Goal: Task Accomplishment & Management: Manage account settings

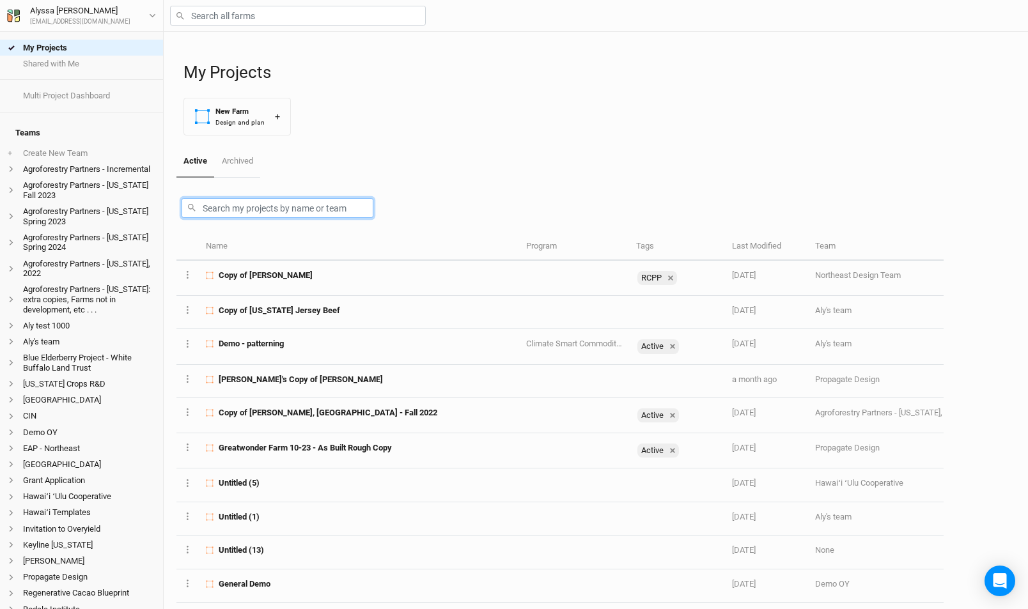
click at [340, 203] on input "text" at bounding box center [278, 208] width 192 height 20
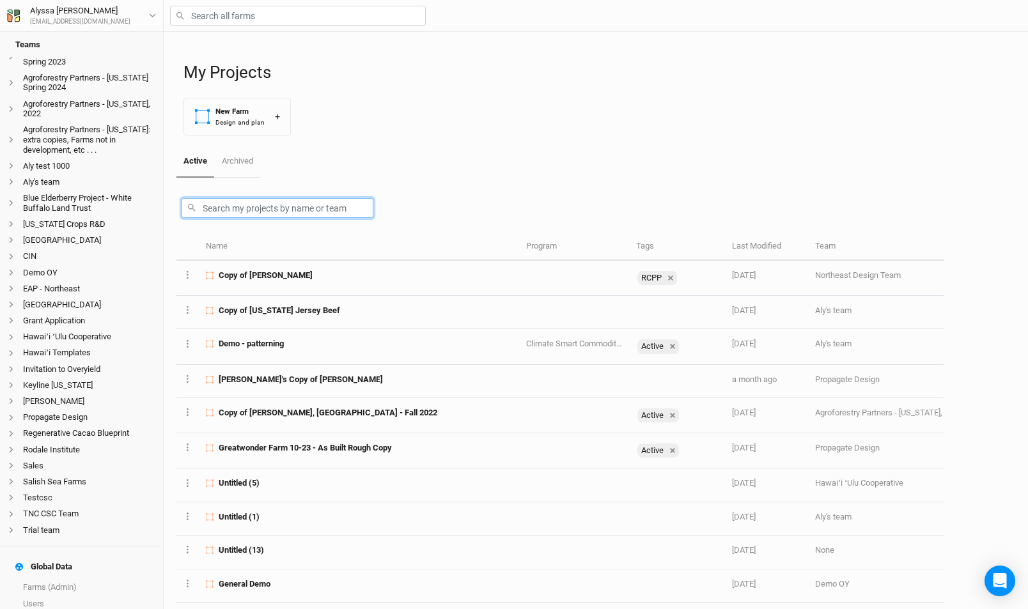
scroll to position [159, 0]
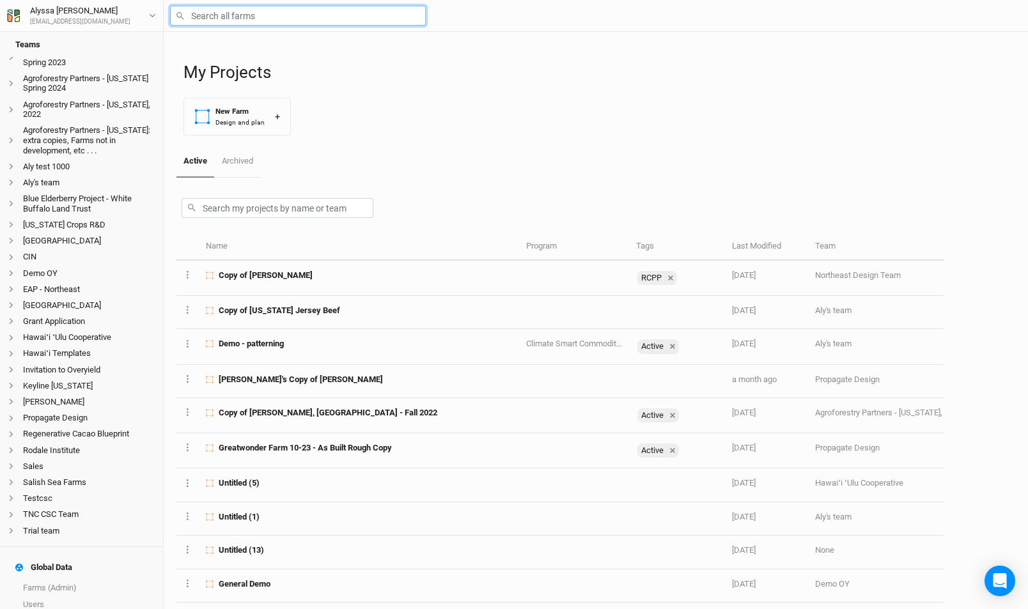
click at [322, 20] on input "text" at bounding box center [298, 16] width 256 height 20
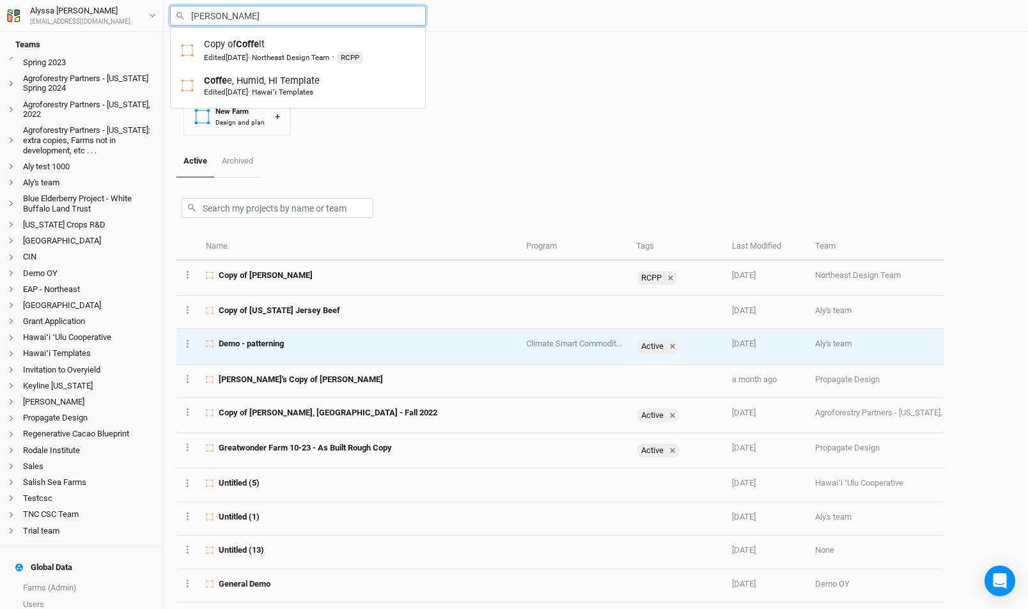
type input "[PERSON_NAME]"
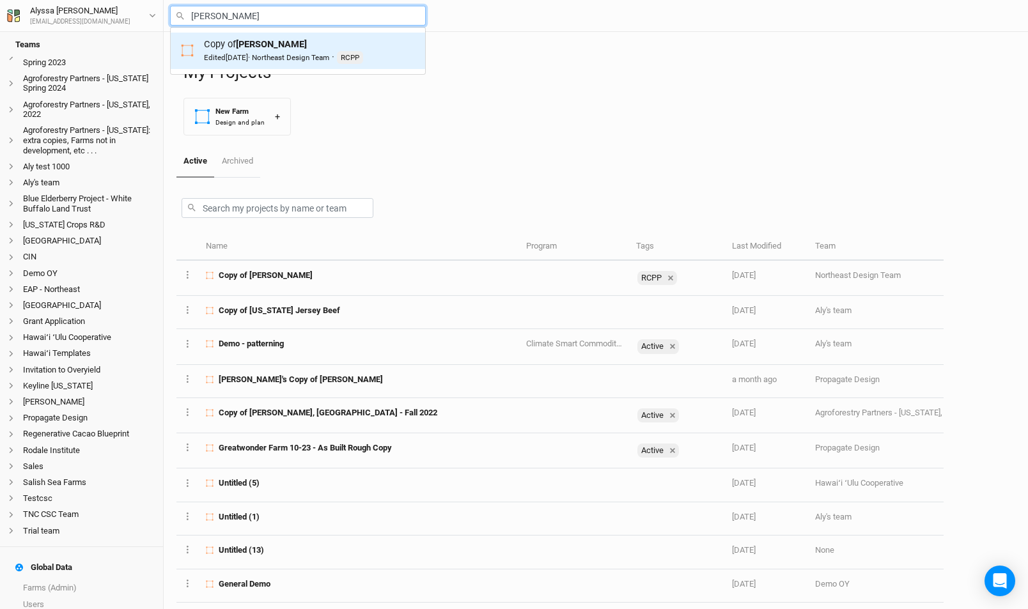
click at [329, 60] on div "Edited [DATE] · Northeast Design Team" at bounding box center [266, 57] width 125 height 10
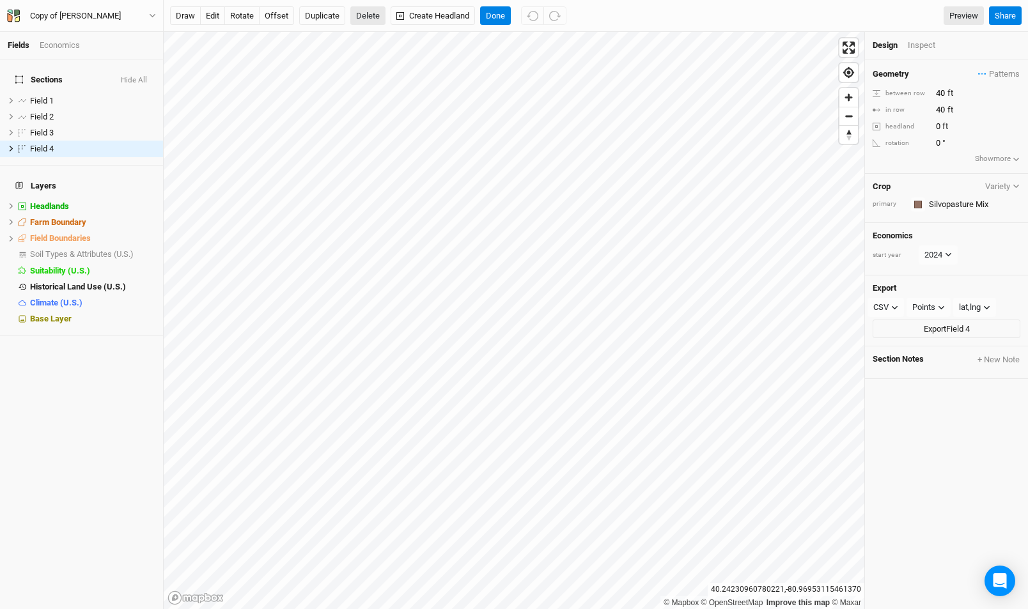
click at [372, 13] on button "Delete" at bounding box center [367, 15] width 35 height 19
click at [391, 20] on button "Confirm" at bounding box center [377, 15] width 40 height 19
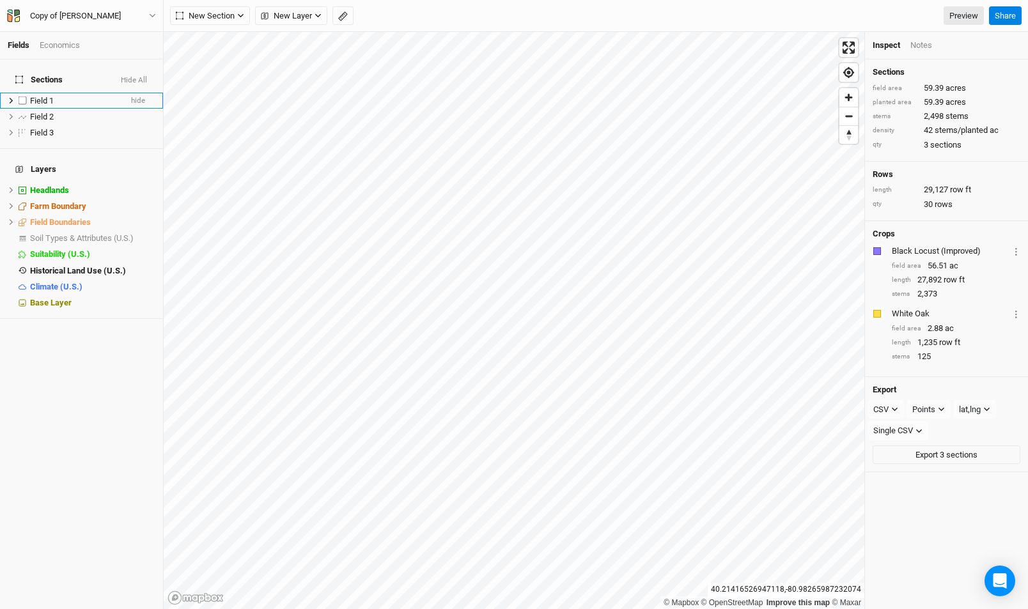
click at [59, 98] on li "Field 1 hide" at bounding box center [81, 101] width 163 height 16
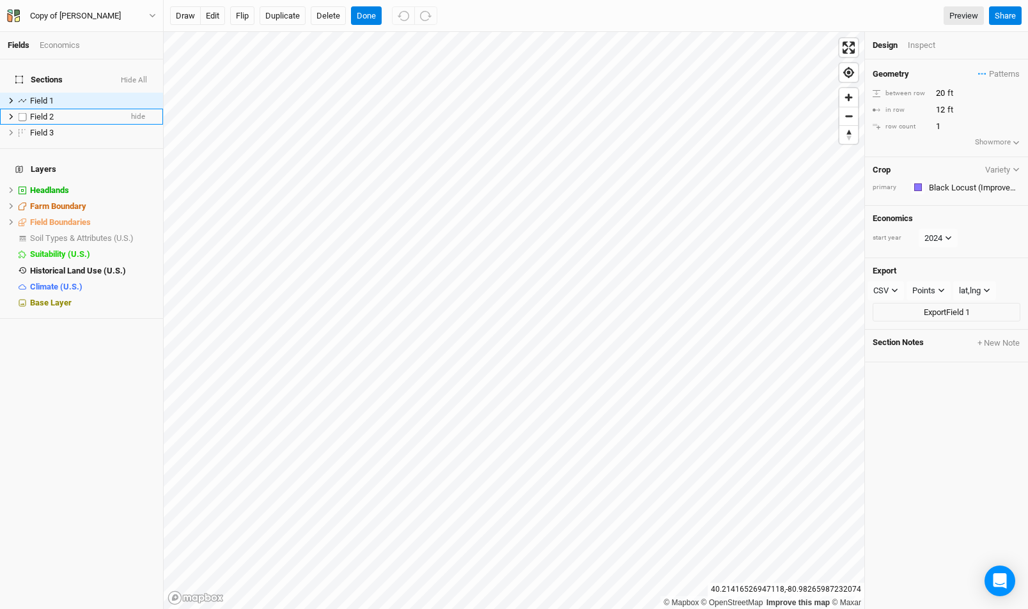
click at [65, 112] on div "Field 2" at bounding box center [75, 117] width 91 height 10
click at [67, 125] on li "Field 3 hide" at bounding box center [81, 133] width 163 height 16
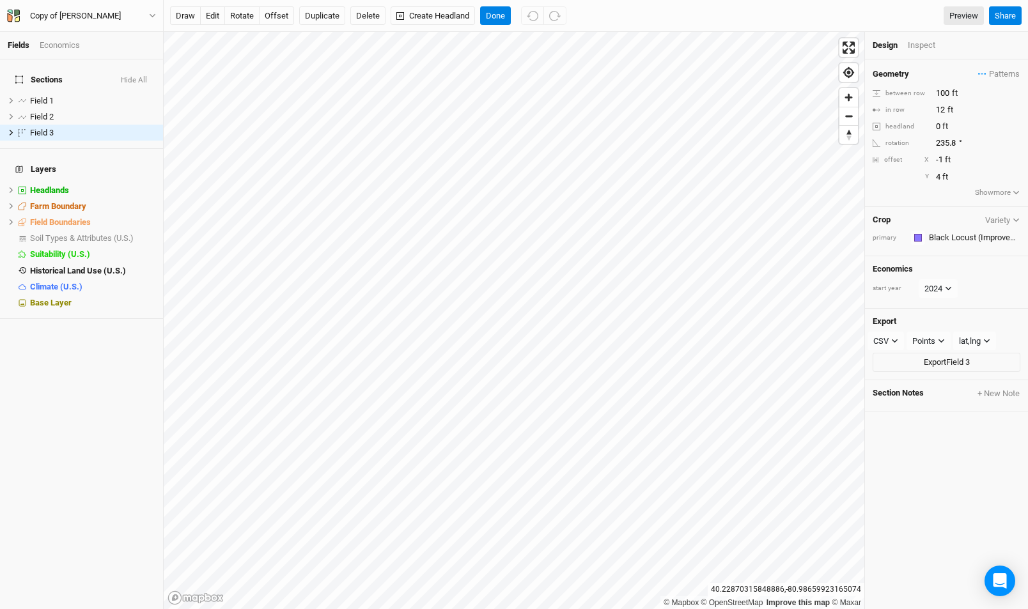
click at [69, 40] on div "Economics" at bounding box center [60, 46] width 40 height 12
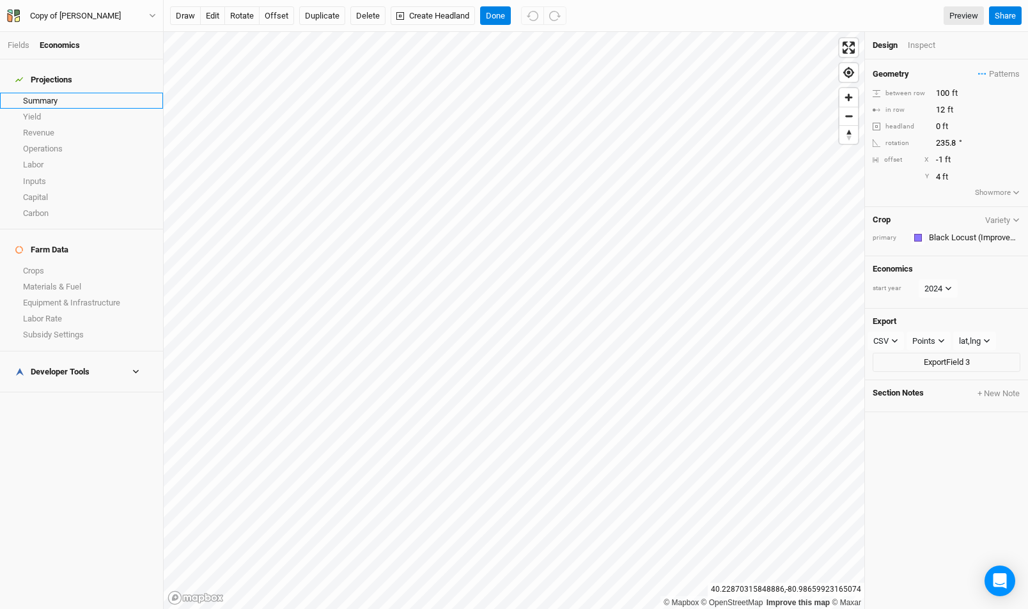
click at [74, 93] on link "Summary" at bounding box center [81, 101] width 163 height 16
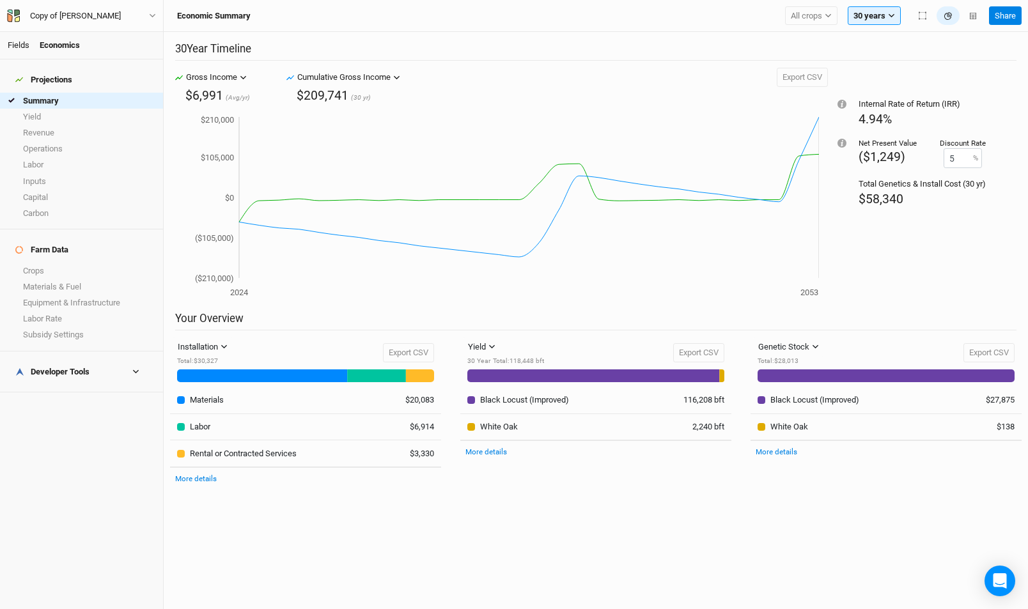
click at [22, 49] on link "Fields" at bounding box center [19, 45] width 22 height 10
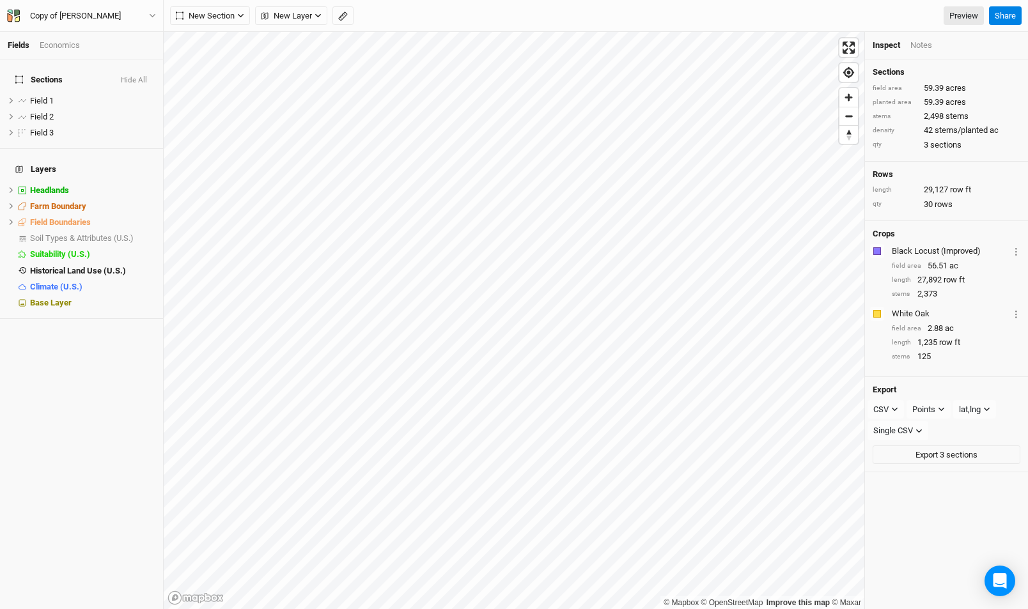
click at [69, 49] on div "Economics" at bounding box center [60, 46] width 40 height 12
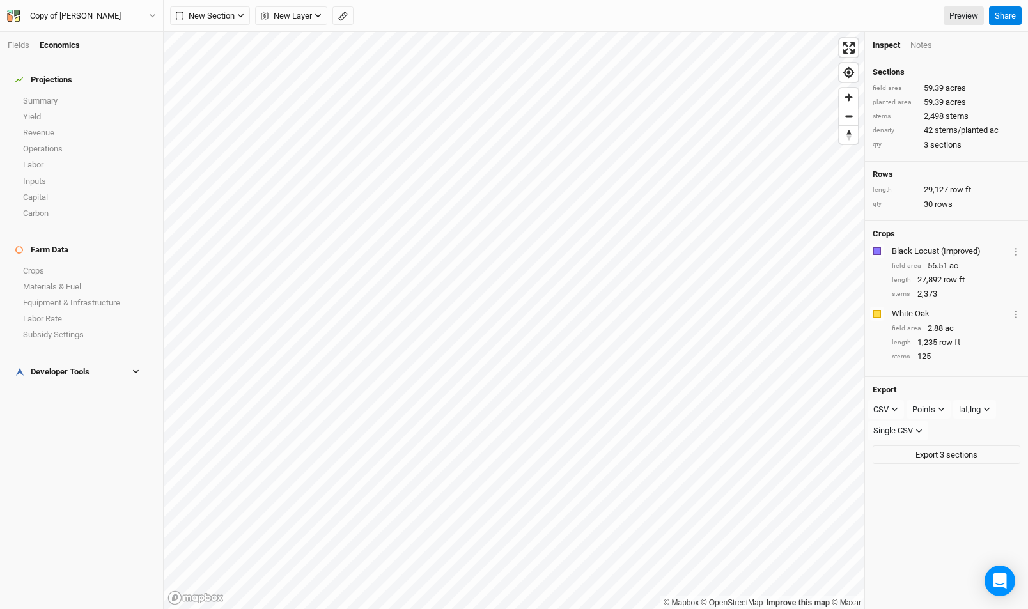
click at [33, 49] on li "Fields" at bounding box center [24, 46] width 32 height 12
click at [16, 47] on link "Fields" at bounding box center [19, 45] width 22 height 10
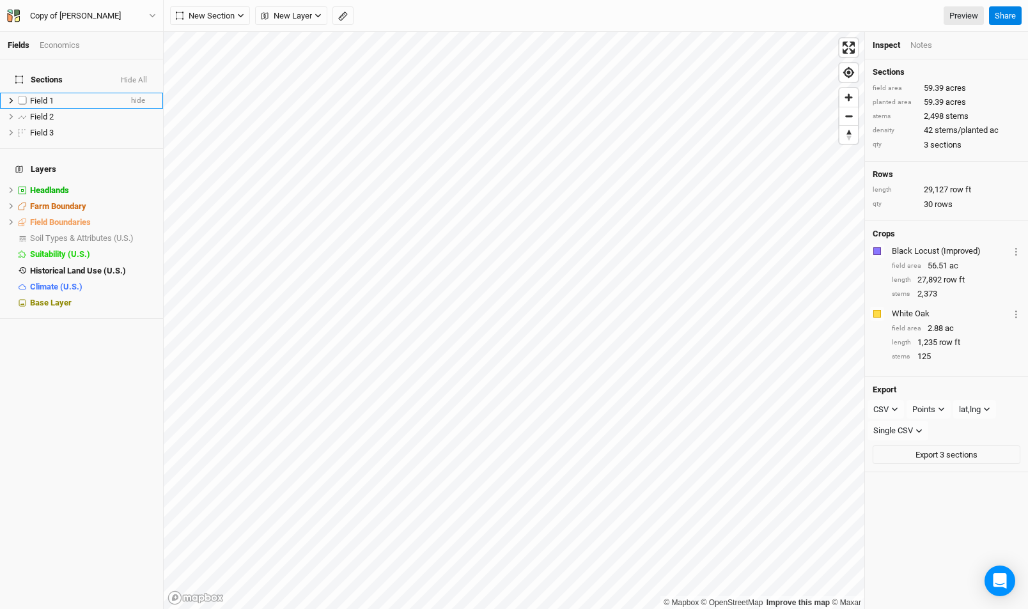
click at [45, 96] on span "Field 1" at bounding box center [42, 101] width 24 height 10
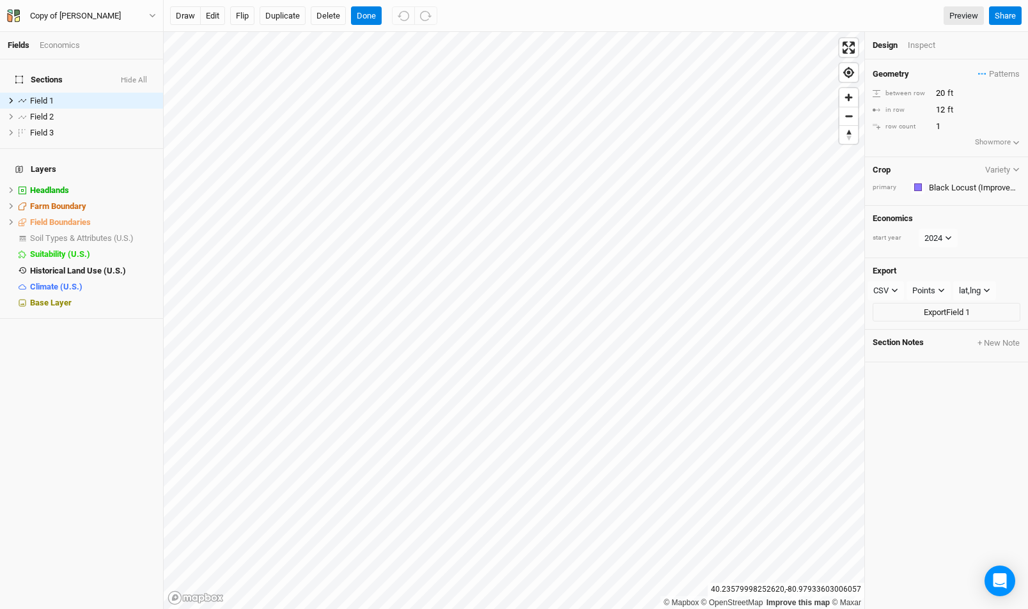
click at [144, 24] on div "Copy of [PERSON_NAME] Back Project Settings User settings Imperial Metric Keybo…" at bounding box center [82, 16] width 164 height 32
click at [147, 20] on button "Copy of [PERSON_NAME]" at bounding box center [81, 16] width 150 height 14
click at [145, 49] on button "Project Settings" at bounding box center [106, 52] width 101 height 17
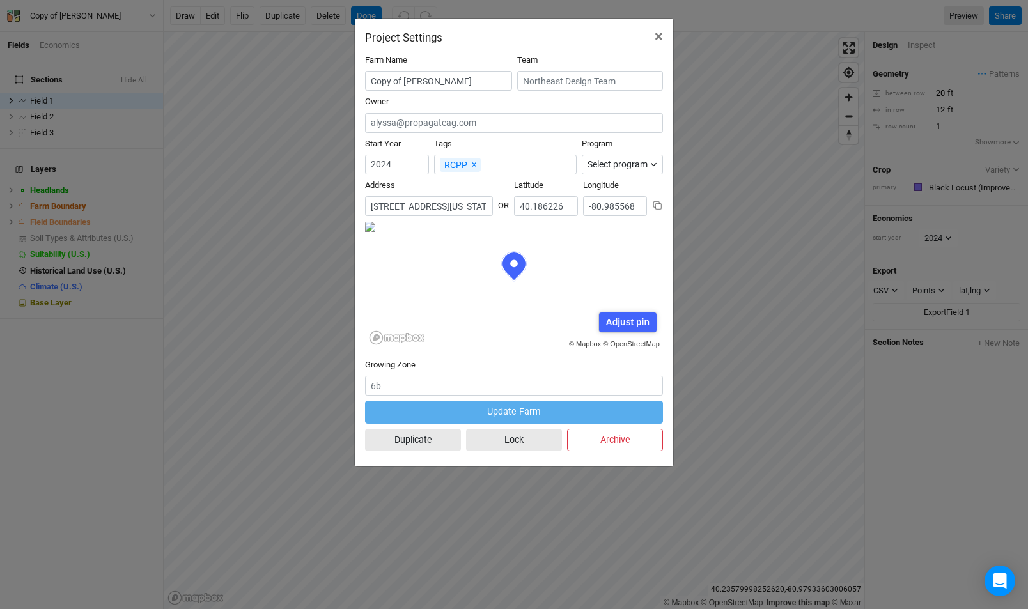
scroll to position [64, 149]
click at [432, 194] on div "Address [STREET_ADDRESS][US_STATE]" at bounding box center [429, 198] width 128 height 36
click at [432, 197] on input "[STREET_ADDRESS][US_STATE]" at bounding box center [429, 206] width 128 height 20
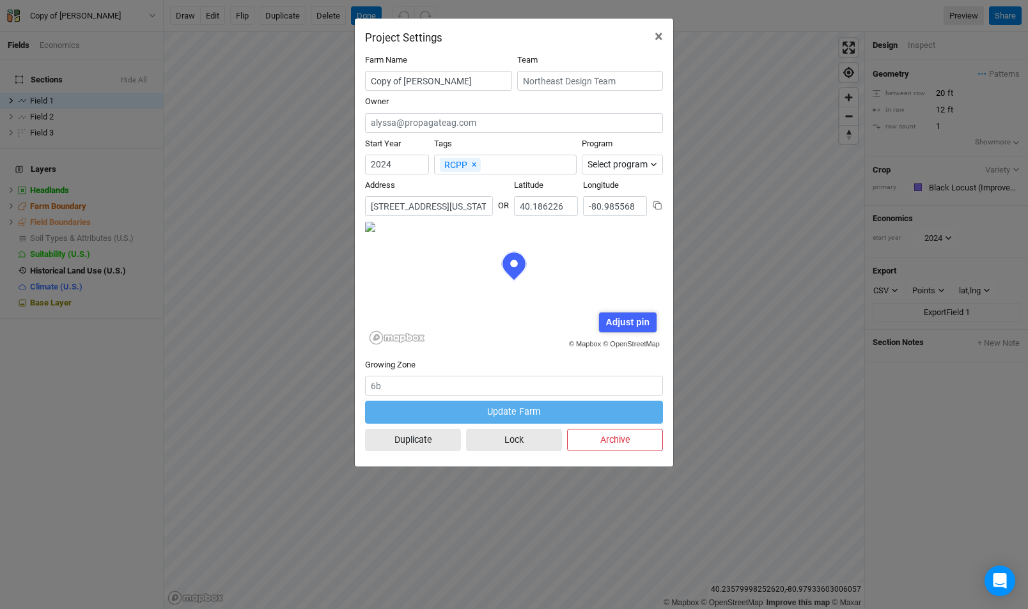
click at [432, 197] on input "[STREET_ADDRESS][US_STATE]" at bounding box center [429, 206] width 128 height 20
click at [660, 33] on span "×" at bounding box center [659, 36] width 8 height 18
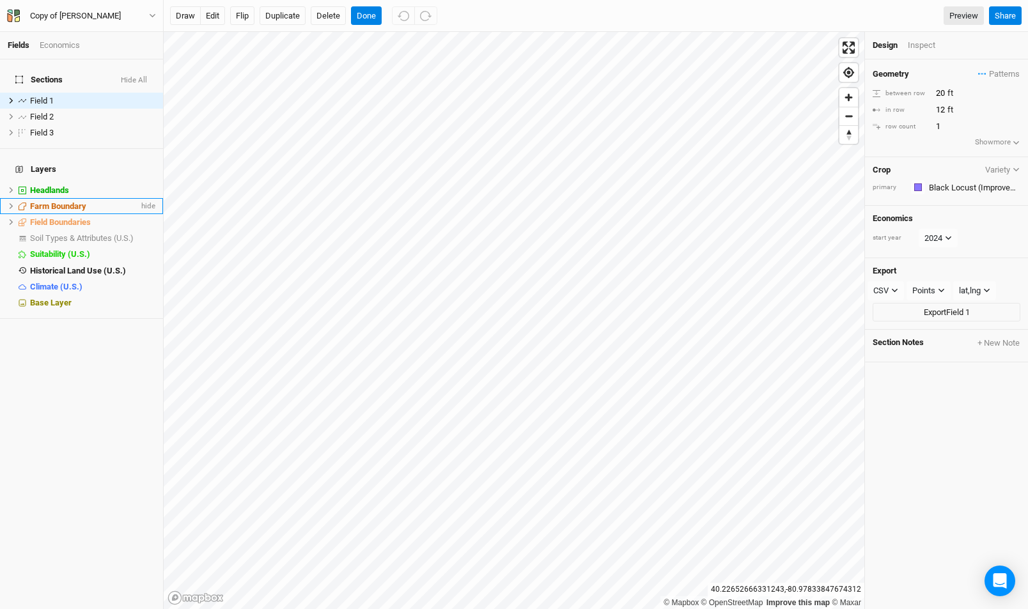
click at [8, 203] on icon at bounding box center [11, 206] width 7 height 7
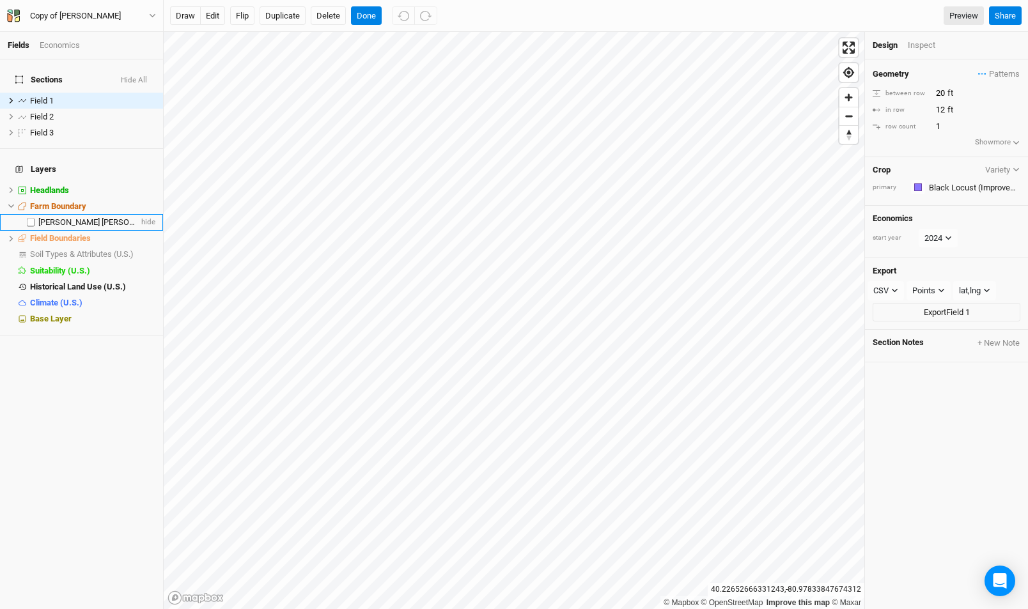
click at [67, 217] on span "[PERSON_NAME] [PERSON_NAME]" at bounding box center [100, 222] width 125 height 10
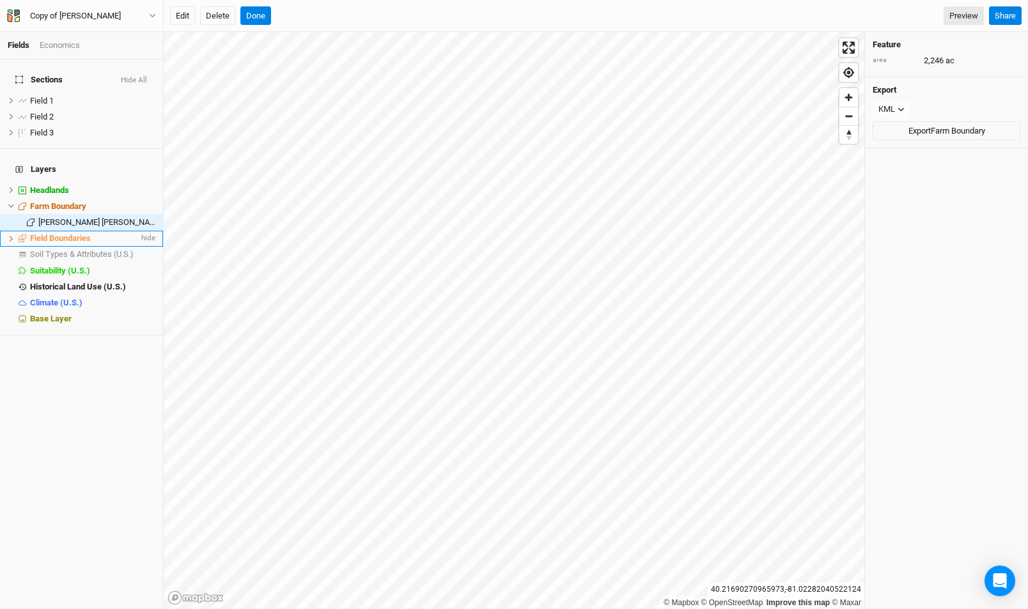
click at [11, 236] on icon at bounding box center [12, 239] width 4 height 6
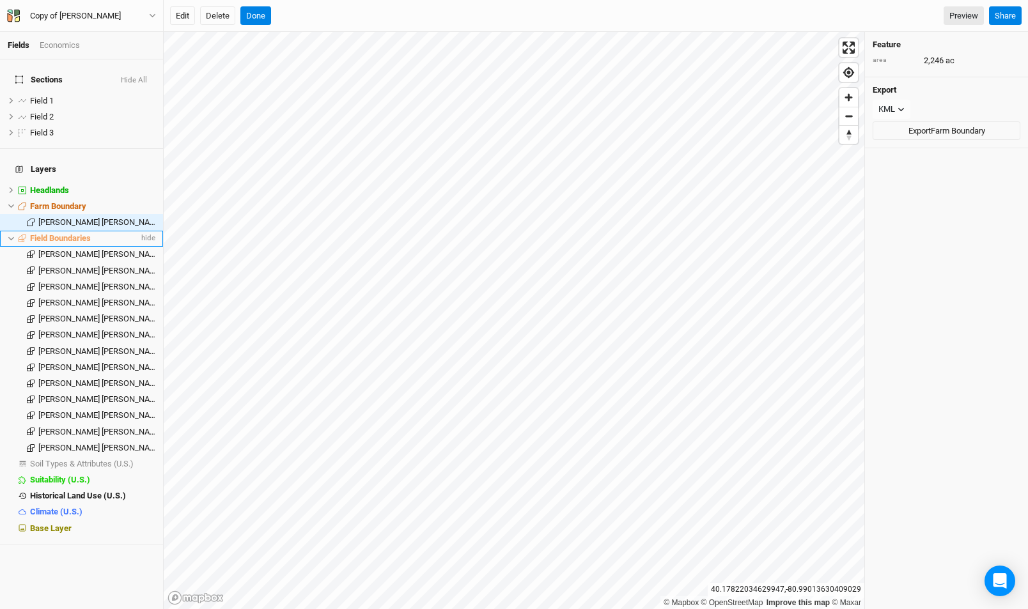
click at [47, 233] on span "Field Boundaries" at bounding box center [60, 238] width 61 height 10
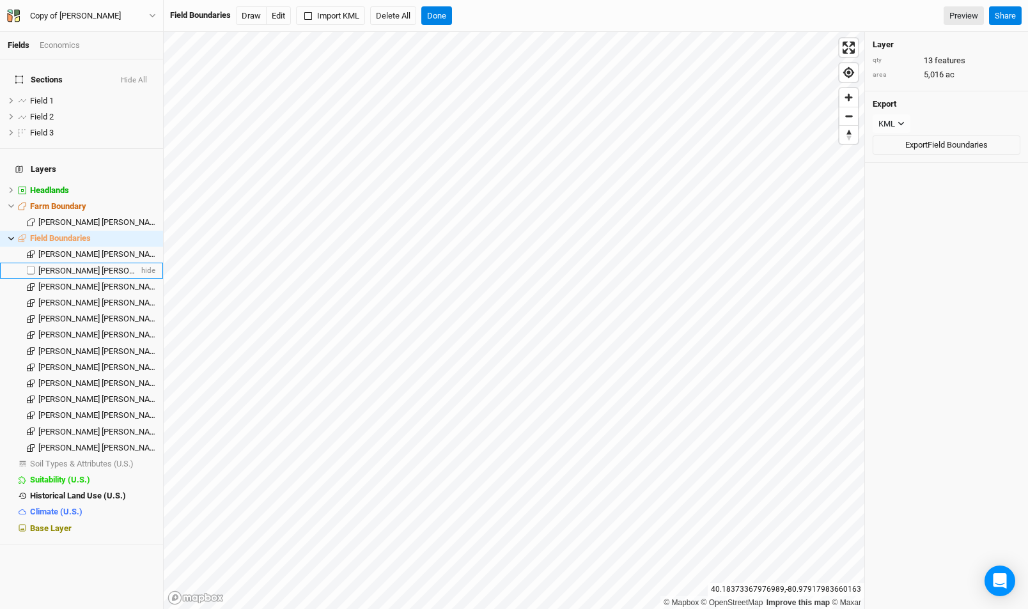
click at [41, 263] on li "[PERSON_NAME] R [PERSON_NAME]" at bounding box center [81, 271] width 163 height 16
click at [68, 233] on span "Field Boundaries" at bounding box center [60, 238] width 61 height 10
click at [920, 137] on button "Export Field Boundaries" at bounding box center [947, 145] width 148 height 19
click at [451, 8] on button "Done" at bounding box center [436, 15] width 31 height 19
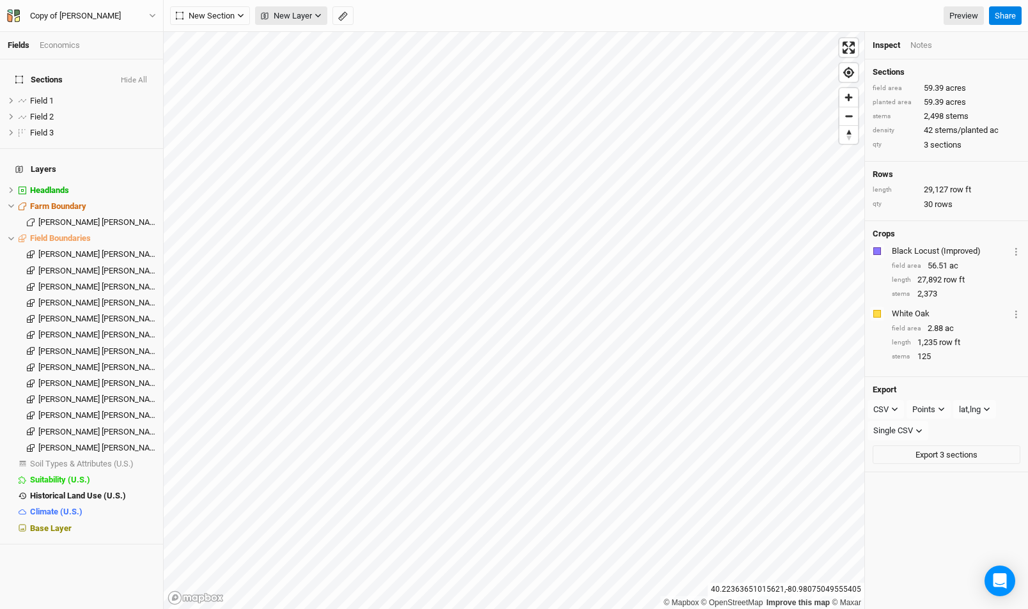
click at [303, 15] on span "New Layer" at bounding box center [286, 16] width 51 height 13
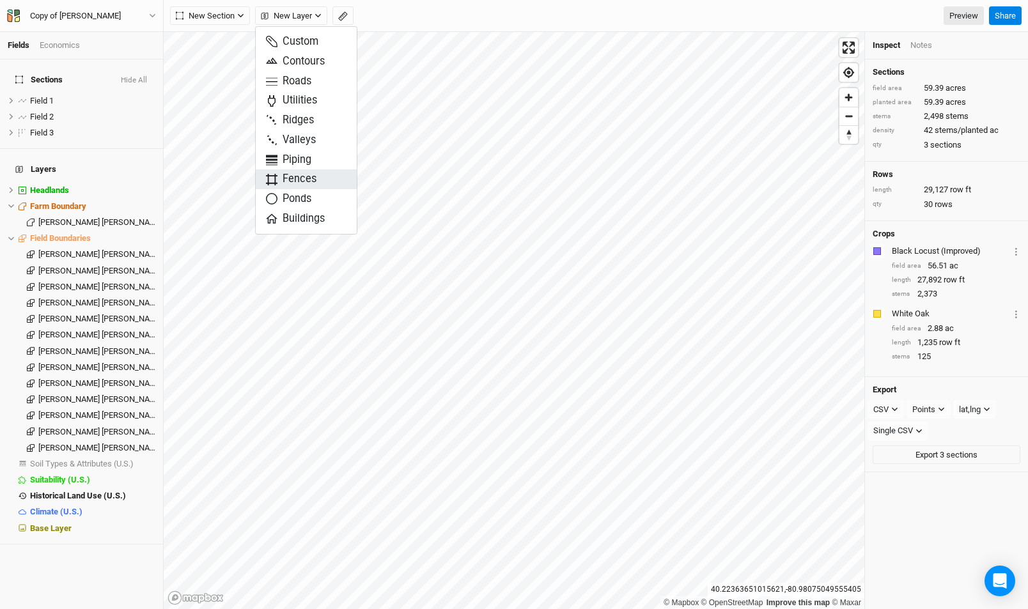
click at [307, 178] on span "Fences" at bounding box center [291, 179] width 51 height 15
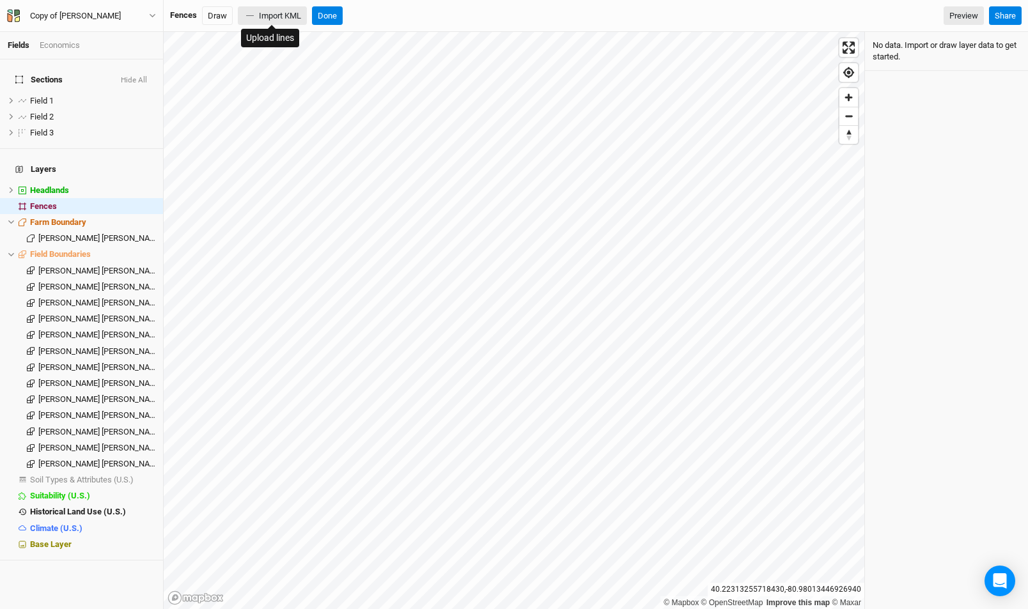
click at [281, 9] on button "Import KML" at bounding box center [272, 15] width 69 height 19
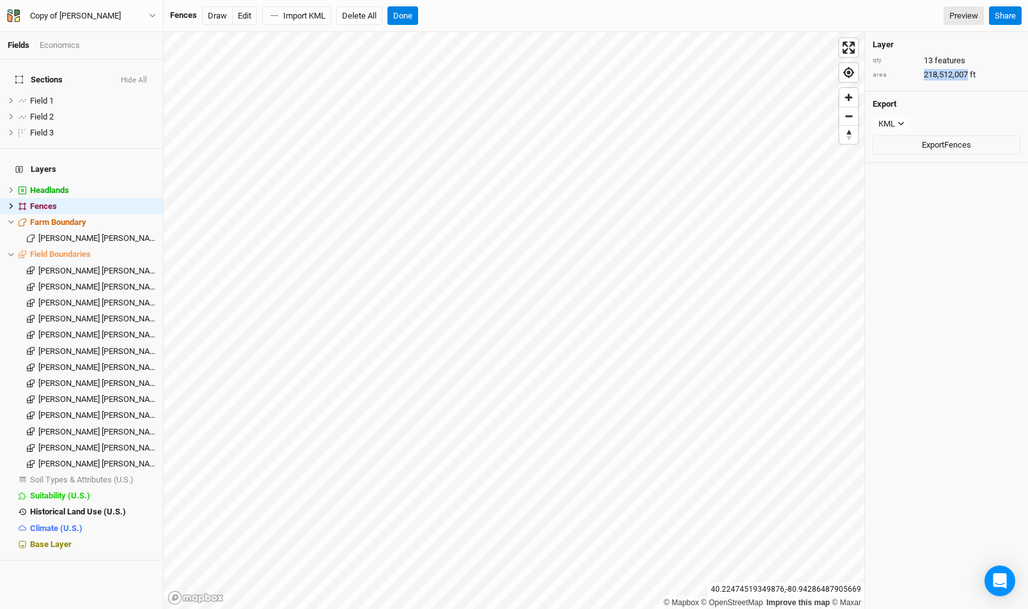
drag, startPoint x: 968, startPoint y: 74, endPoint x: 921, endPoint y: 75, distance: 46.1
click at [921, 75] on div "area 218,512,007 ft" at bounding box center [947, 75] width 148 height 12
copy div "218,512,007"
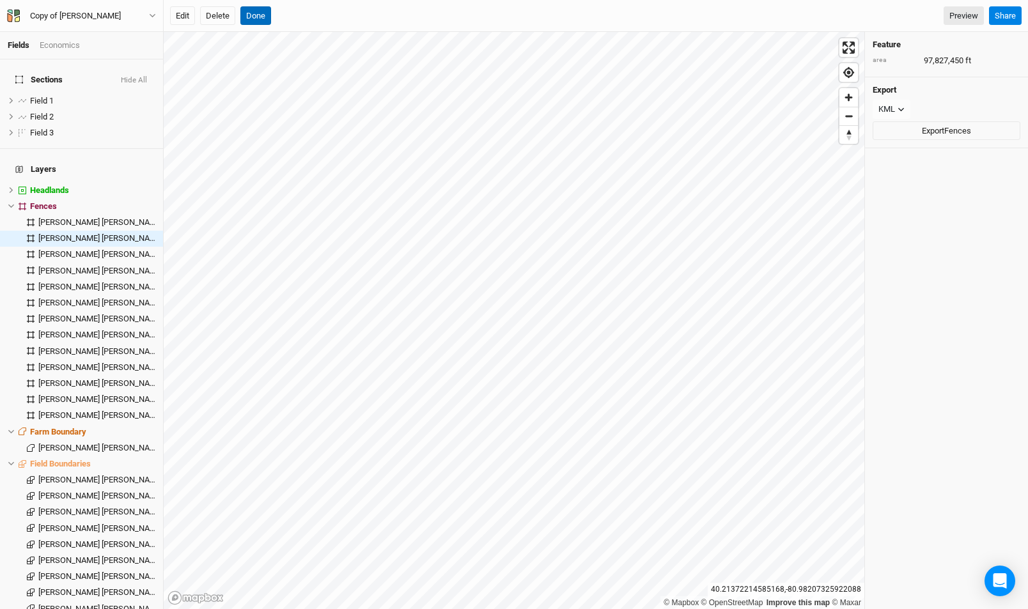
click at [256, 13] on button "Done" at bounding box center [255, 15] width 31 height 19
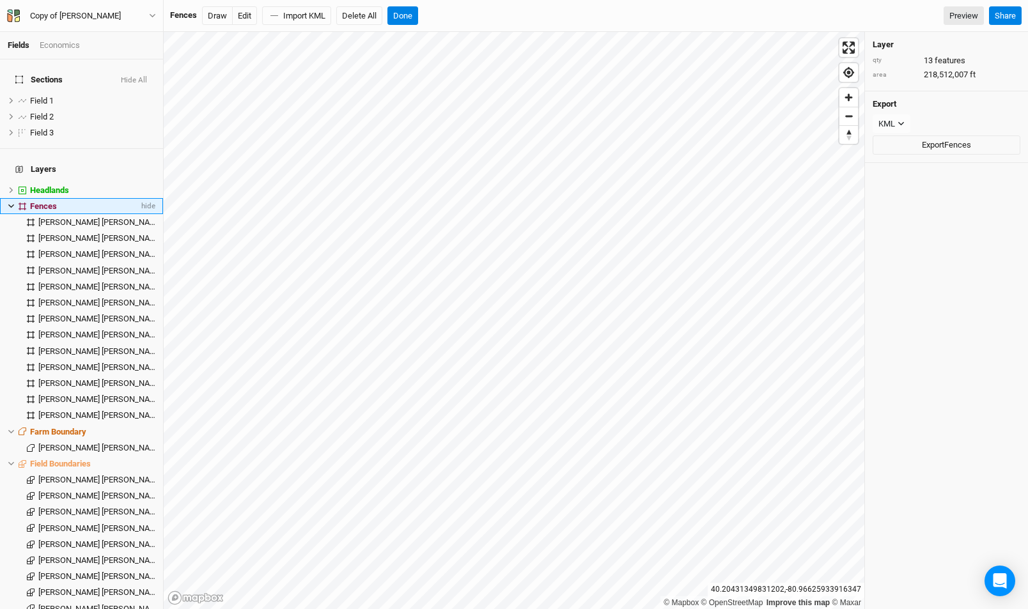
click at [12, 205] on icon at bounding box center [11, 207] width 6 height 4
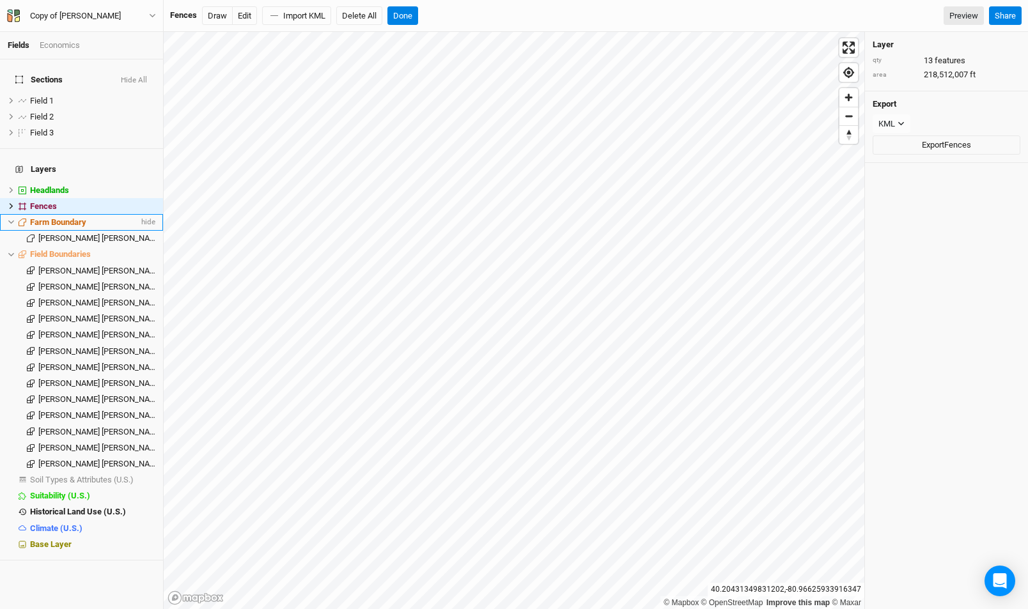
click at [12, 214] on li "Farm Boundary hide" at bounding box center [81, 222] width 163 height 16
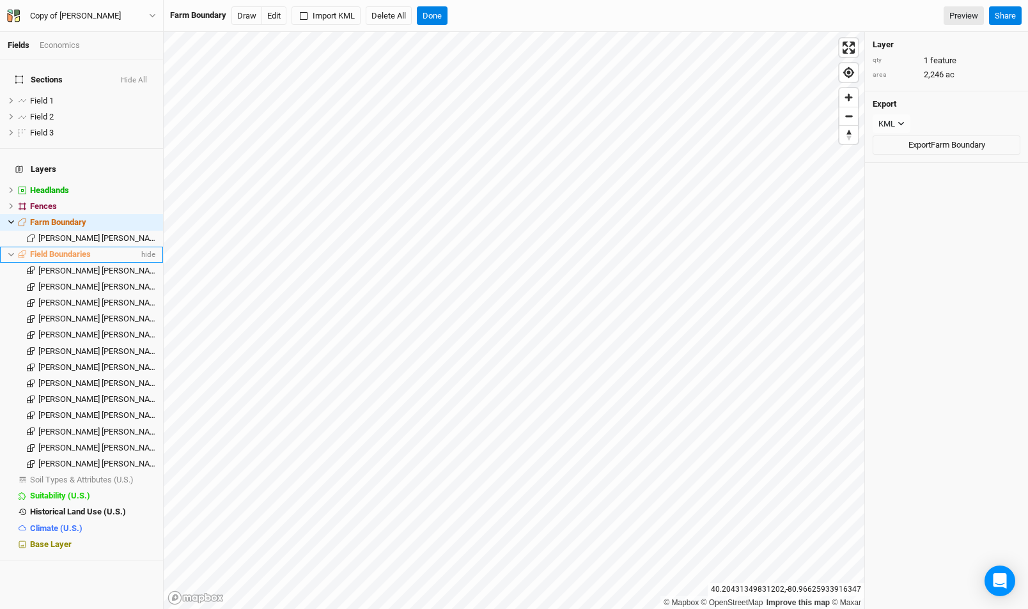
click at [15, 251] on span at bounding box center [22, 255] width 15 height 8
click at [12, 219] on icon at bounding box center [11, 222] width 7 height 7
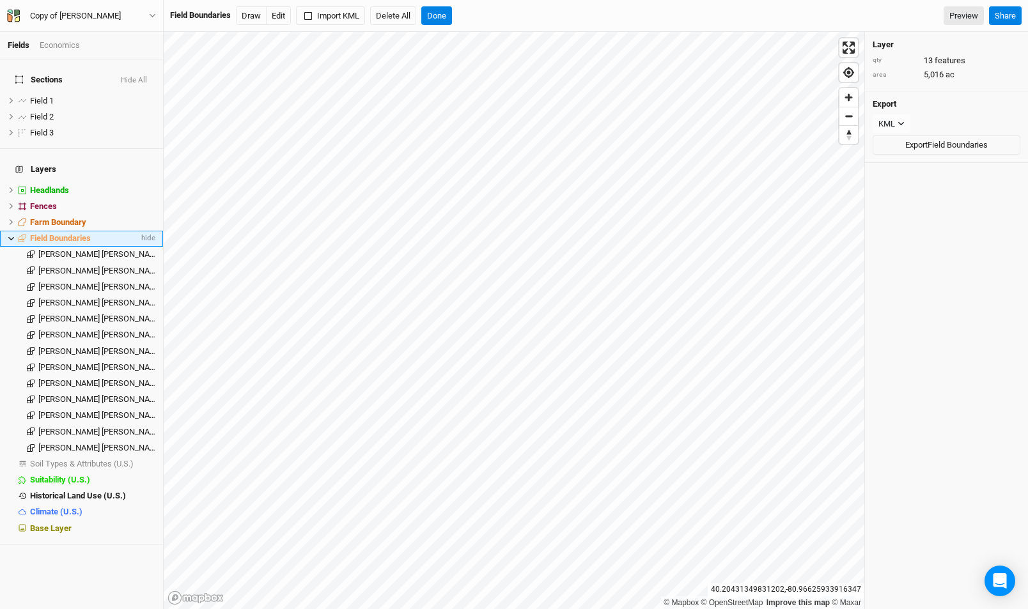
click at [11, 235] on icon at bounding box center [11, 238] width 7 height 7
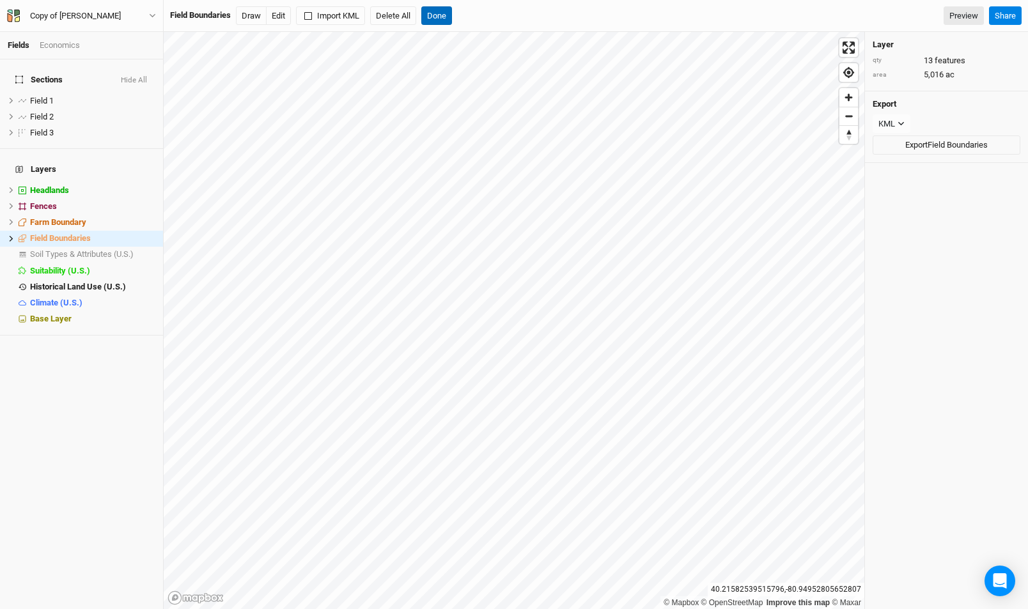
click at [435, 15] on button "Done" at bounding box center [436, 15] width 31 height 19
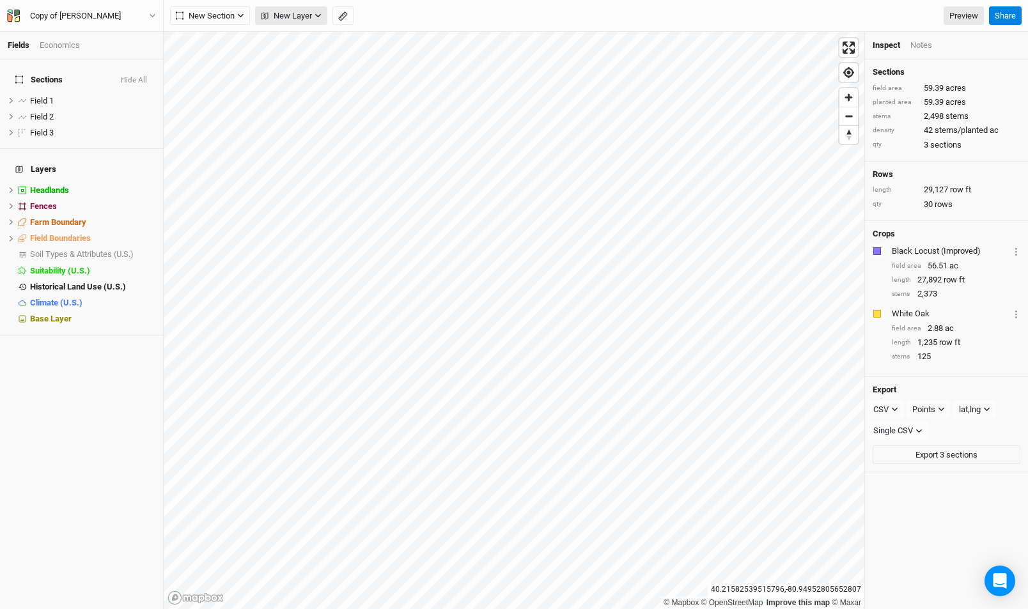
click at [298, 20] on span "New Layer" at bounding box center [286, 16] width 51 height 13
click at [205, 15] on span "New Section" at bounding box center [205, 16] width 59 height 13
click at [212, 36] on div "Grid" at bounding box center [207, 42] width 19 height 15
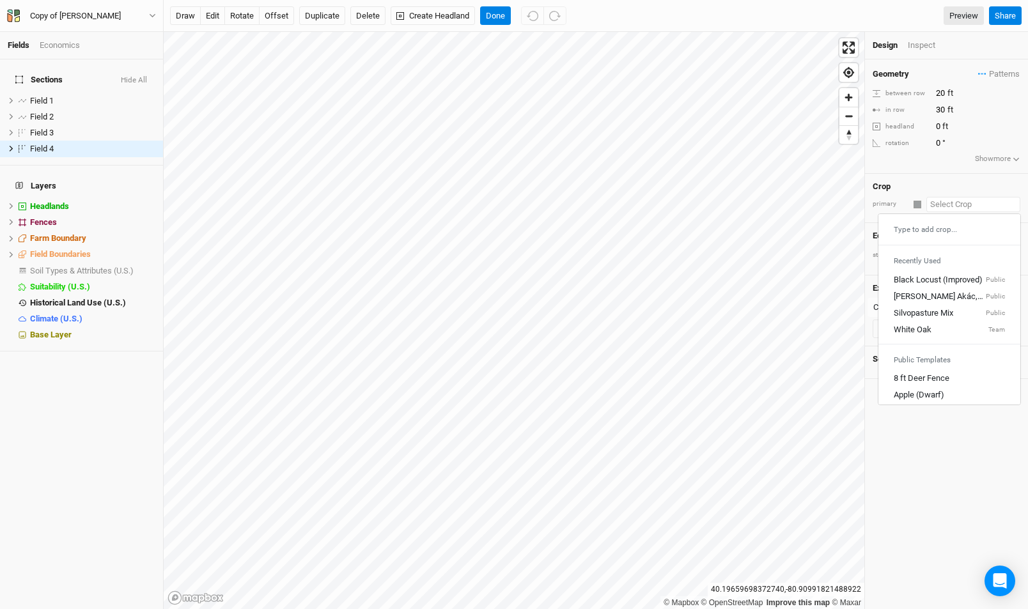
click at [950, 207] on input "text" at bounding box center [974, 204] width 94 height 15
click at [940, 282] on link "Black Locust (Improved) Public" at bounding box center [950, 279] width 142 height 17
type input "12"
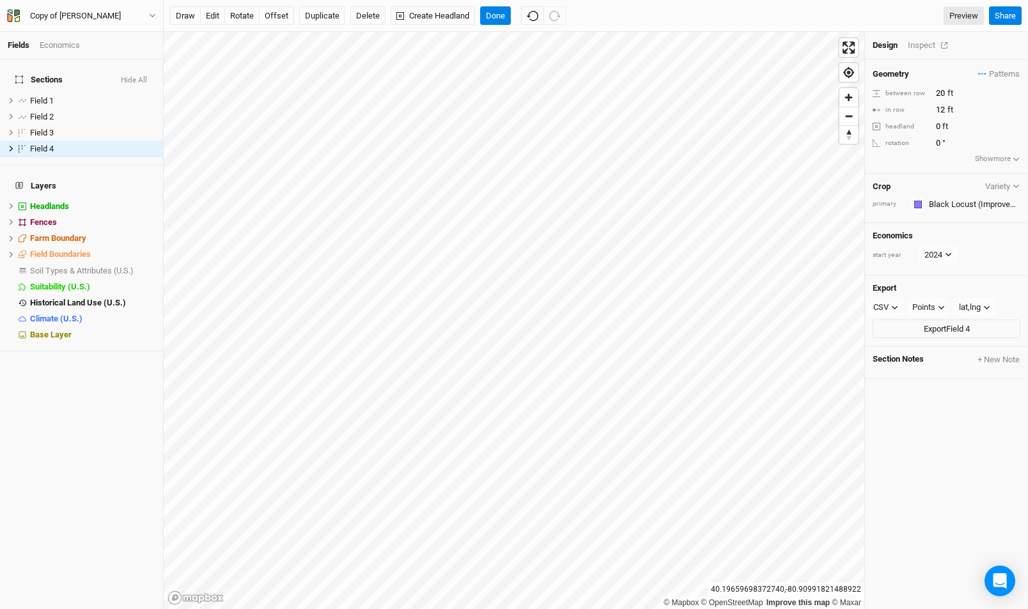
click at [929, 43] on div "Inspect" at bounding box center [930, 46] width 45 height 12
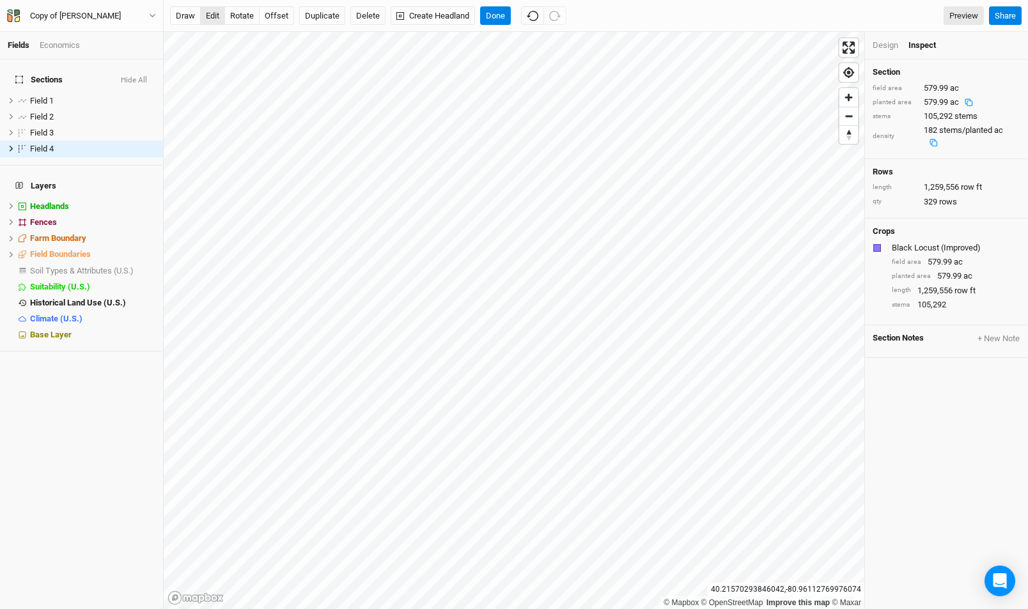
click at [214, 16] on button "edit" at bounding box center [212, 15] width 25 height 19
click at [495, 20] on button "Done" at bounding box center [495, 15] width 31 height 19
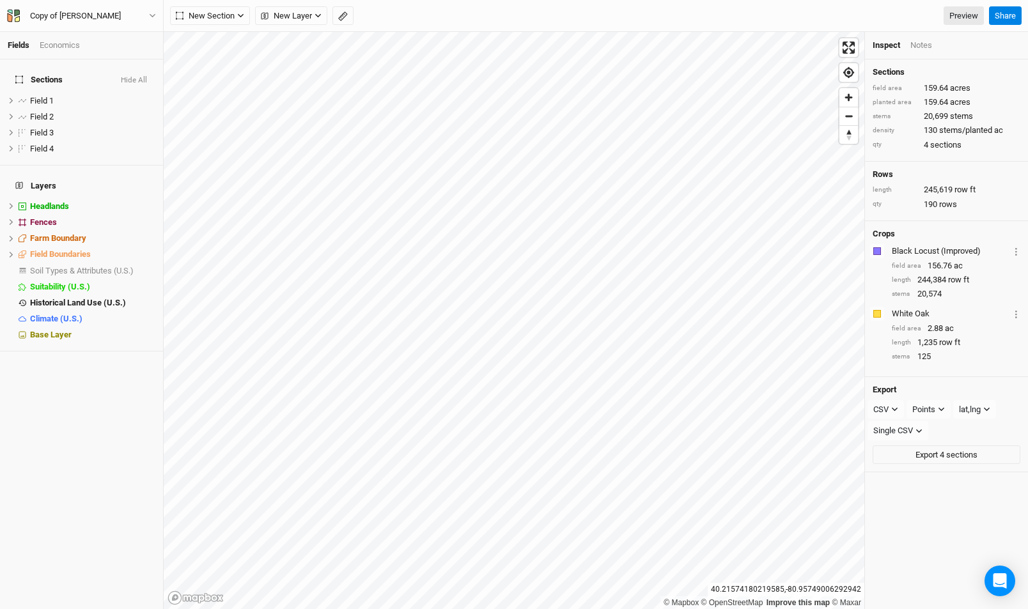
click at [65, 40] on div "Economics" at bounding box center [60, 46] width 40 height 12
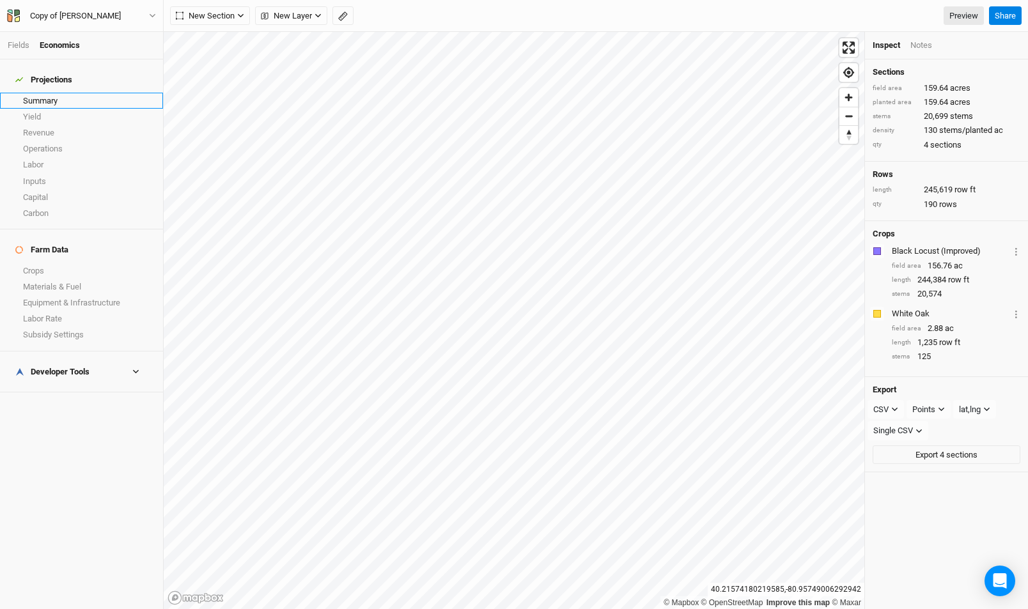
click at [56, 93] on link "Summary" at bounding box center [81, 101] width 163 height 16
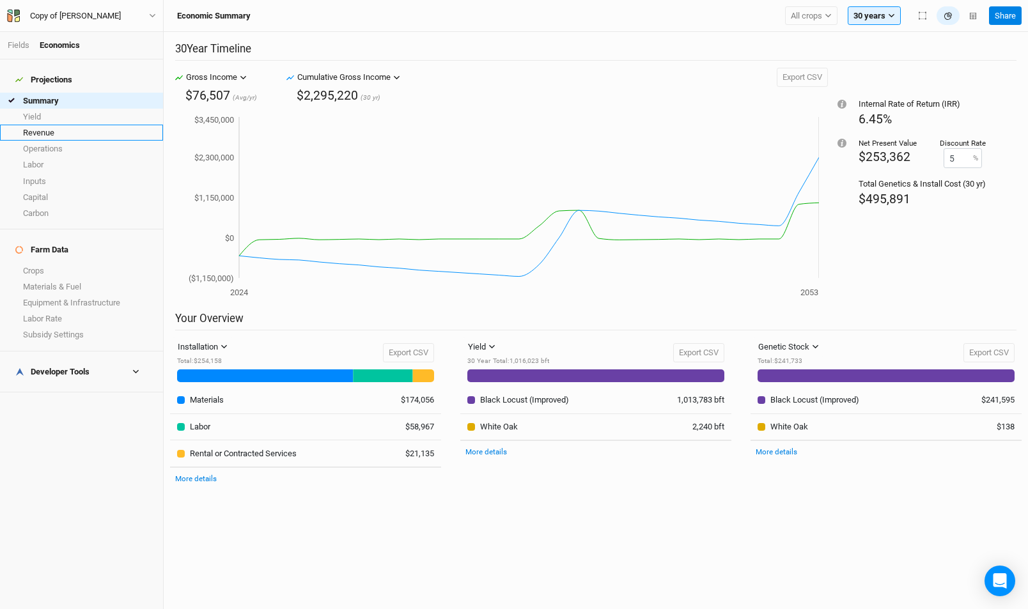
click at [103, 128] on link "Revenue" at bounding box center [81, 133] width 163 height 16
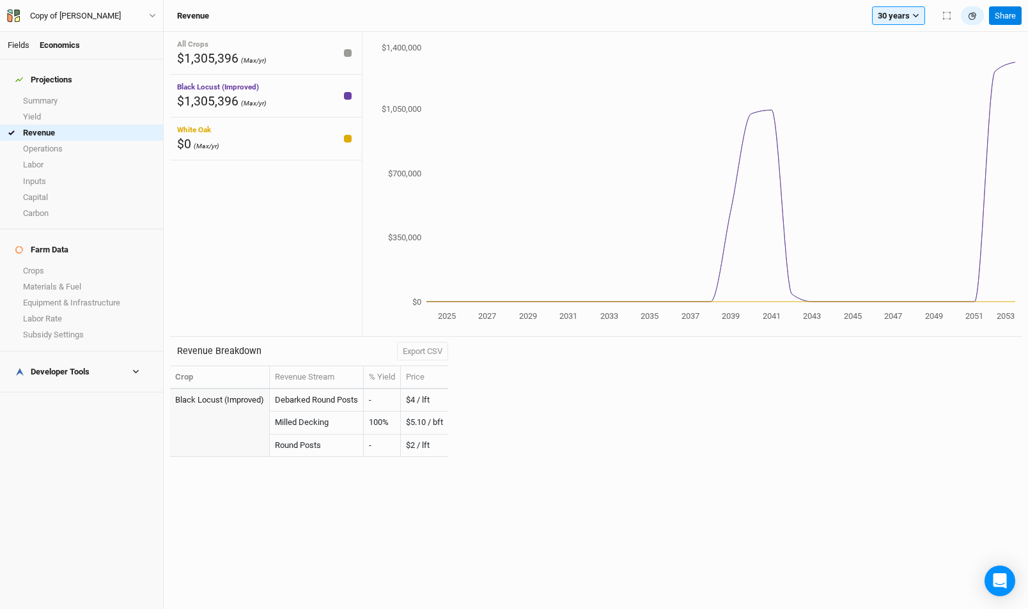
click at [24, 44] on link "Fields" at bounding box center [19, 45] width 22 height 10
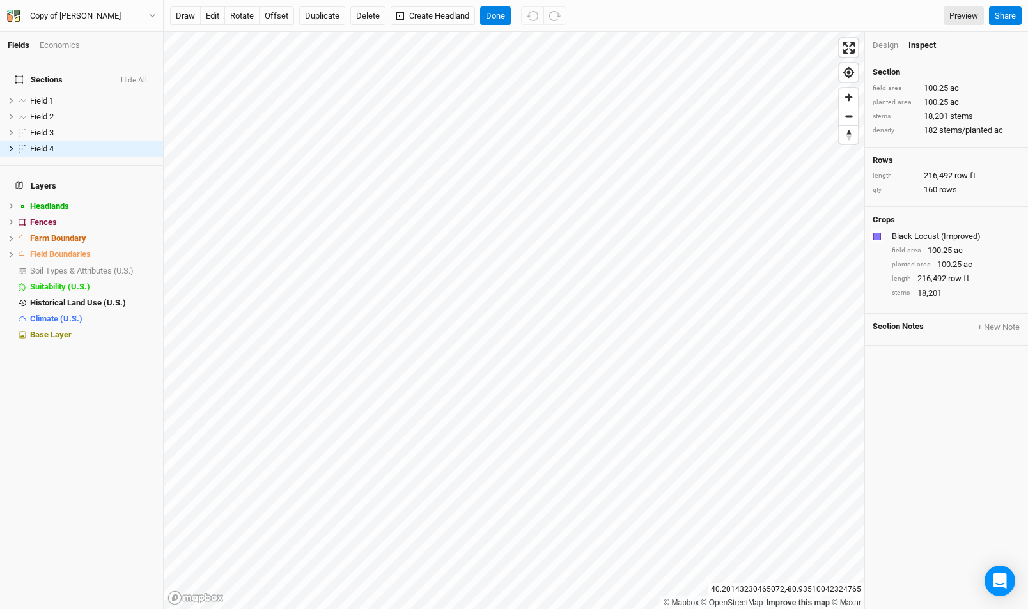
click at [900, 44] on li "Design" at bounding box center [891, 46] width 36 height 12
click at [884, 43] on div "Design" at bounding box center [886, 46] width 26 height 12
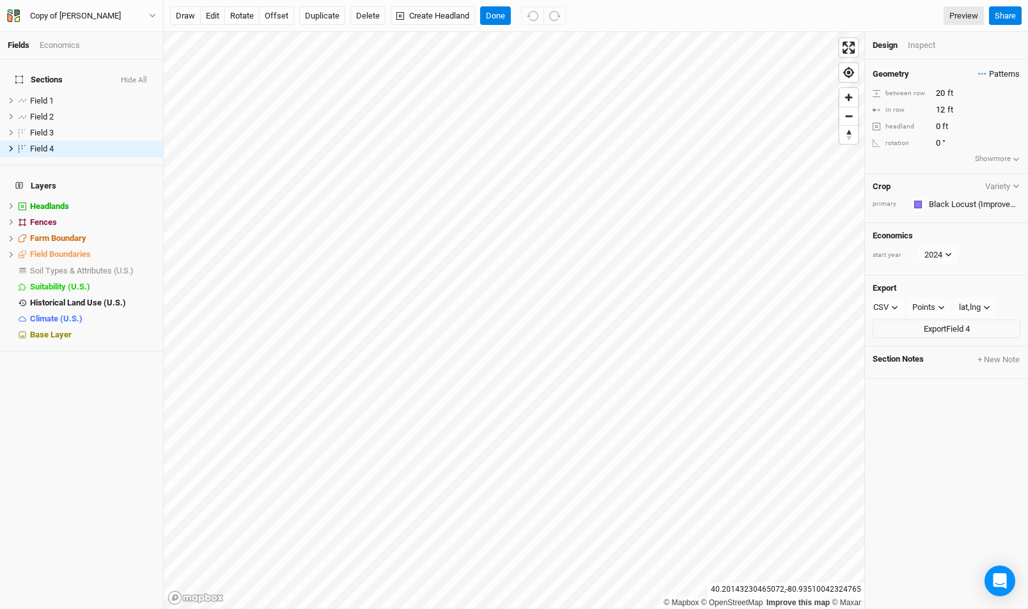
click at [997, 75] on span "Patterns" at bounding box center [999, 74] width 42 height 13
click at [965, 129] on div "＋ New in-row pattern" at bounding box center [974, 129] width 81 height 12
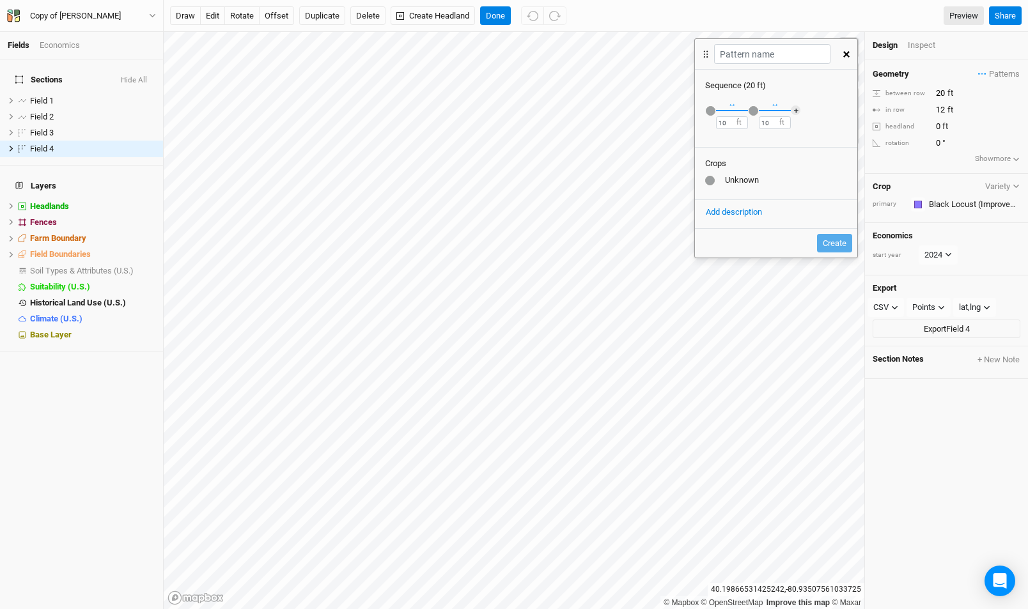
click at [709, 117] on div "Recently Used Black Locust (Improved) Public [PERSON_NAME] Akác, Turbo Obelisk …" at bounding box center [776, 117] width 162 height 53
click at [709, 112] on div "button" at bounding box center [711, 111] width 10 height 10
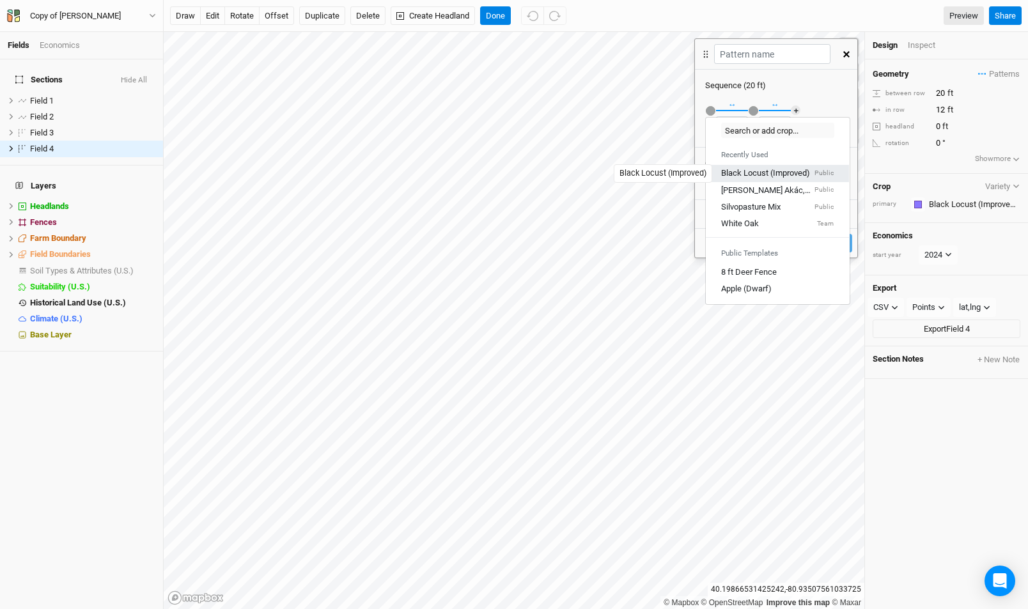
click at [764, 171] on div "Black Locust (Improved)" at bounding box center [765, 174] width 89 height 12
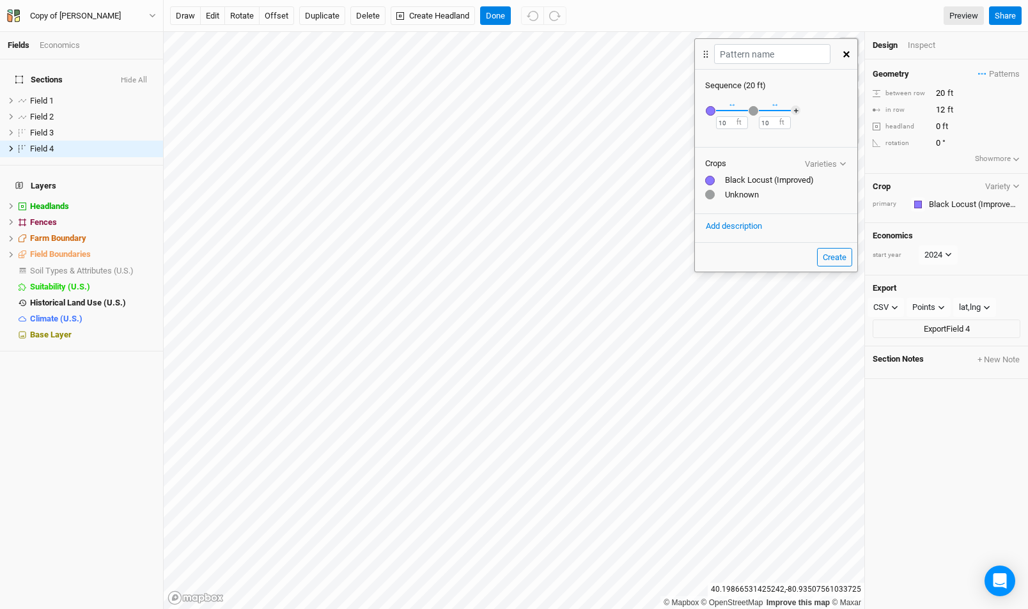
click at [752, 113] on div "button" at bounding box center [754, 111] width 10 height 10
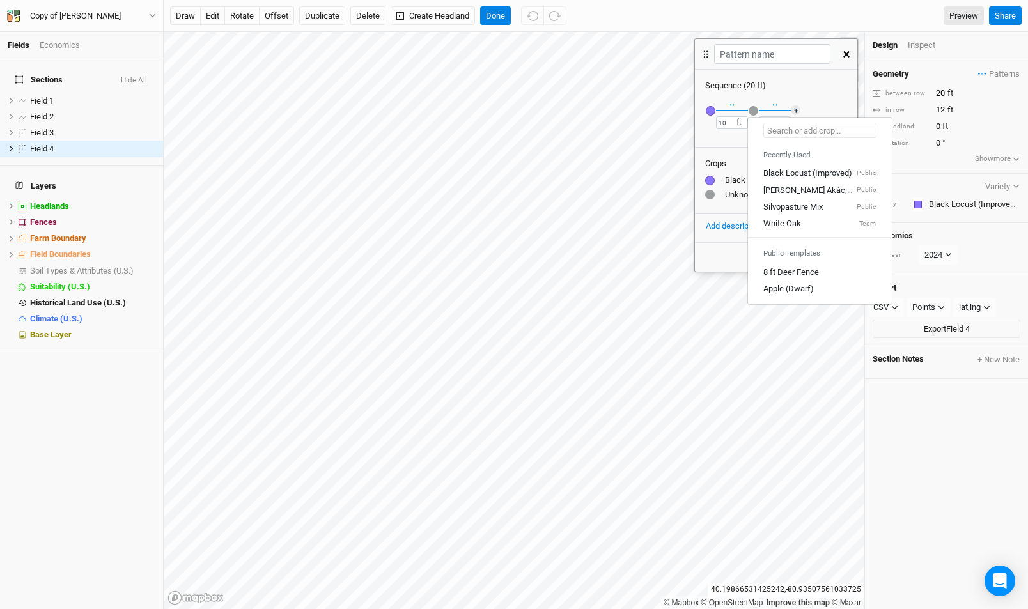
click at [806, 136] on input "text" at bounding box center [820, 130] width 113 height 15
type input "f"
type input "[PERSON_NAME] Akác, Turbo Obelisk (HU)"
type input "t"
type input "si"
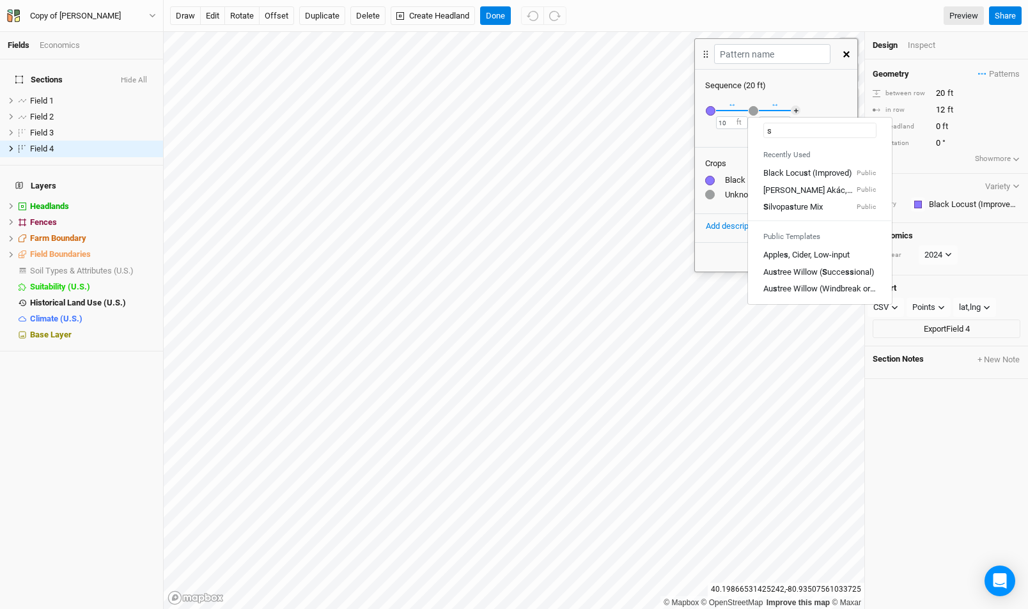
type input "silvopasture Mix"
type input "silvopasture"
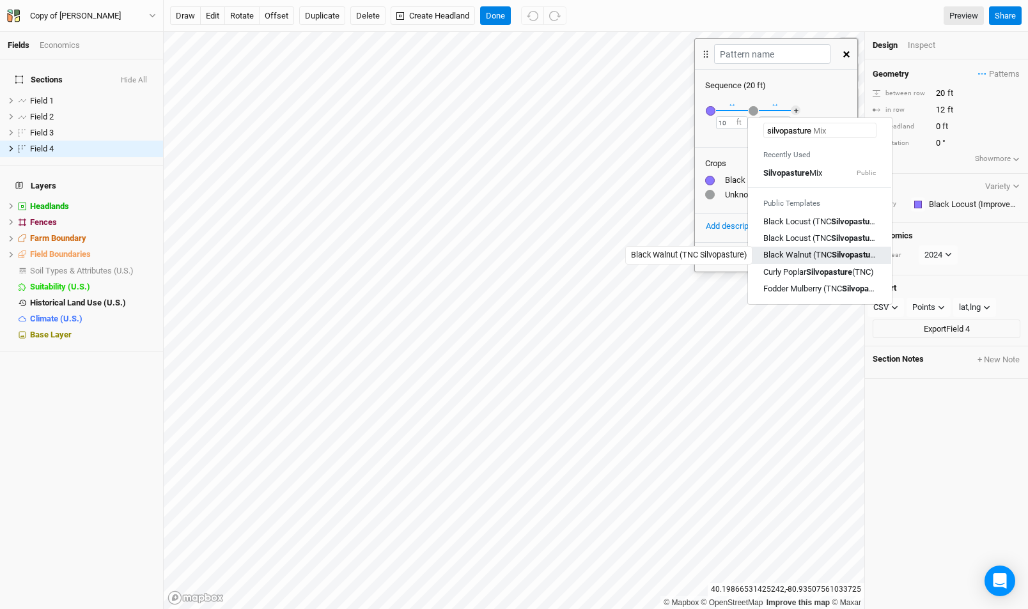
click at [820, 260] on div "Black Walnut (TNC Silvopasture )" at bounding box center [820, 255] width 113 height 12
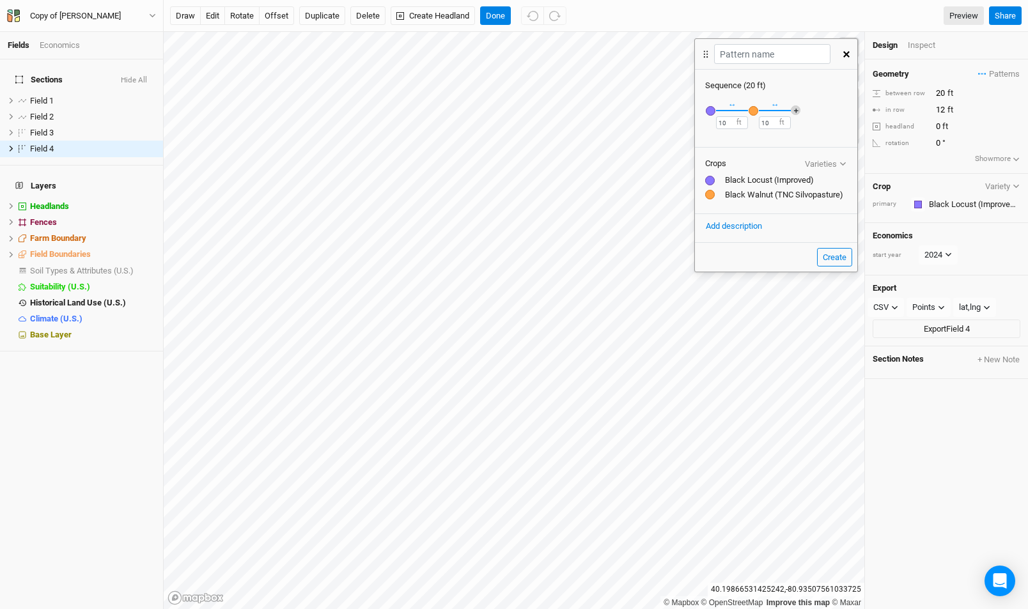
click at [794, 109] on button "＋" at bounding box center [796, 111] width 10 height 10
click at [796, 110] on div "button" at bounding box center [797, 111] width 10 height 10
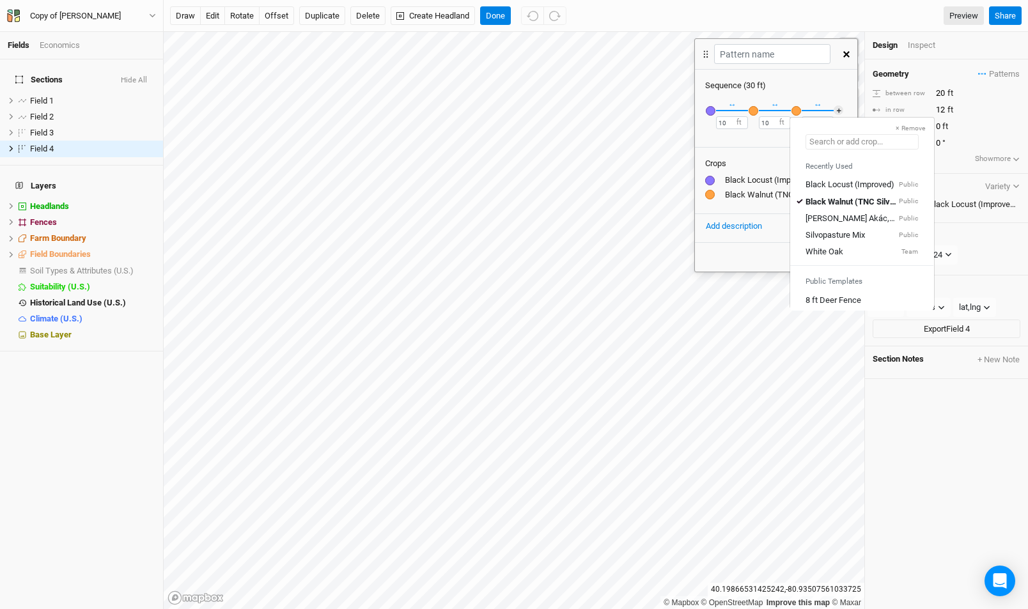
click at [868, 140] on input "text" at bounding box center [862, 141] width 113 height 15
click at [728, 123] on input "10" at bounding box center [732, 122] width 32 height 13
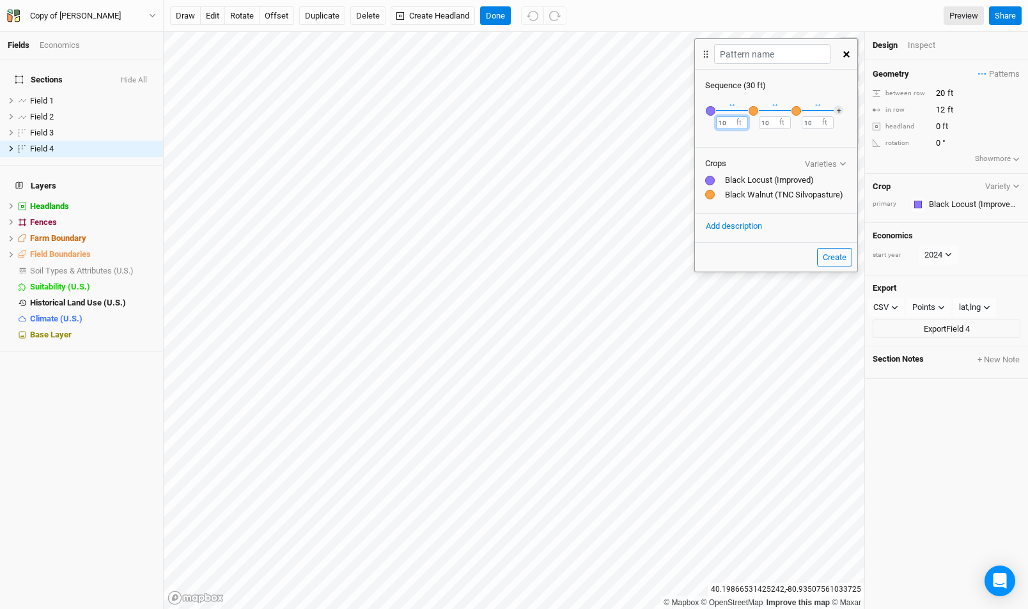
type input "1"
type input "30"
click at [767, 120] on input "10" at bounding box center [775, 122] width 32 height 13
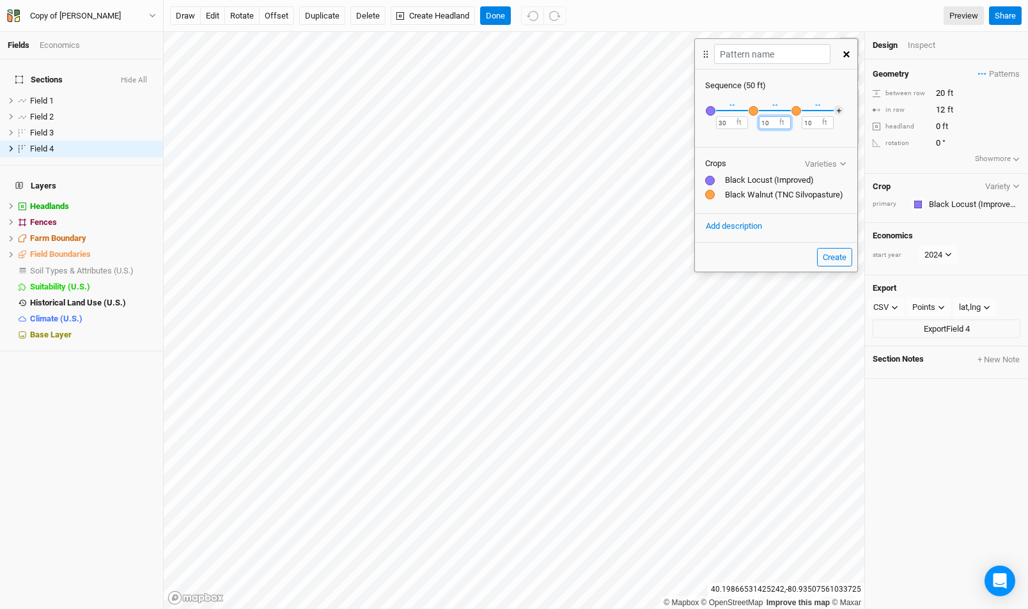
type input "3"
type input "30"
click at [805, 121] on input "10" at bounding box center [818, 122] width 32 height 13
type input "30"
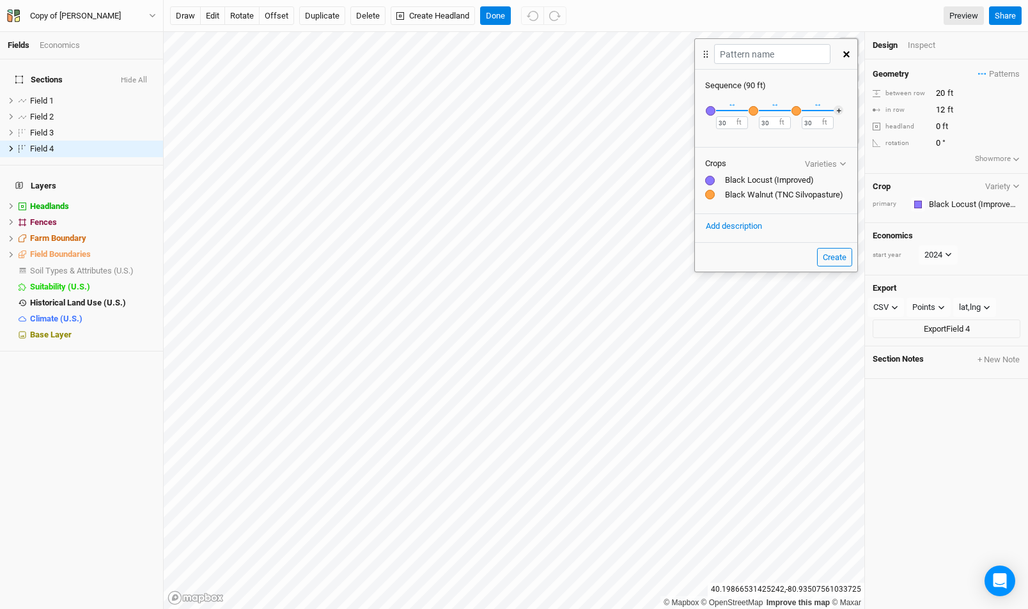
click at [795, 114] on div "button" at bounding box center [797, 111] width 10 height 10
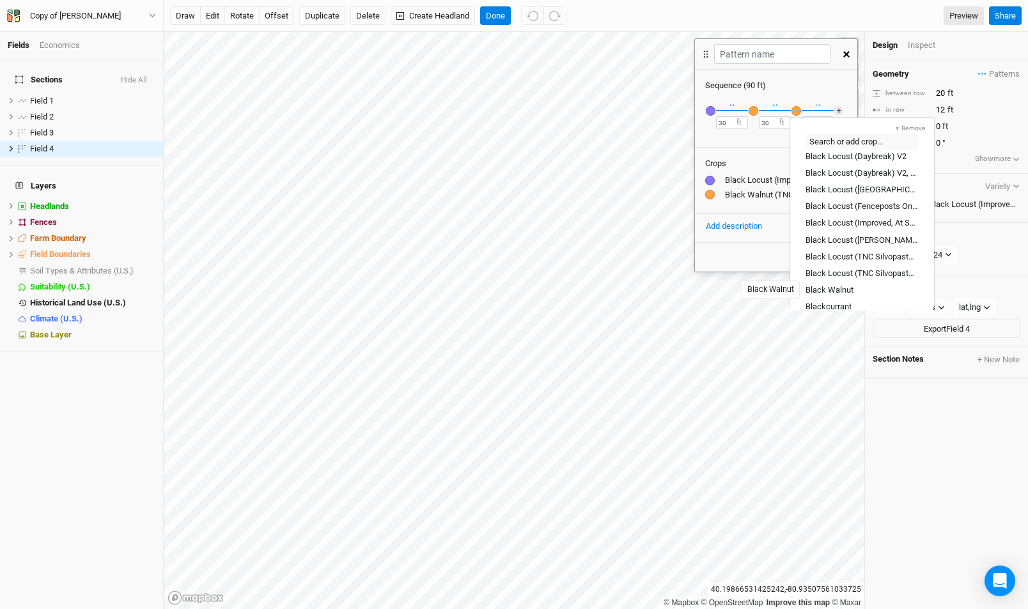
scroll to position [417, 0]
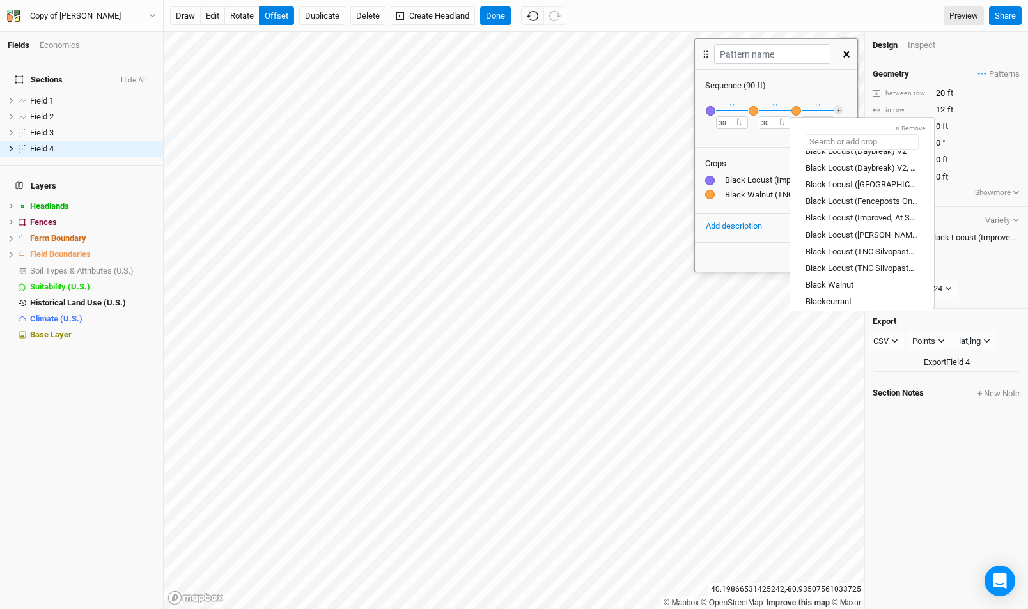
click at [849, 142] on input "text" at bounding box center [862, 141] width 113 height 15
type input "f"
type input "[PERSON_NAME] Akác, Turbo Obelisk (HU)"
type input "fo"
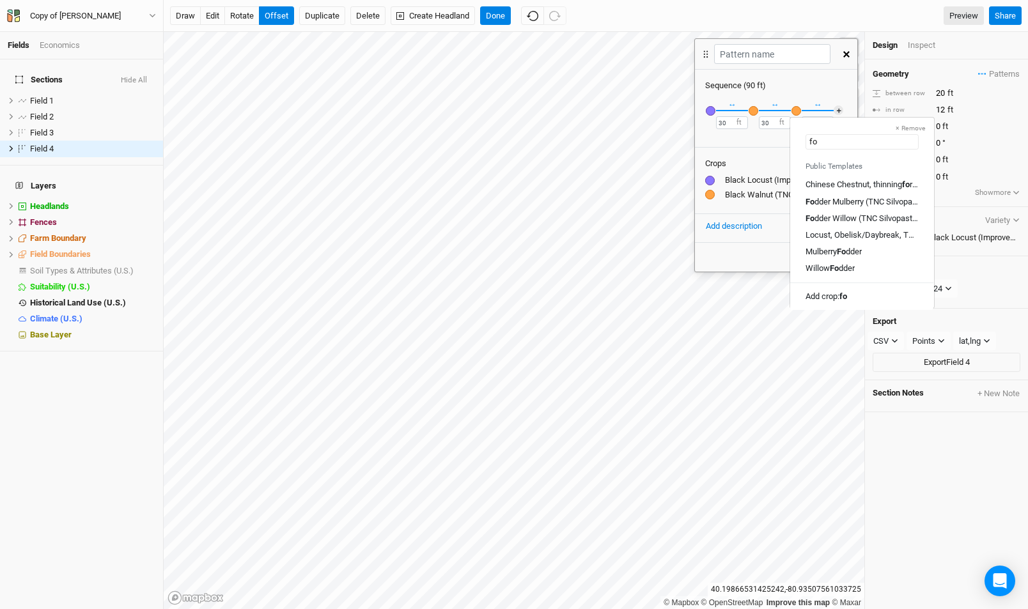
scroll to position [0, 0]
type input "fod"
type input "fodder Mulberry (TNC Silvopasture)"
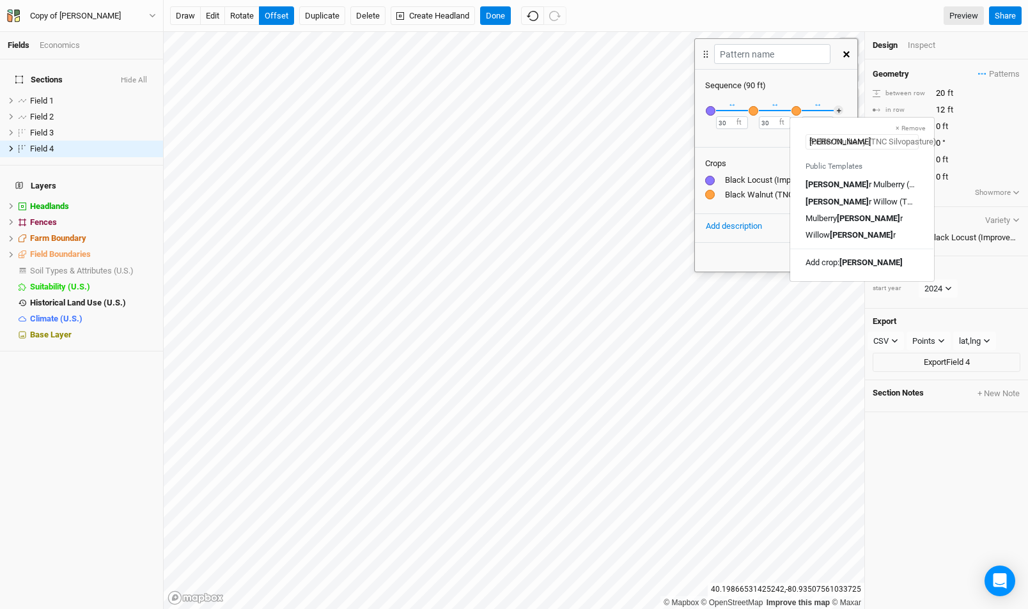
type input "fodder"
click at [849, 181] on div "Fodder Mulberry (TNC Silvopasture)" at bounding box center [862, 185] width 113 height 12
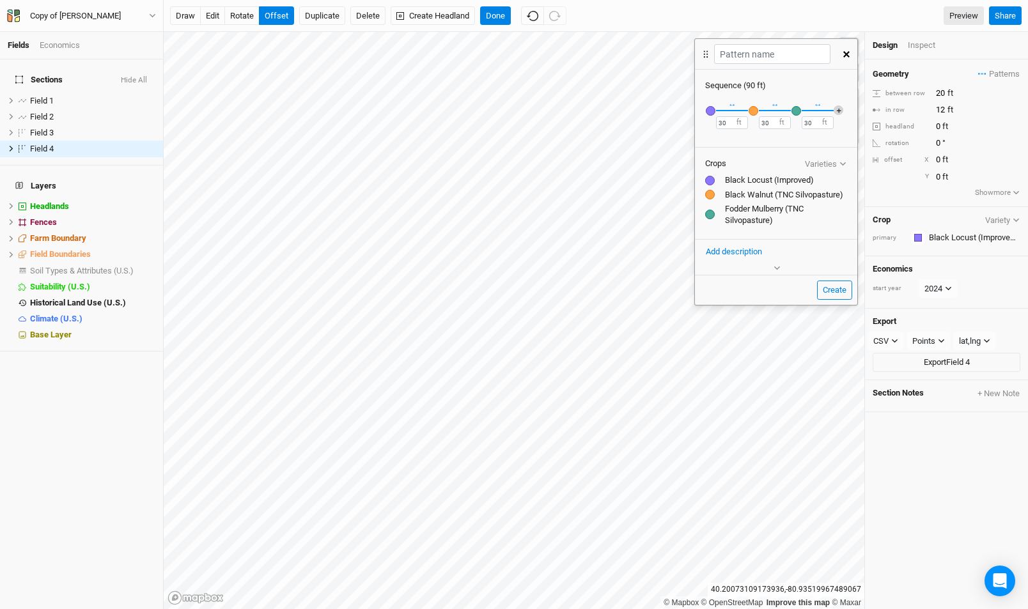
click at [839, 109] on button "＋" at bounding box center [839, 111] width 10 height 10
click at [839, 109] on div "button" at bounding box center [840, 111] width 10 height 10
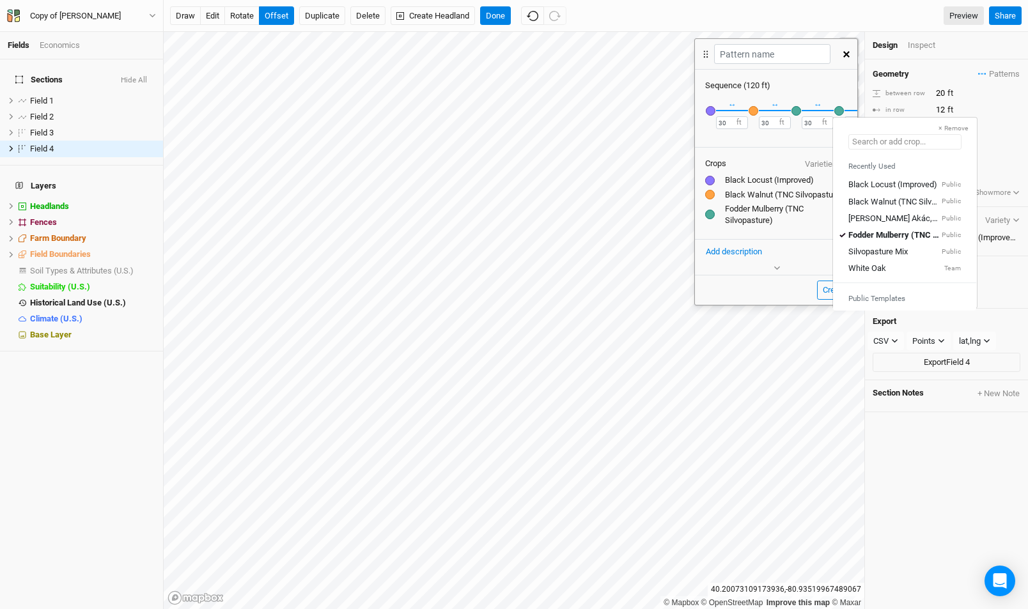
click at [919, 146] on input "text" at bounding box center [905, 141] width 113 height 15
type input "w"
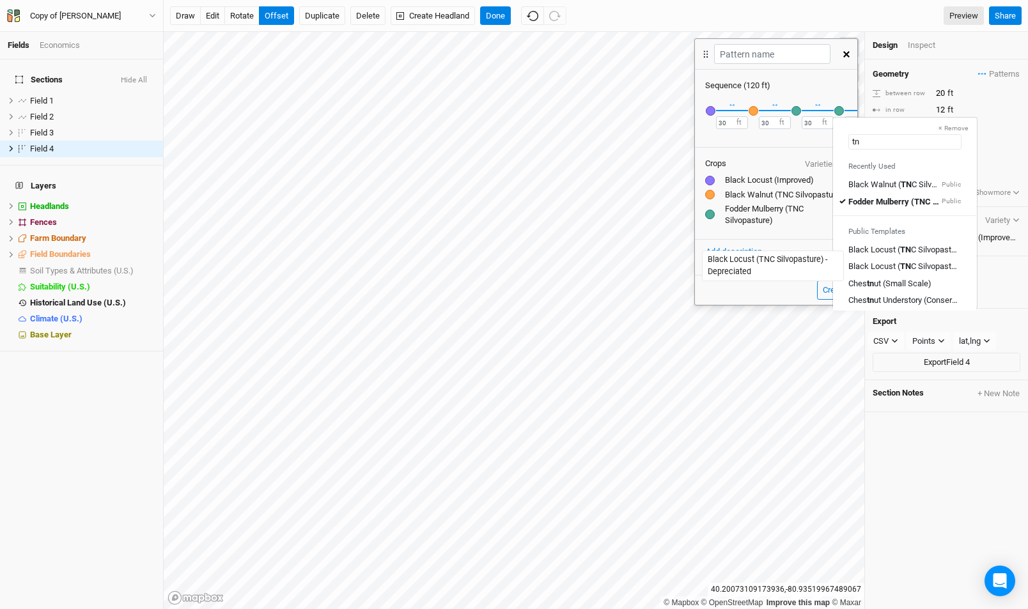
type input "tnc"
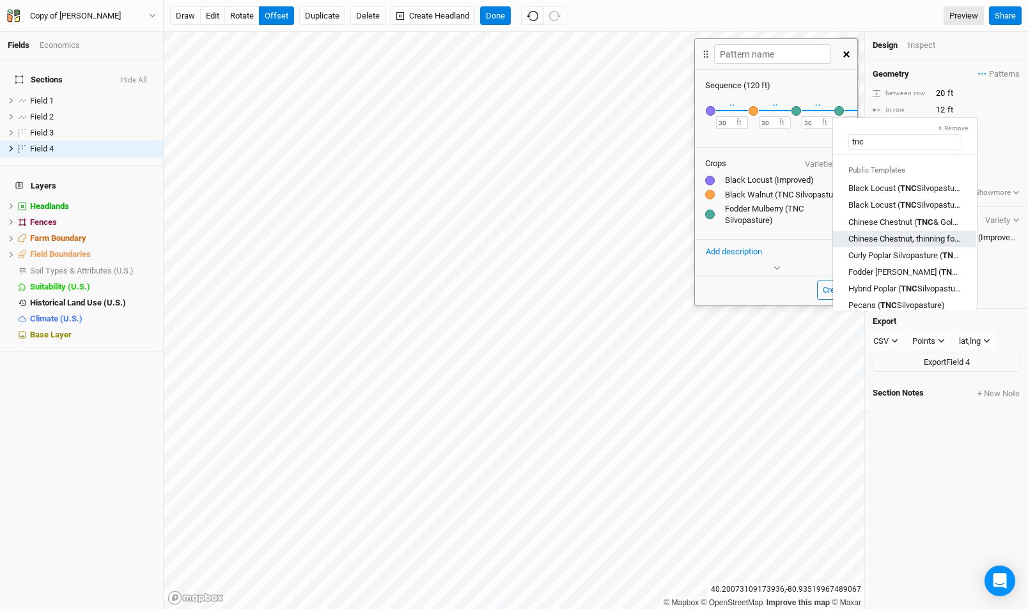
scroll to position [62, 0]
click at [907, 253] on div "Curly Poplar Silvopasture ( TNC )" at bounding box center [905, 255] width 113 height 12
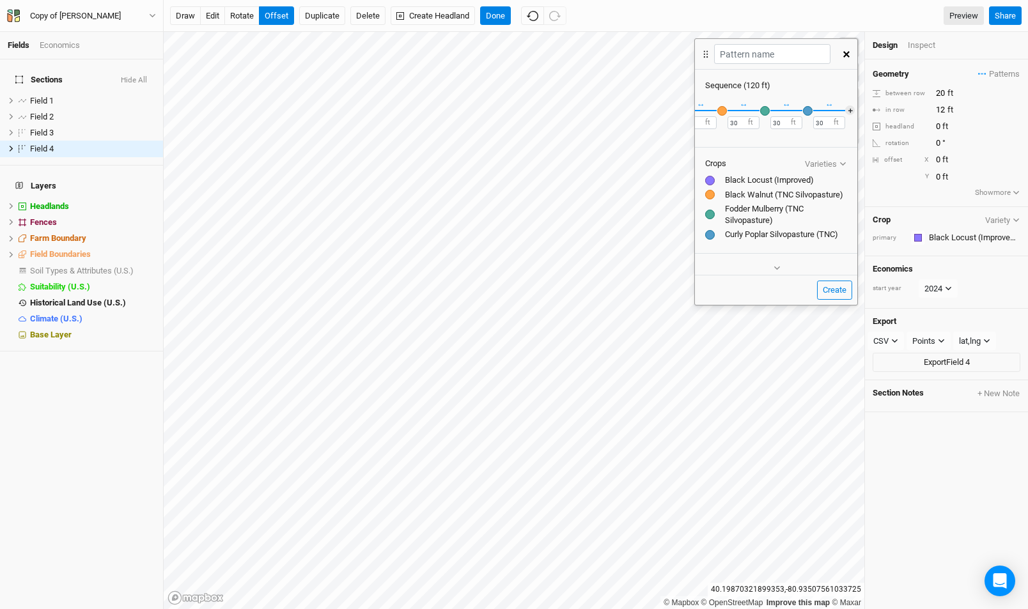
scroll to position [0, 37]
click at [843, 111] on button "＋" at bounding box center [845, 111] width 10 height 10
click at [840, 112] on div "button" at bounding box center [845, 111] width 10 height 10
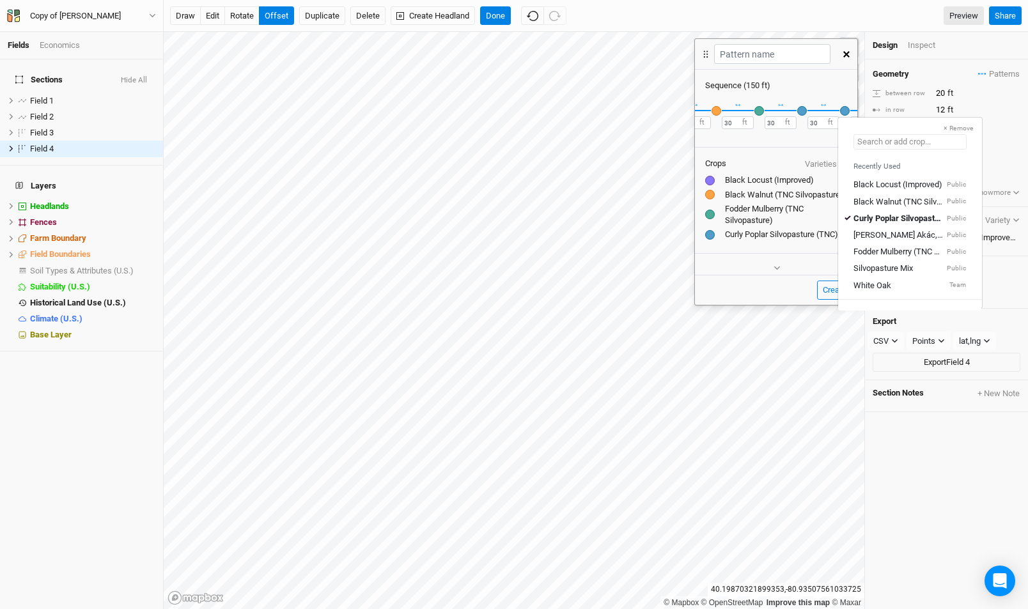
click at [901, 145] on input "text" at bounding box center [910, 141] width 113 height 15
type input "f"
type input "[PERSON_NAME] Akác, Turbo Obelisk (HU)"
type input "fo"
type input "fodder Mulberry (TNC Silvopasture)"
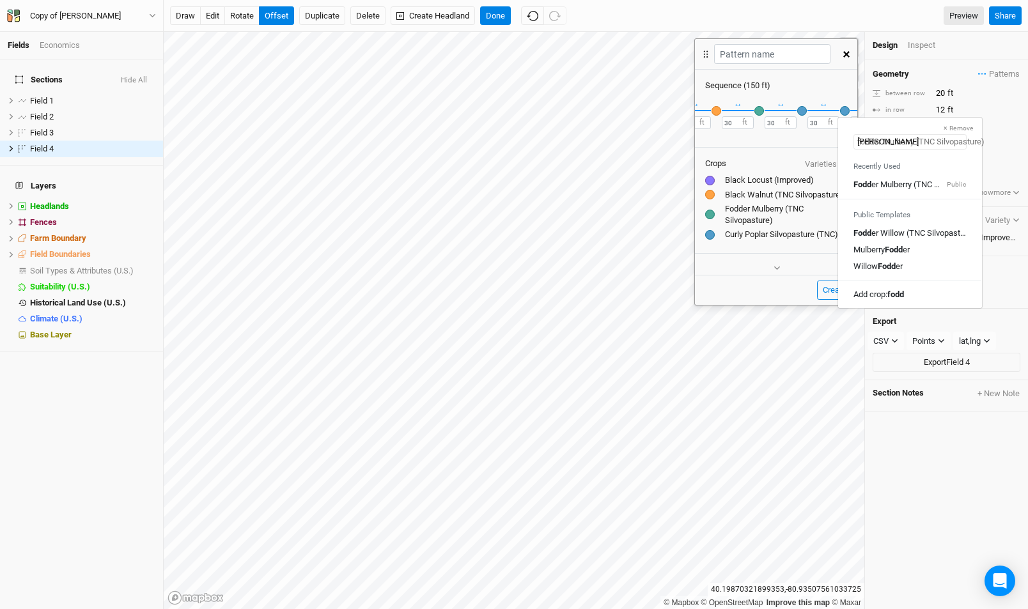
type input "fodder"
click at [914, 266] on div "Willow Fodder" at bounding box center [910, 267] width 113 height 12
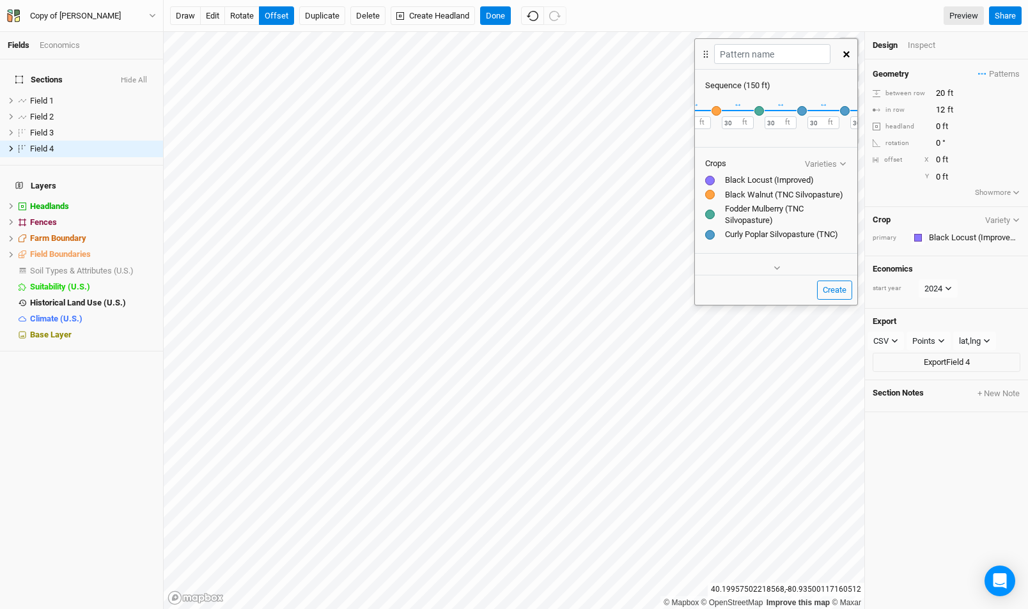
click at [842, 113] on div "button" at bounding box center [845, 111] width 10 height 10
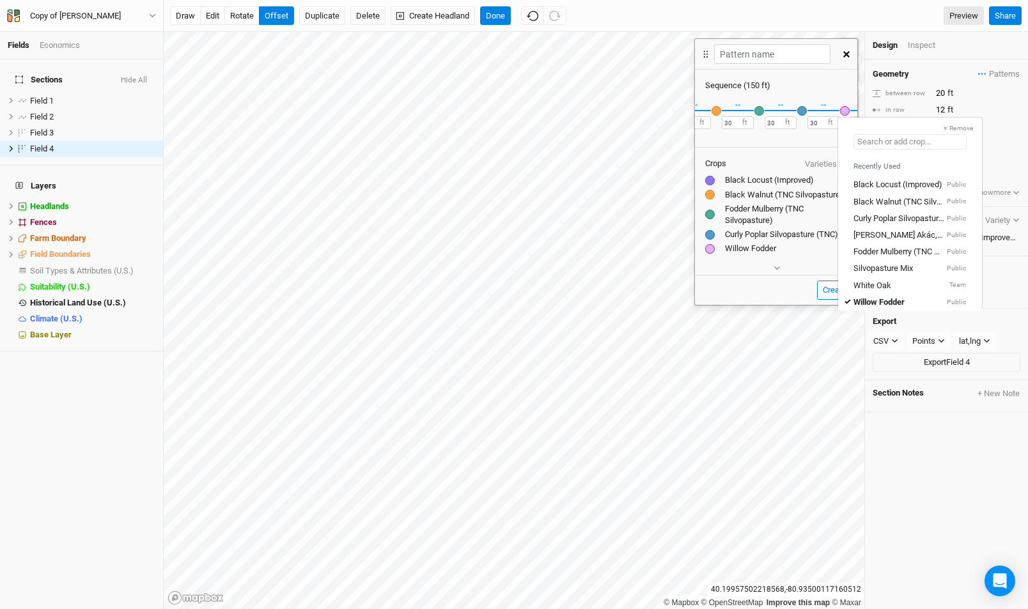
click at [871, 134] on input "text" at bounding box center [910, 141] width 113 height 15
type input "tnc"
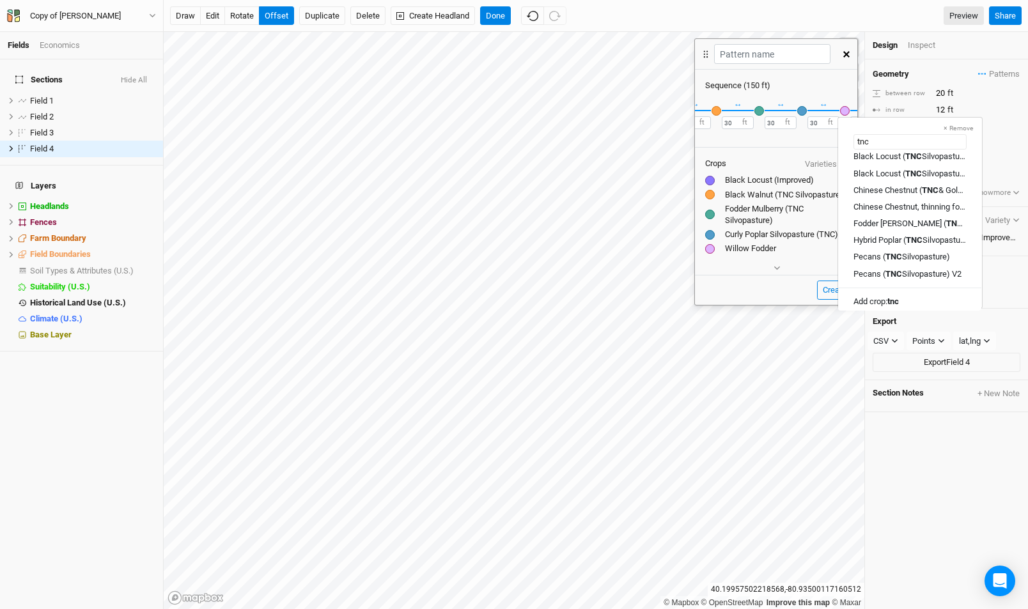
scroll to position [114, 0]
click at [934, 218] on div "Fodder Willow ( TNC Silvopasture)" at bounding box center [910, 220] width 113 height 12
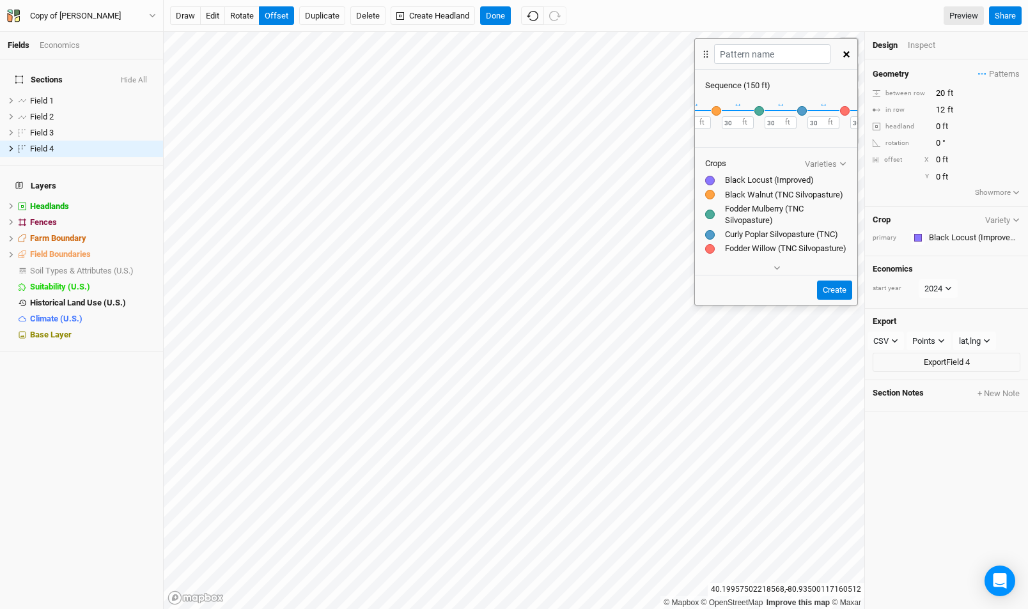
click at [837, 286] on button "Create" at bounding box center [834, 290] width 35 height 19
click at [762, 51] on input "text" at bounding box center [772, 54] width 116 height 20
type input "t"
type input "silvo"
click at [817, 281] on button "Create" at bounding box center [834, 290] width 35 height 19
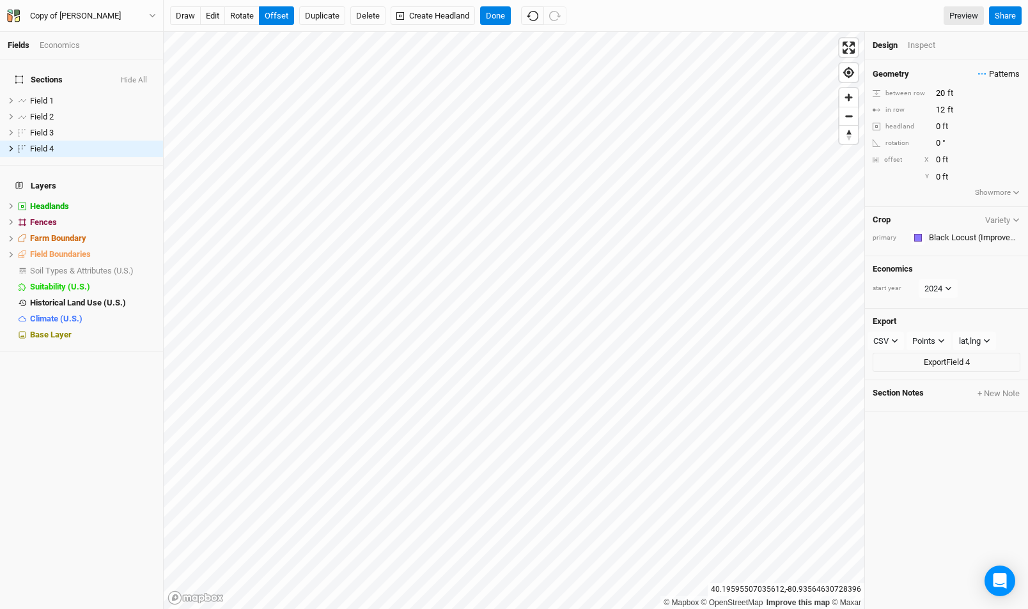
click at [1001, 74] on span "Patterns" at bounding box center [999, 74] width 42 height 13
click at [1008, 116] on button "view" at bounding box center [1006, 117] width 35 height 20
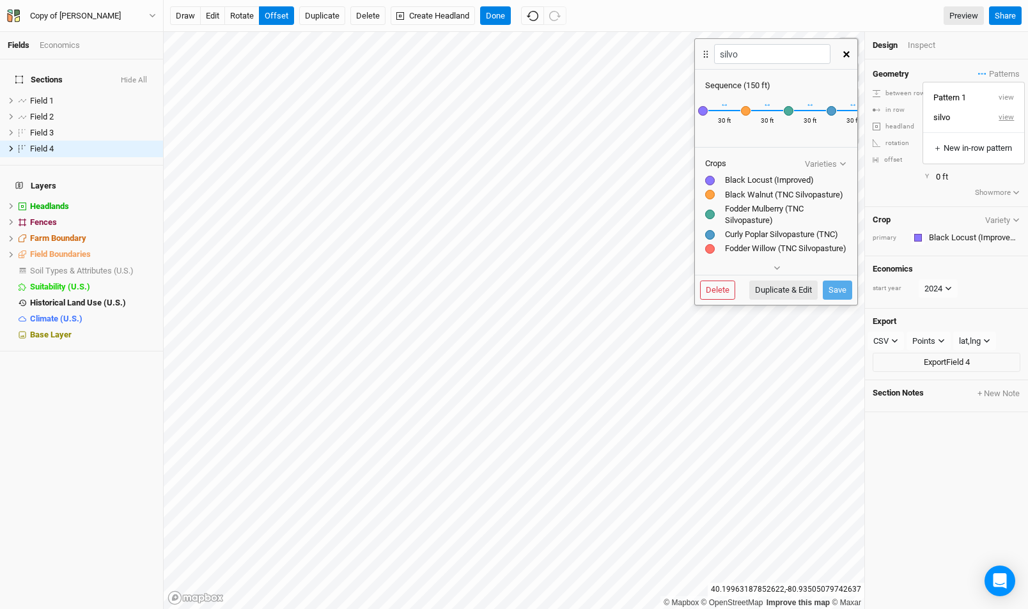
scroll to position [0, 0]
click at [957, 116] on button "silvo" at bounding box center [956, 117] width 66 height 20
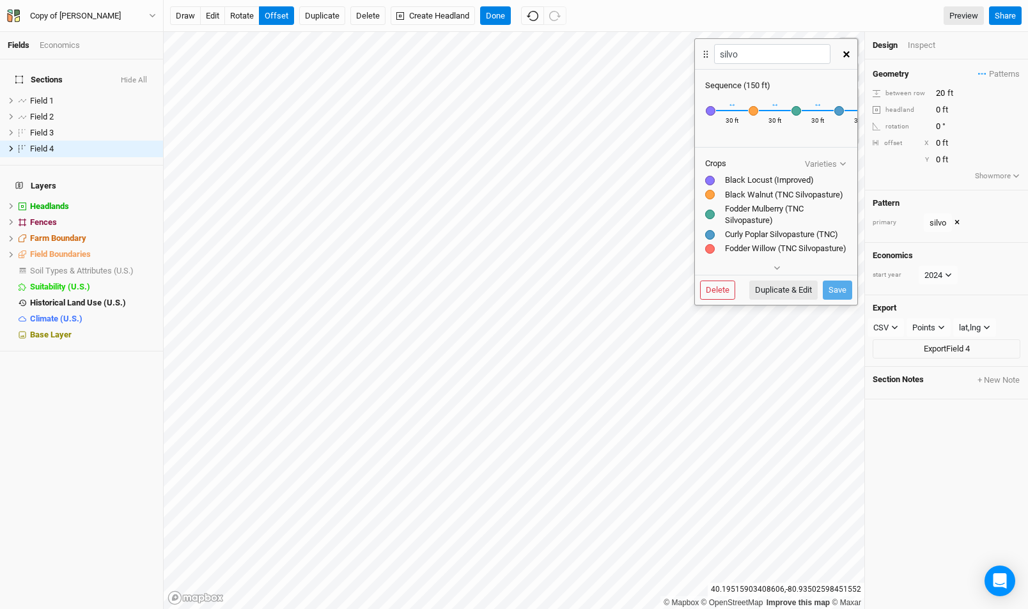
scroll to position [5, 0]
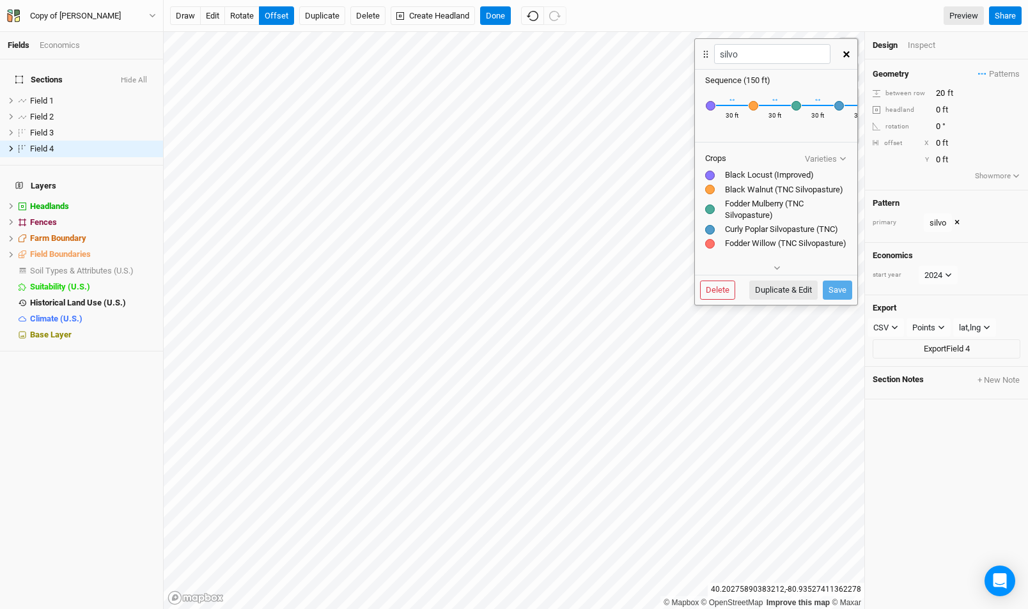
click at [847, 54] on icon "button" at bounding box center [846, 54] width 6 height 6
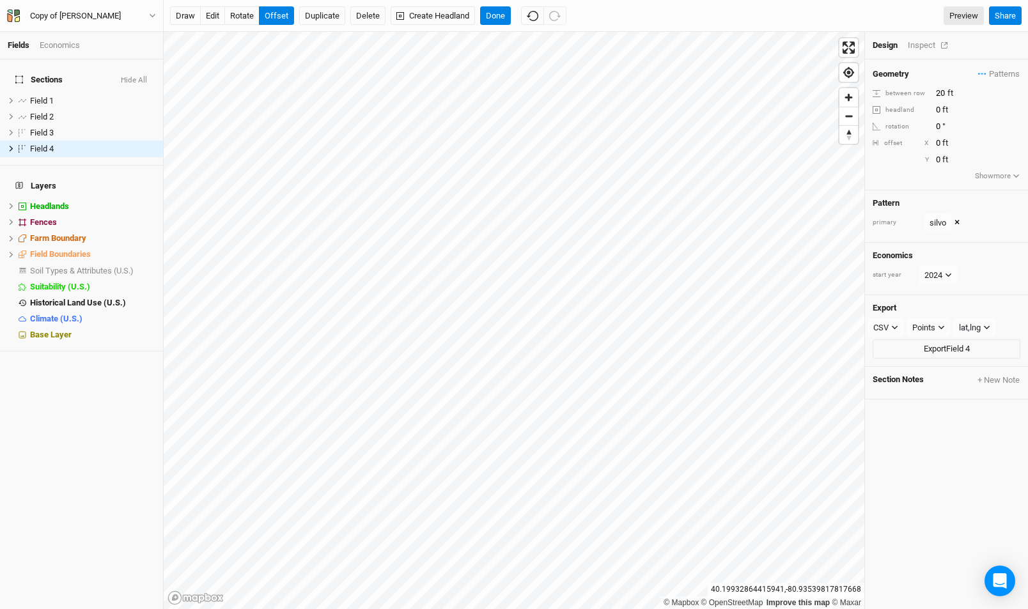
click at [926, 41] on div "Inspect" at bounding box center [930, 46] width 45 height 12
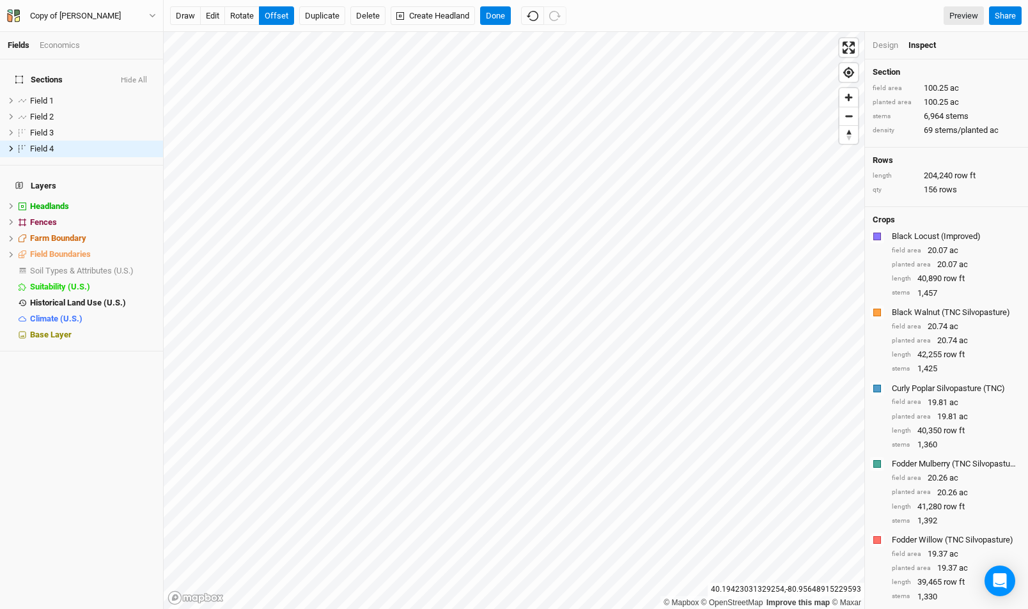
click at [51, 45] on div "Economics" at bounding box center [60, 46] width 40 height 12
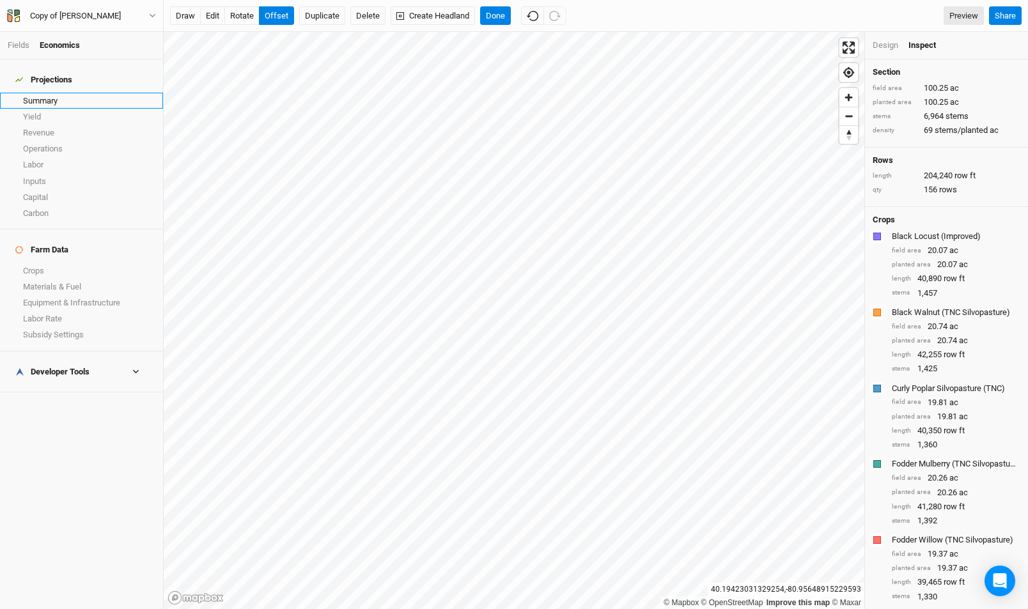
click at [48, 93] on link "Summary" at bounding box center [81, 101] width 163 height 16
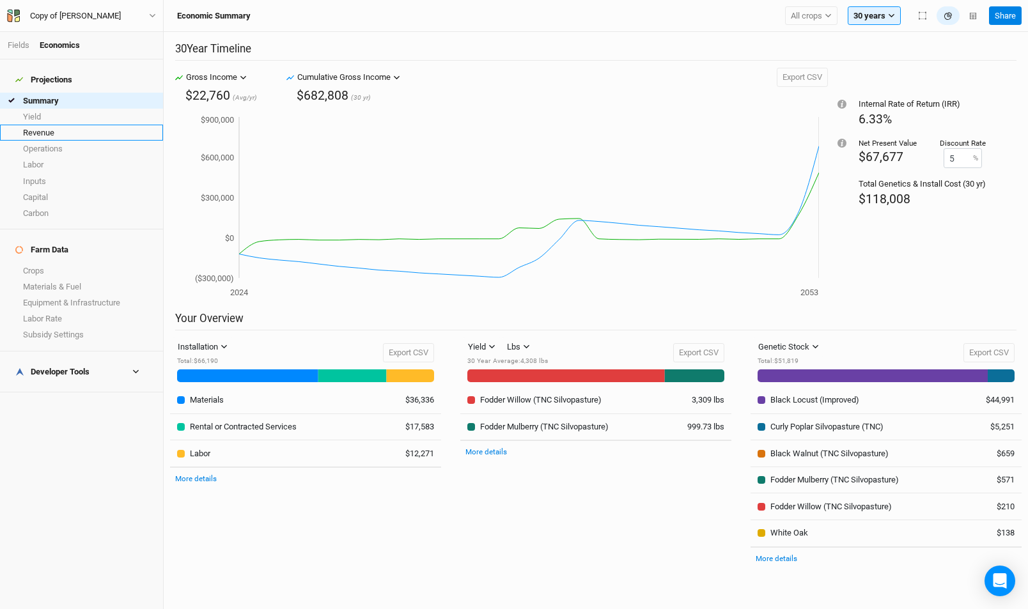
click at [55, 129] on link "Revenue" at bounding box center [81, 133] width 163 height 16
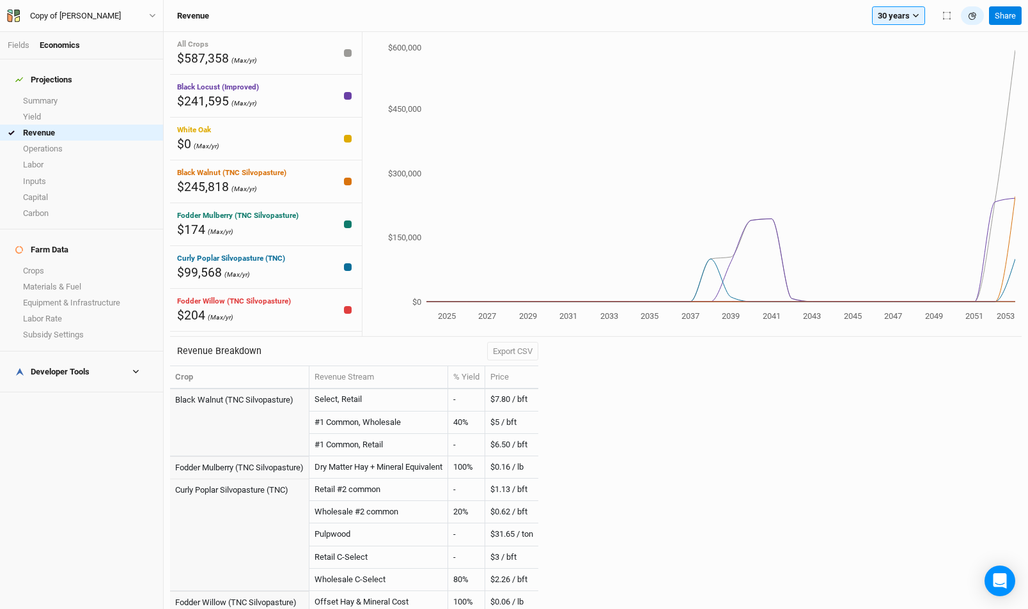
scroll to position [135, 0]
click at [71, 98] on link "Summary" at bounding box center [81, 101] width 163 height 16
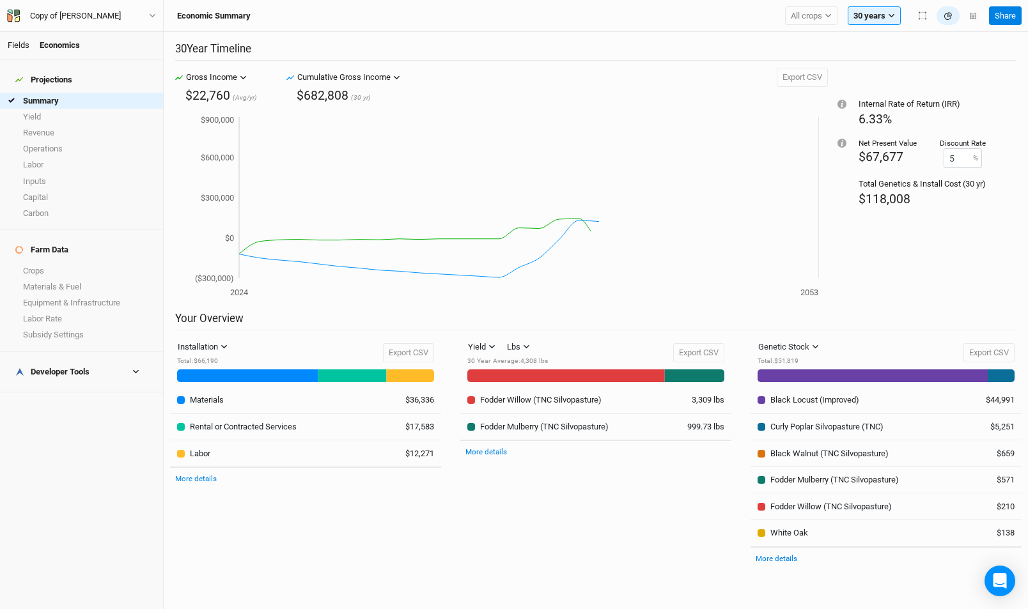
click at [29, 42] on link "Fields" at bounding box center [19, 45] width 22 height 10
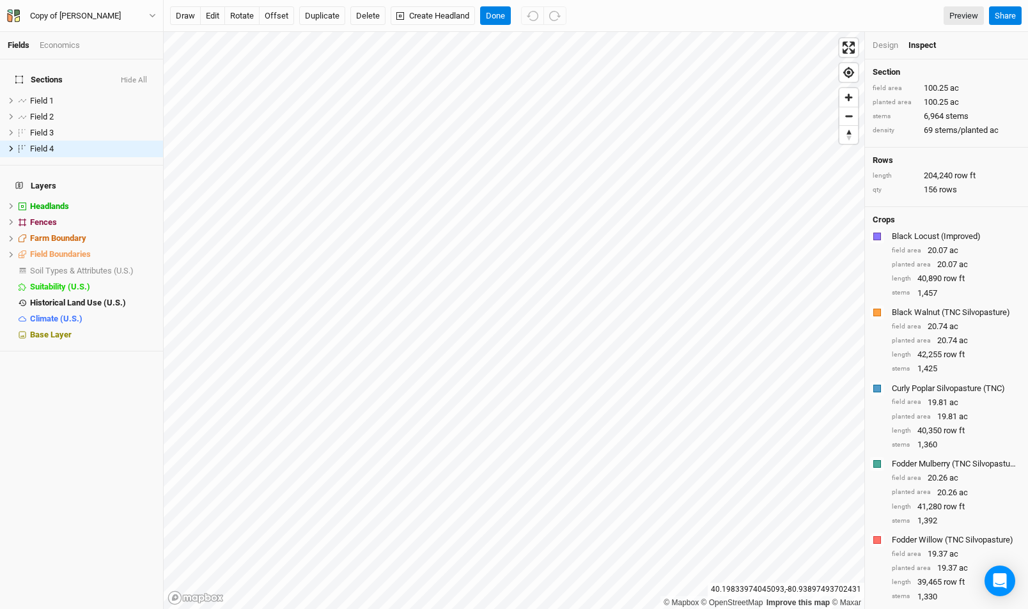
click at [884, 46] on div "Design" at bounding box center [886, 46] width 26 height 12
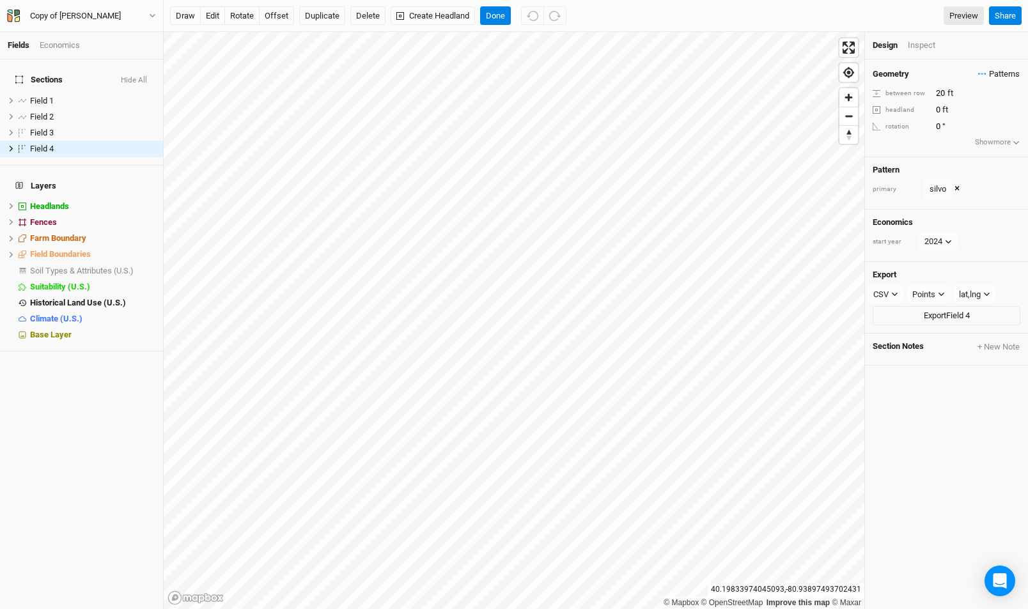
click at [1009, 68] on span "Patterns" at bounding box center [999, 74] width 42 height 13
click at [1007, 95] on button "view" at bounding box center [1006, 98] width 35 height 20
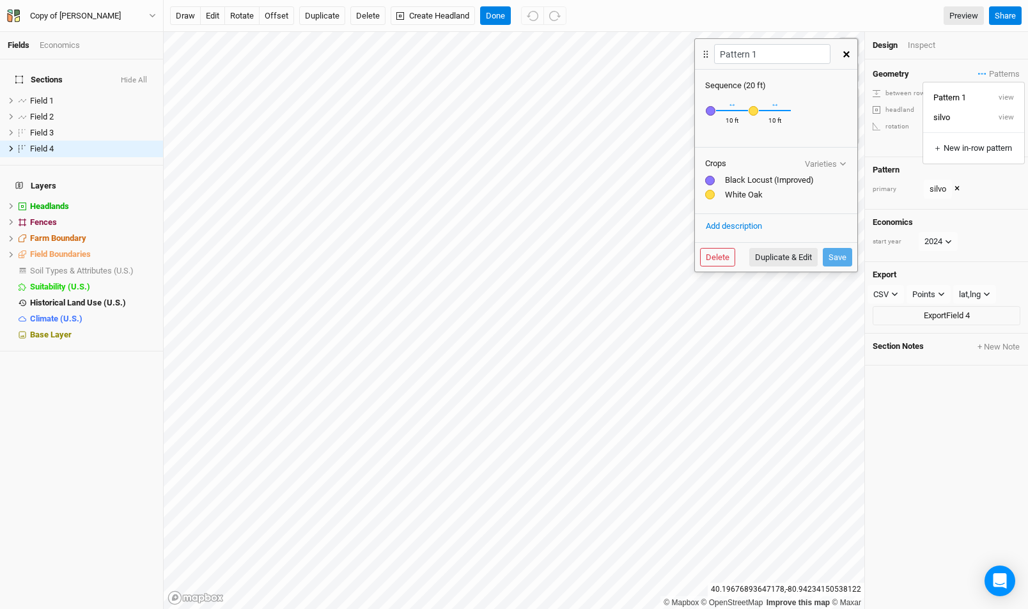
click at [847, 53] on icon "button" at bounding box center [846, 54] width 6 height 6
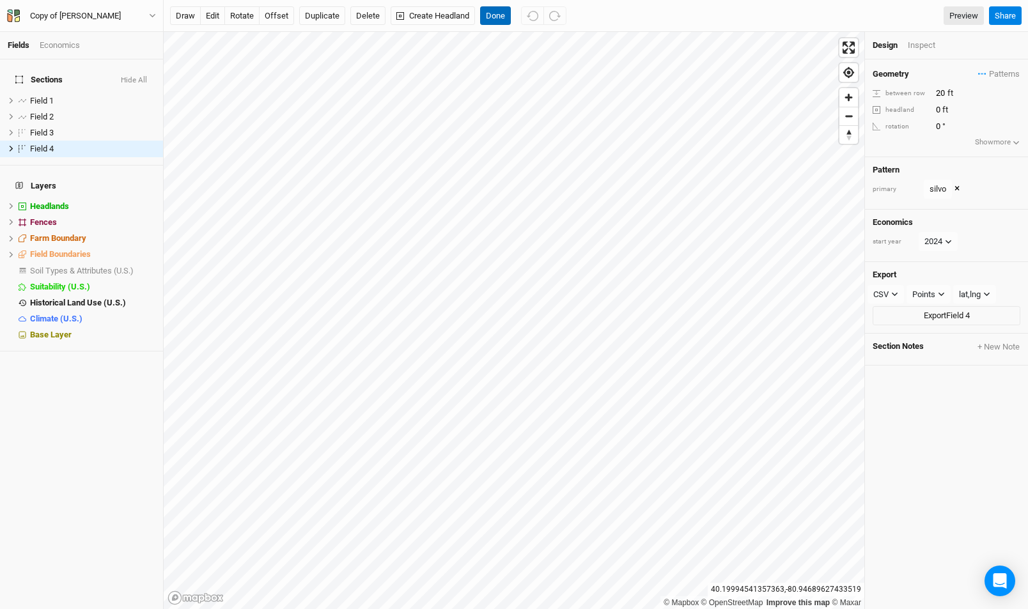
click at [501, 13] on button "Done" at bounding box center [495, 15] width 31 height 19
click at [20, 141] on label at bounding box center [23, 149] width 16 height 16
click at [20, 145] on input "checkbox" at bounding box center [23, 149] width 8 height 8
checkbox input "true"
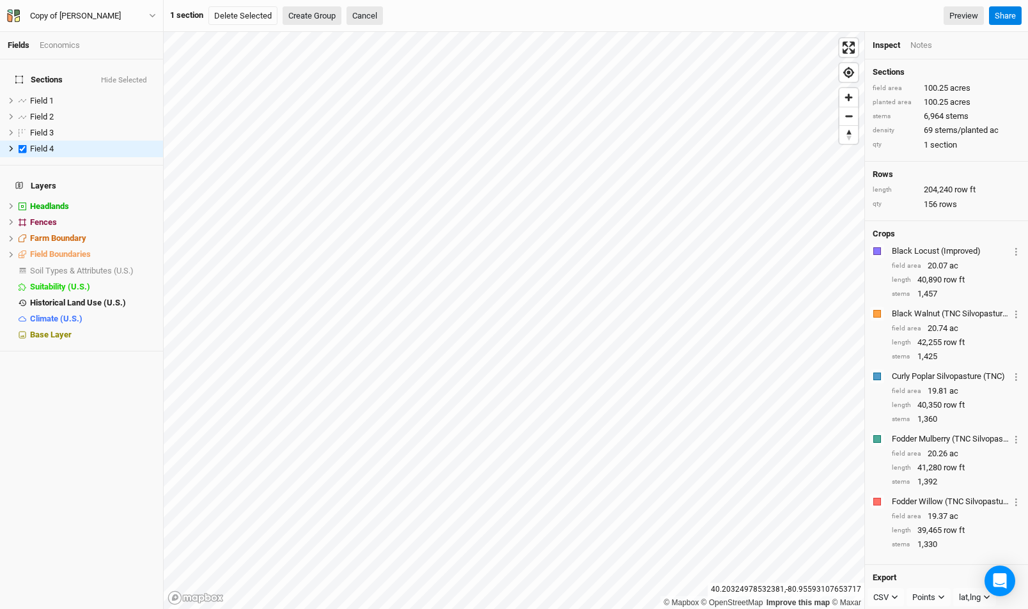
click at [309, 20] on button "Create Group" at bounding box center [312, 15] width 59 height 19
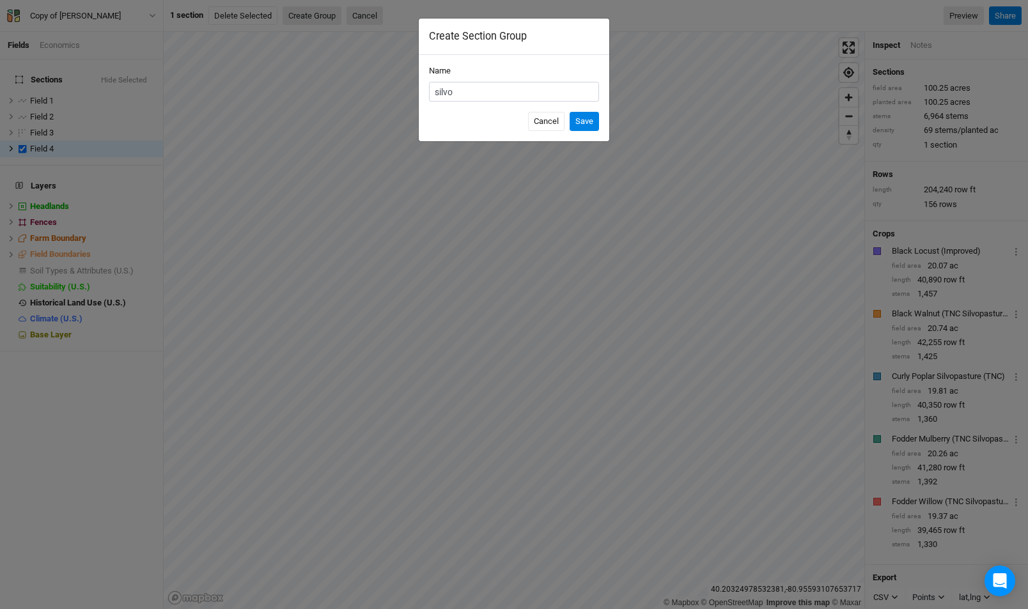
type input "silvo"
click at [570, 112] on button "Save" at bounding box center [584, 121] width 29 height 19
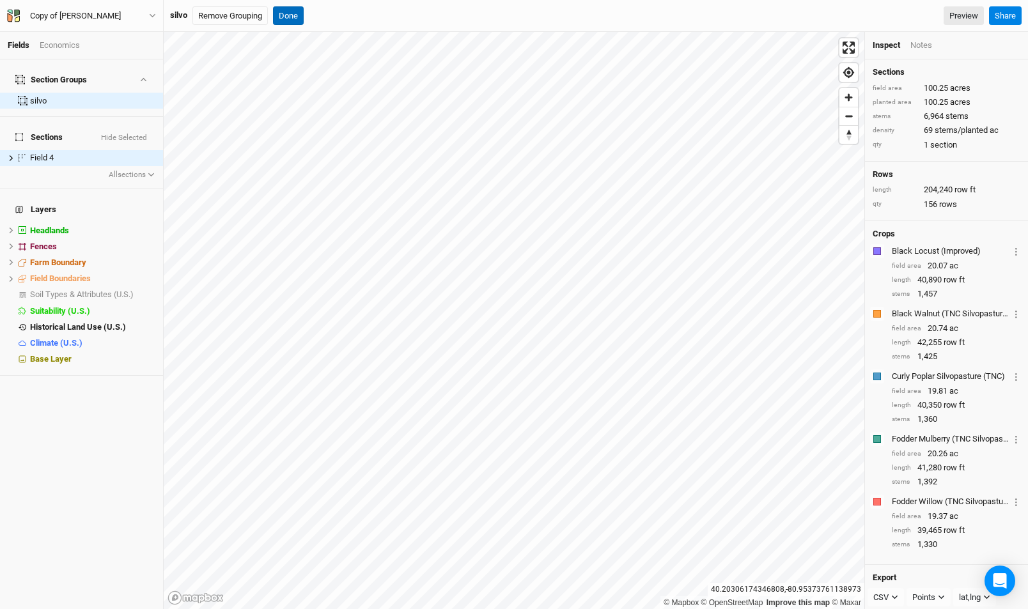
click at [290, 17] on button "Done" at bounding box center [288, 15] width 31 height 19
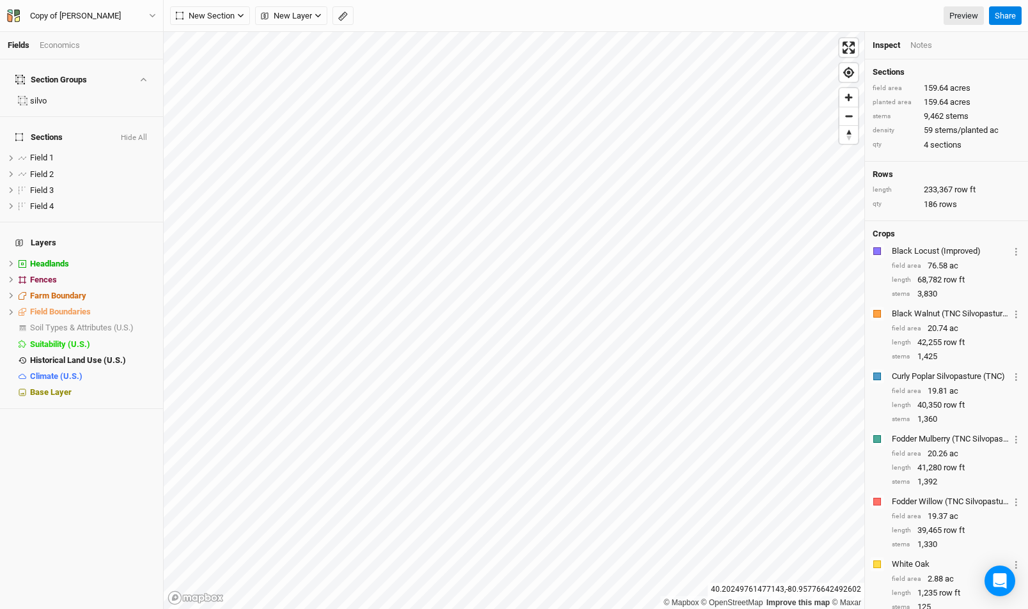
click at [67, 45] on div "Economics" at bounding box center [60, 46] width 40 height 12
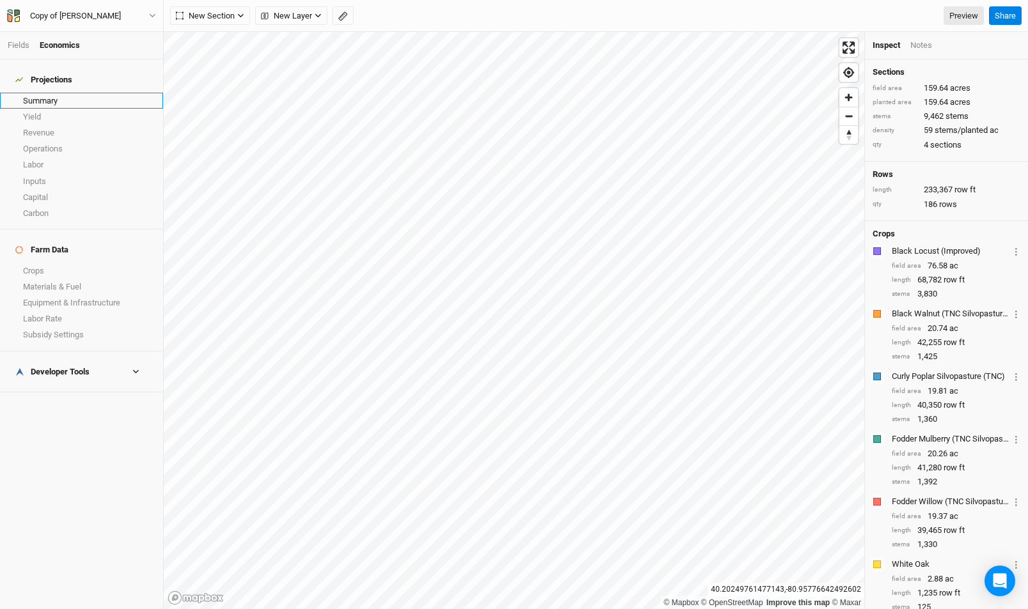
click at [59, 93] on link "Summary" at bounding box center [81, 101] width 163 height 16
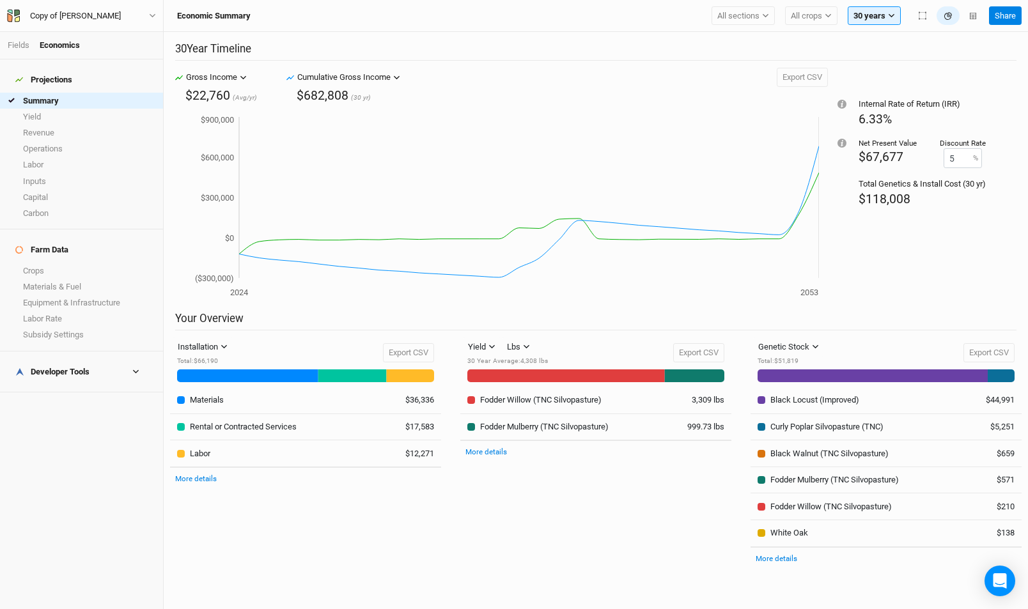
click at [335, 96] on div "$682,808" at bounding box center [323, 95] width 52 height 17
copy div "$682,808"
click at [97, 125] on link "Revenue" at bounding box center [81, 133] width 163 height 16
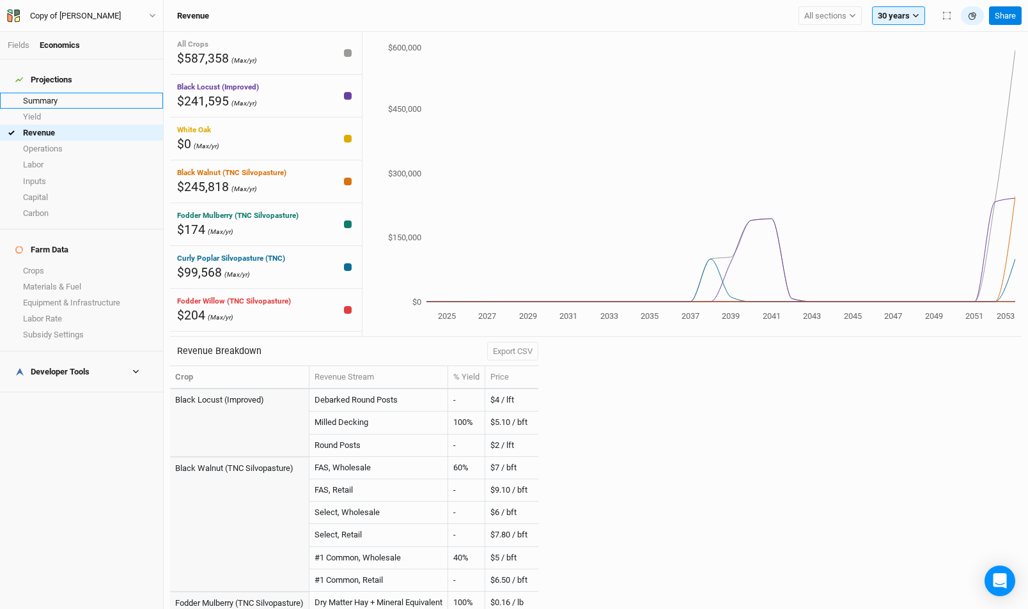
click at [117, 97] on link "Summary" at bounding box center [81, 101] width 163 height 16
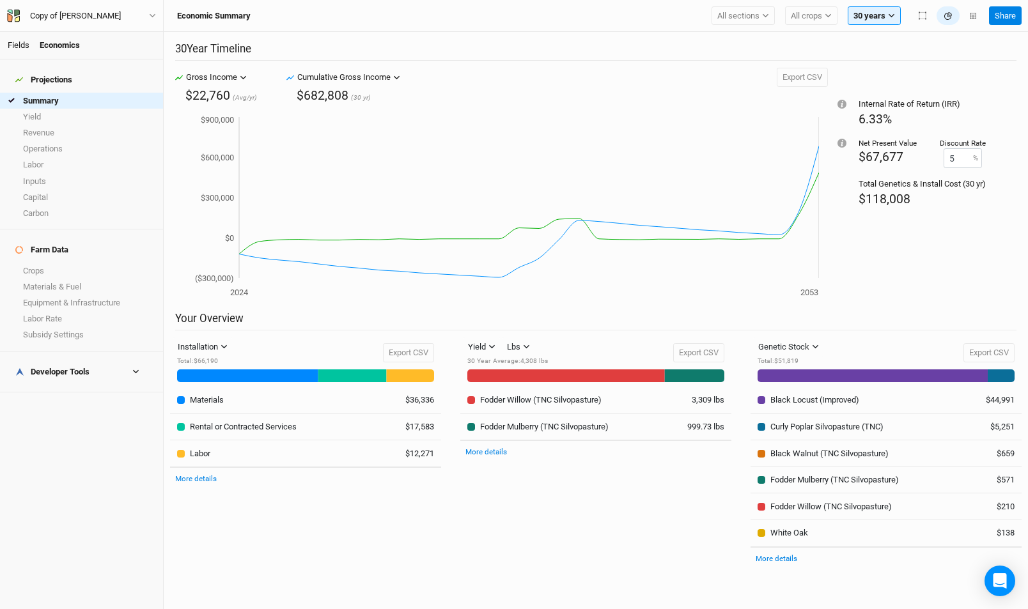
click at [27, 44] on link "Fields" at bounding box center [19, 45] width 22 height 10
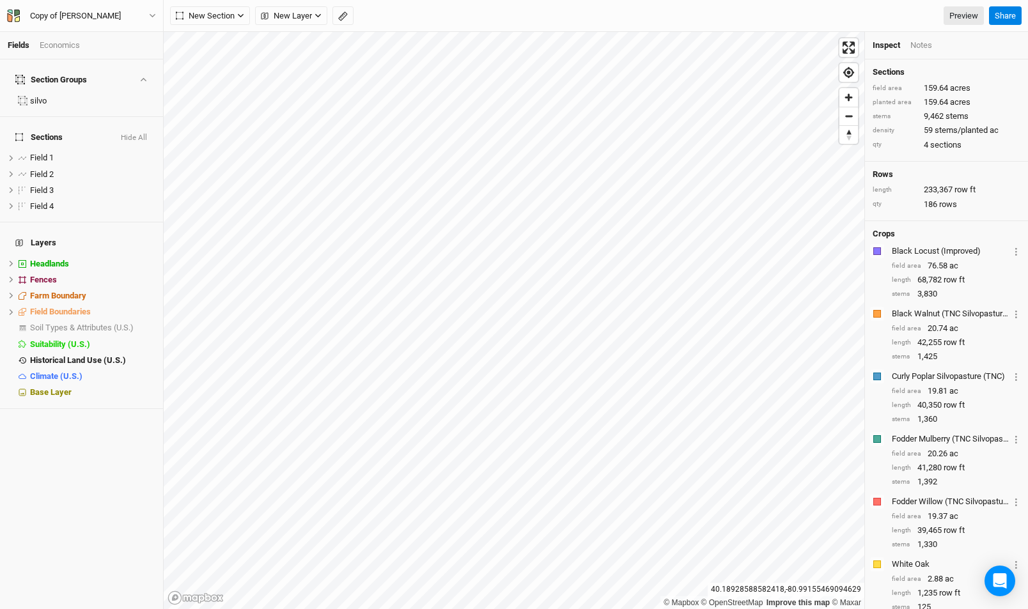
click at [76, 51] on div "Fields Economics" at bounding box center [81, 45] width 163 height 27
click at [75, 44] on div "Economics" at bounding box center [60, 46] width 40 height 12
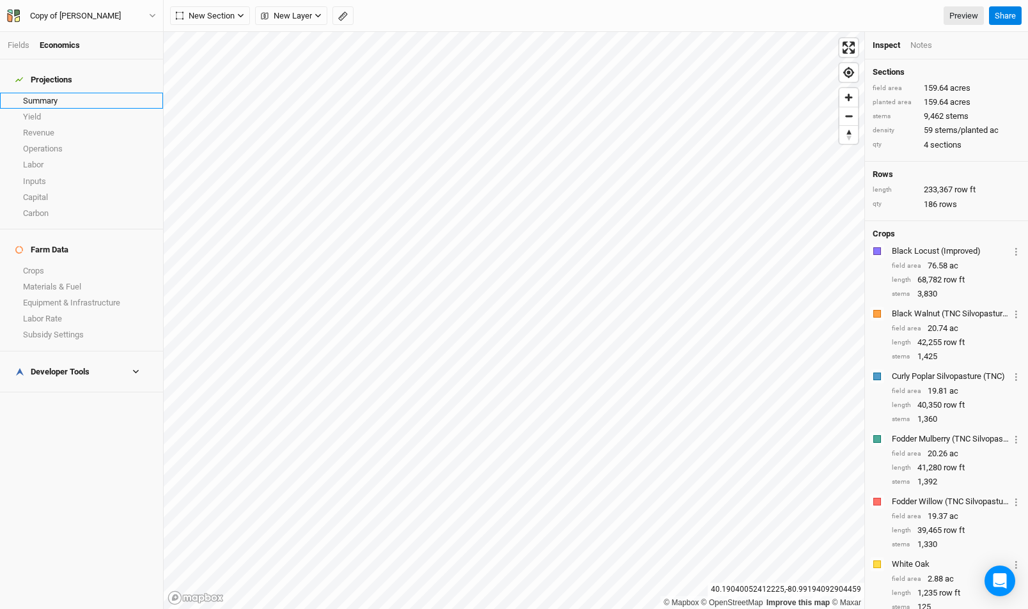
click at [81, 93] on link "Summary" at bounding box center [81, 101] width 163 height 16
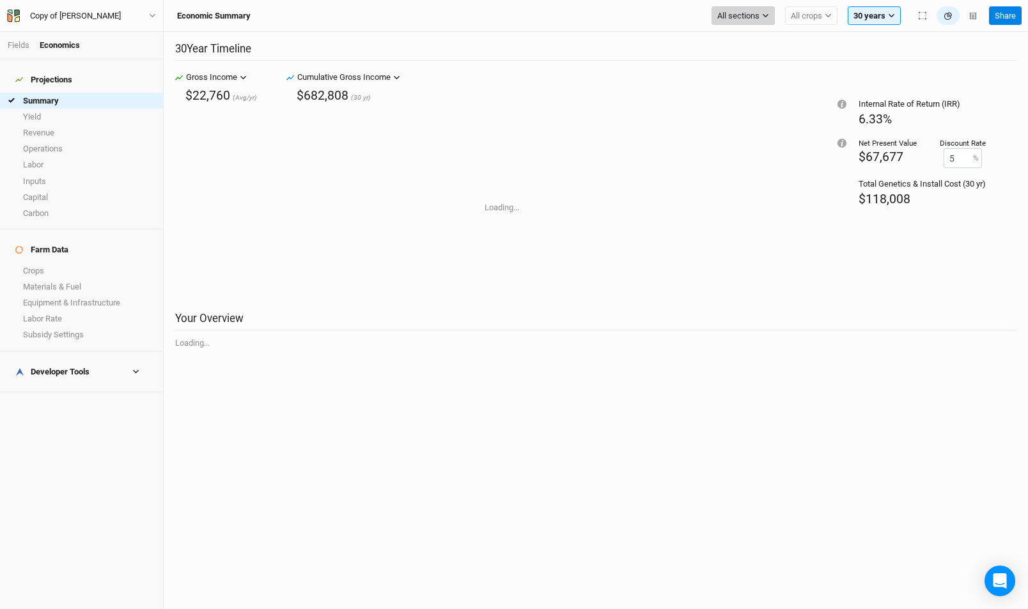
click at [766, 17] on icon "button" at bounding box center [766, 16] width 6 height 4
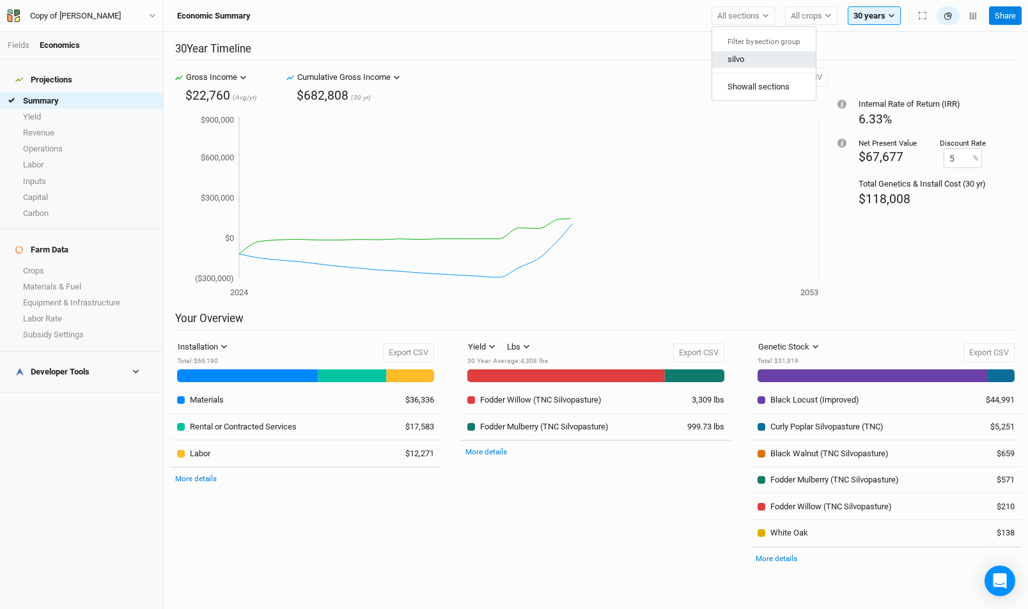
click at [755, 62] on button "silvo" at bounding box center [764, 59] width 104 height 17
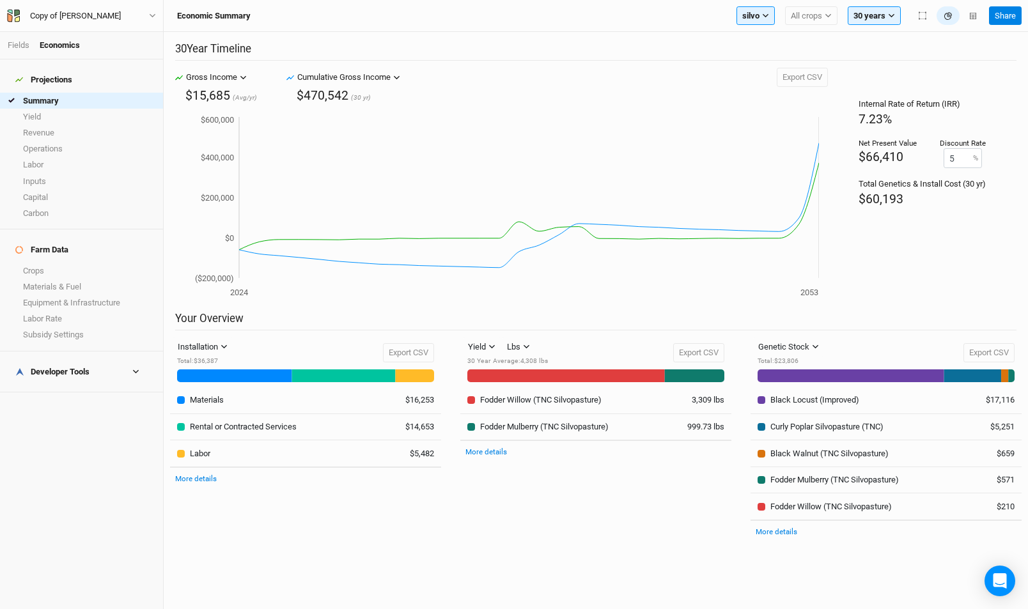
click at [304, 95] on div "$470,542" at bounding box center [323, 95] width 52 height 17
copy div "470,542"
click at [72, 15] on div "Copy of [PERSON_NAME]" at bounding box center [75, 16] width 91 height 13
click at [81, 40] on button "Back" at bounding box center [106, 35] width 101 height 17
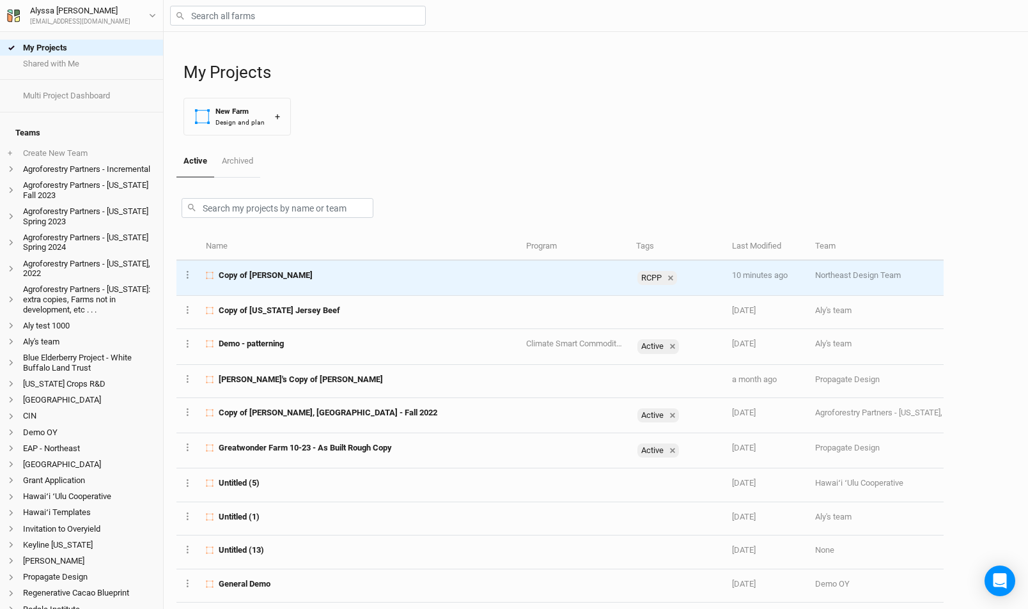
click at [270, 274] on span "Copy of [PERSON_NAME]" at bounding box center [266, 276] width 94 height 12
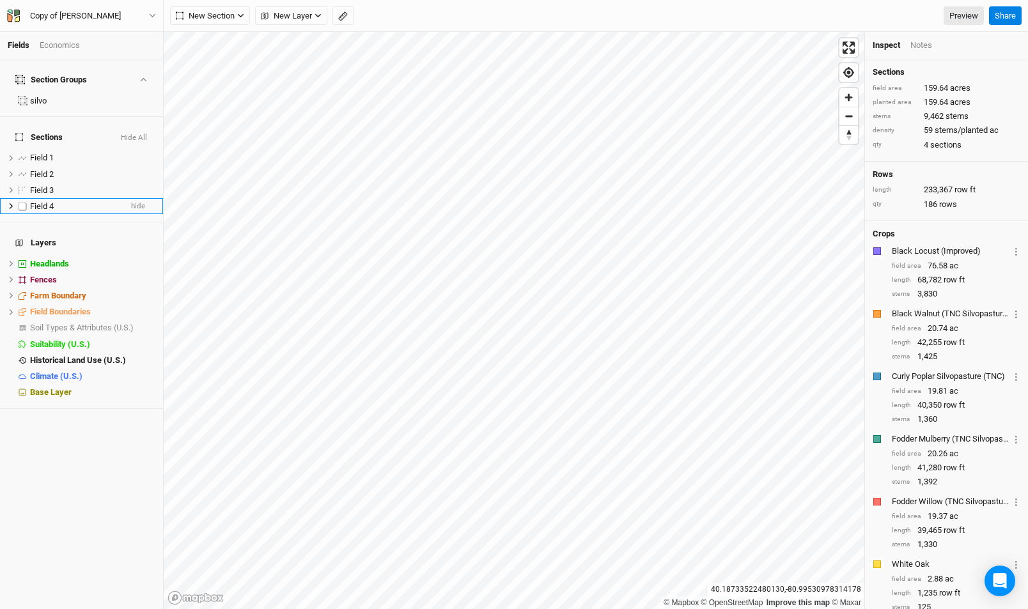
click at [102, 201] on div "Field 4" at bounding box center [75, 206] width 91 height 10
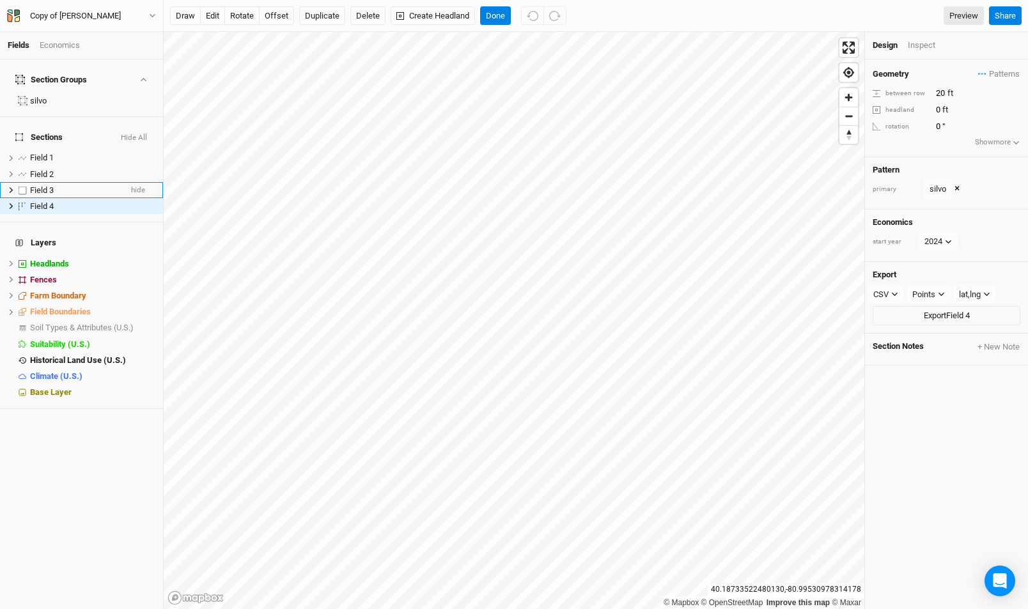
click at [49, 185] on span "Field 3" at bounding box center [42, 190] width 24 height 10
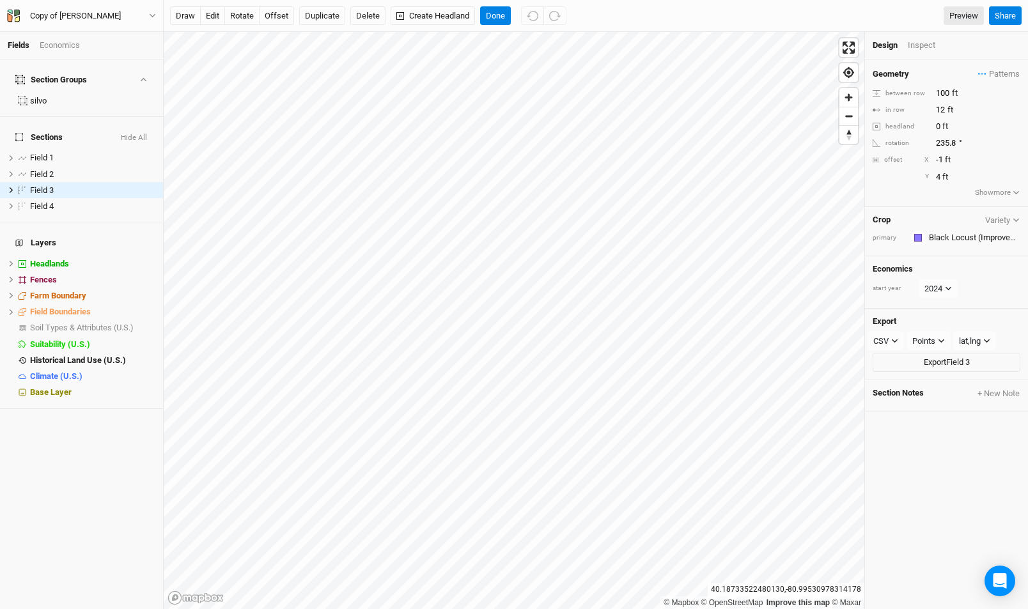
click at [925, 48] on div "Inspect" at bounding box center [930, 46] width 45 height 12
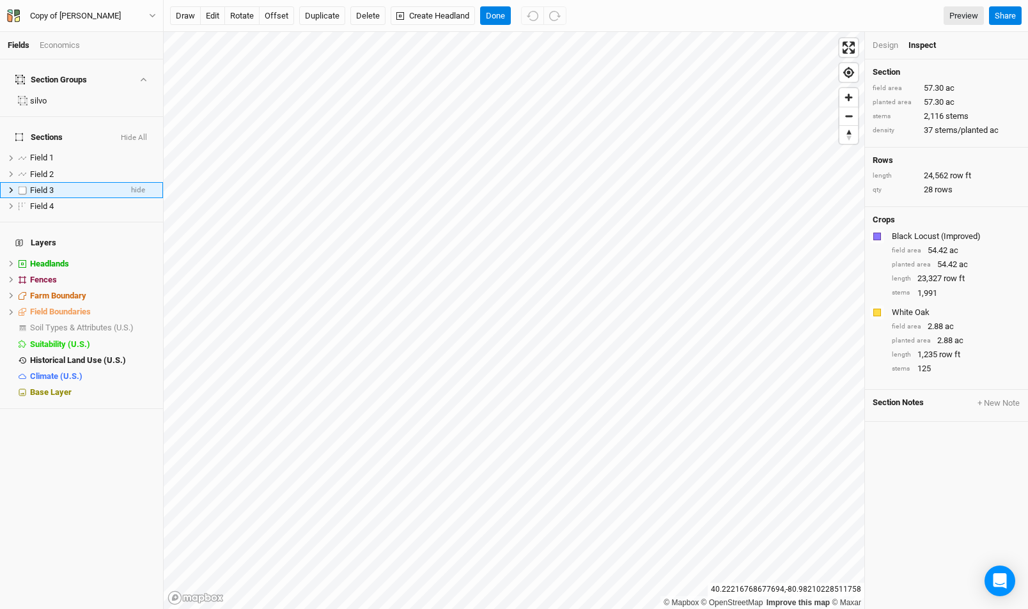
click at [84, 185] on div "Field 3" at bounding box center [75, 190] width 91 height 10
click at [22, 182] on label at bounding box center [23, 190] width 16 height 16
click at [22, 186] on input "checkbox" at bounding box center [23, 190] width 8 height 8
checkbox input "true"
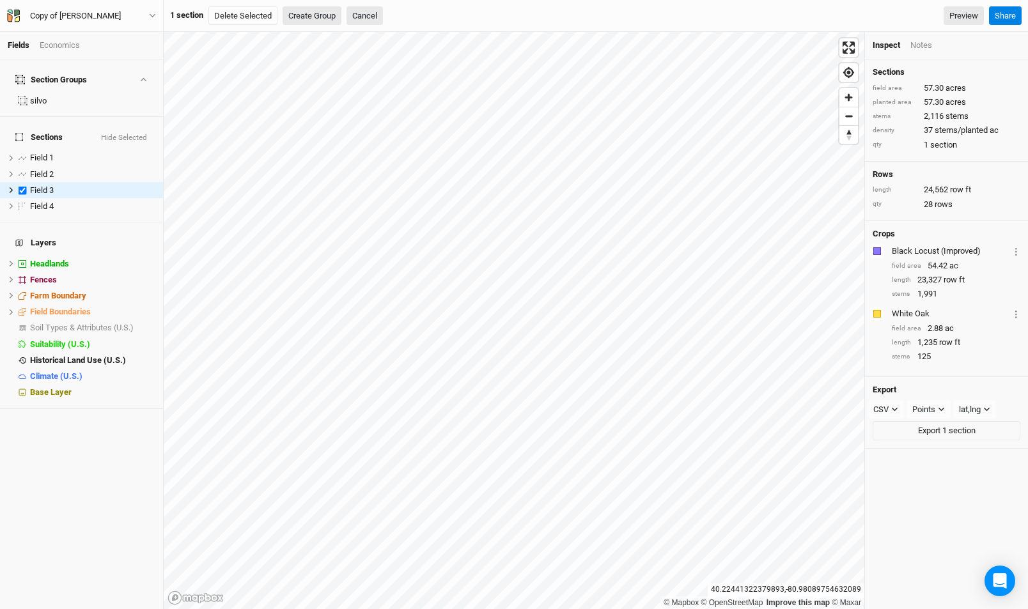
click at [318, 15] on button "Create Group" at bounding box center [312, 15] width 59 height 19
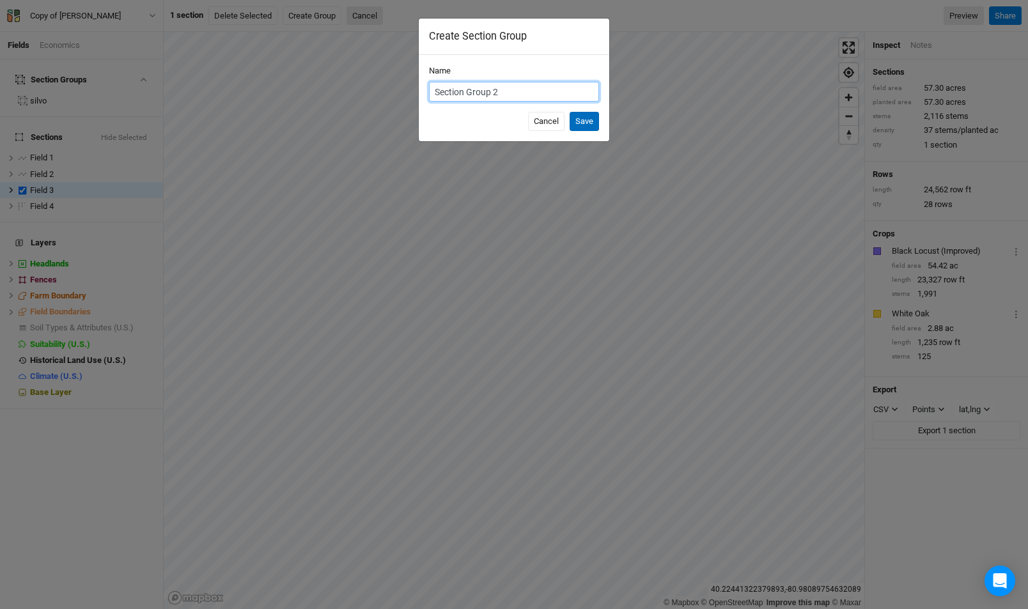
click at [595, 120] on button "Save" at bounding box center [584, 121] width 29 height 19
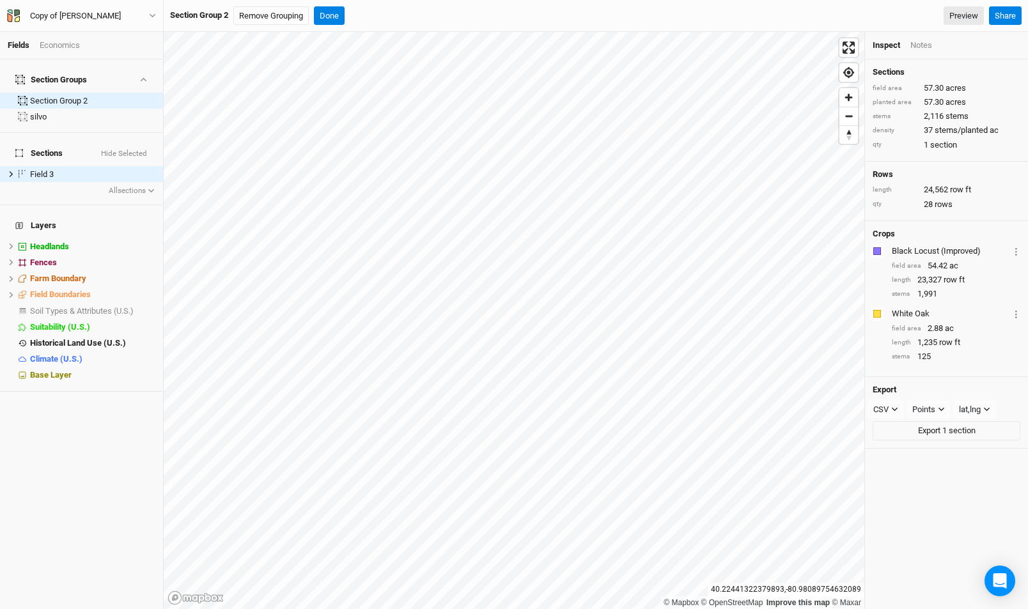
click at [62, 43] on div "Economics" at bounding box center [60, 46] width 40 height 12
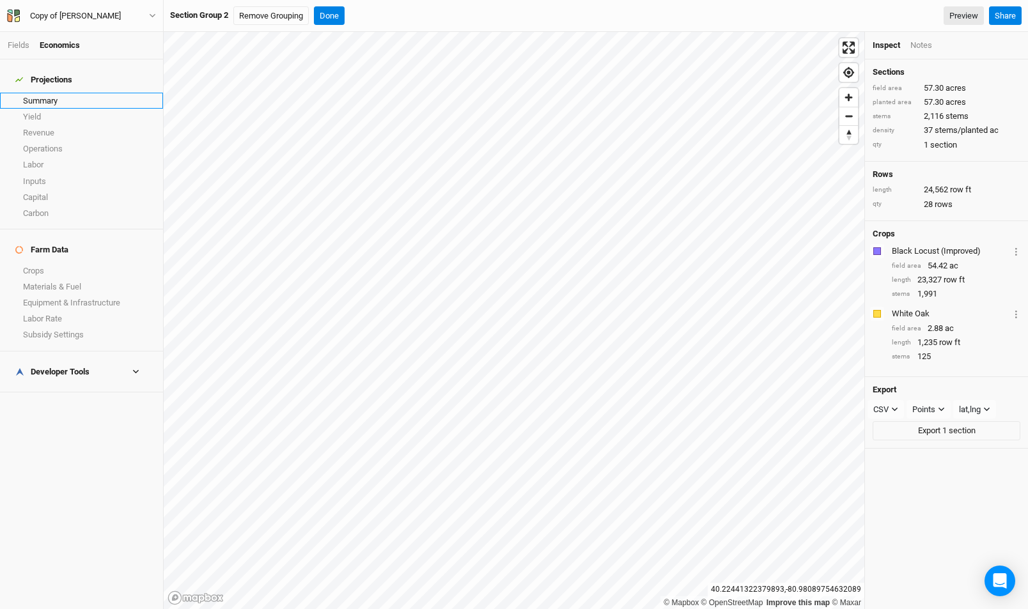
click at [51, 95] on link "Summary" at bounding box center [81, 101] width 163 height 16
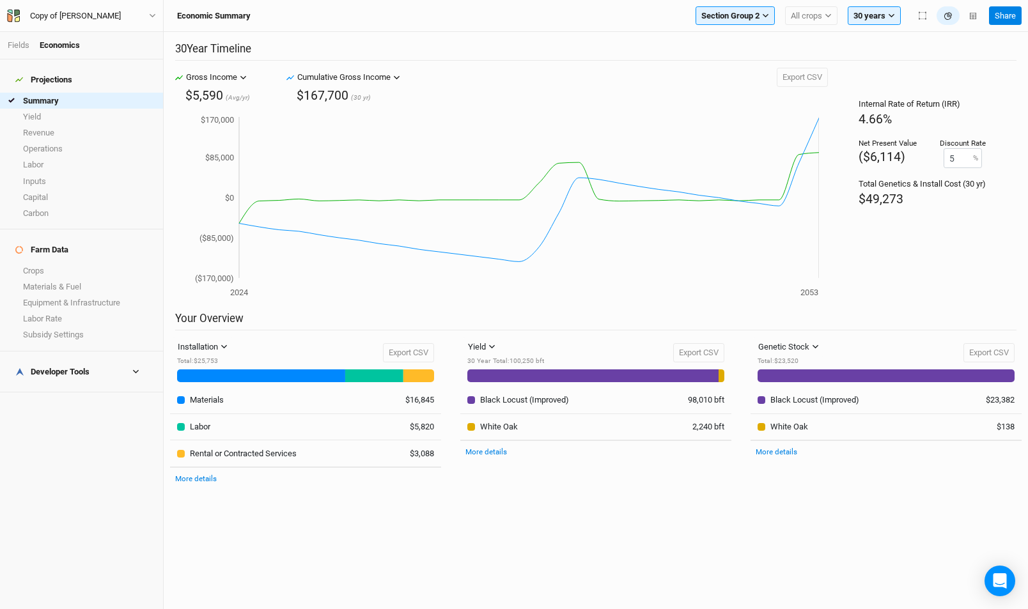
click at [324, 88] on div "$167,700" at bounding box center [323, 95] width 52 height 17
copy div "167,700"
click at [75, 126] on link "Revenue" at bounding box center [81, 133] width 163 height 16
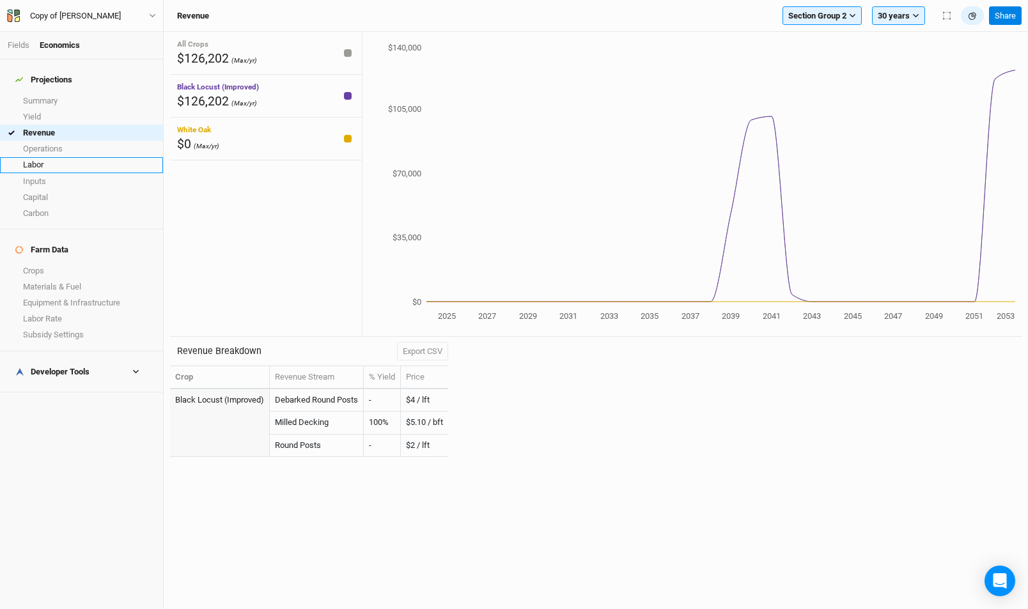
click at [134, 157] on link "Labor" at bounding box center [81, 165] width 163 height 16
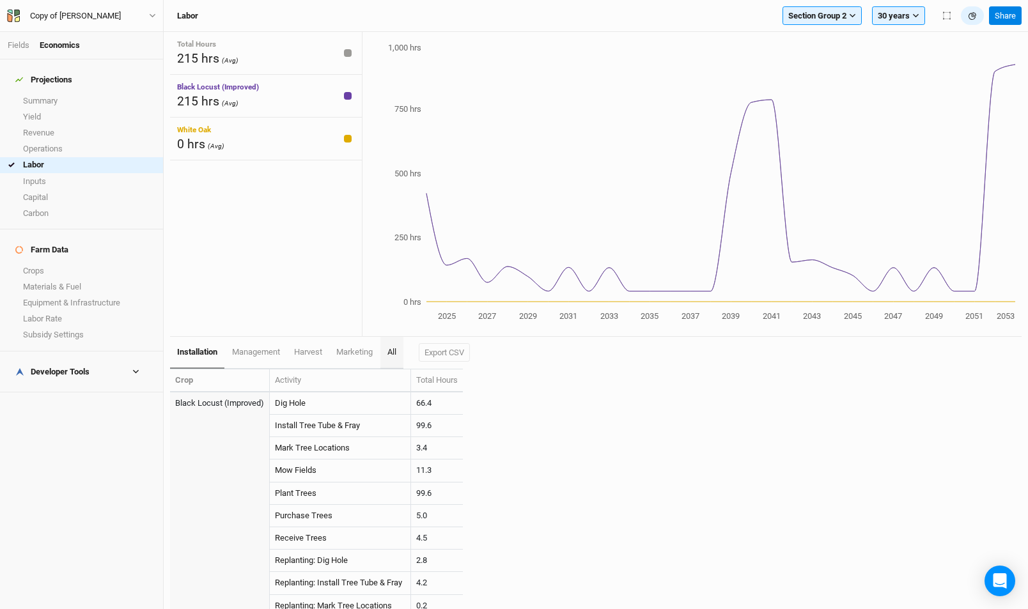
click at [391, 355] on link "All" at bounding box center [391, 353] width 23 height 32
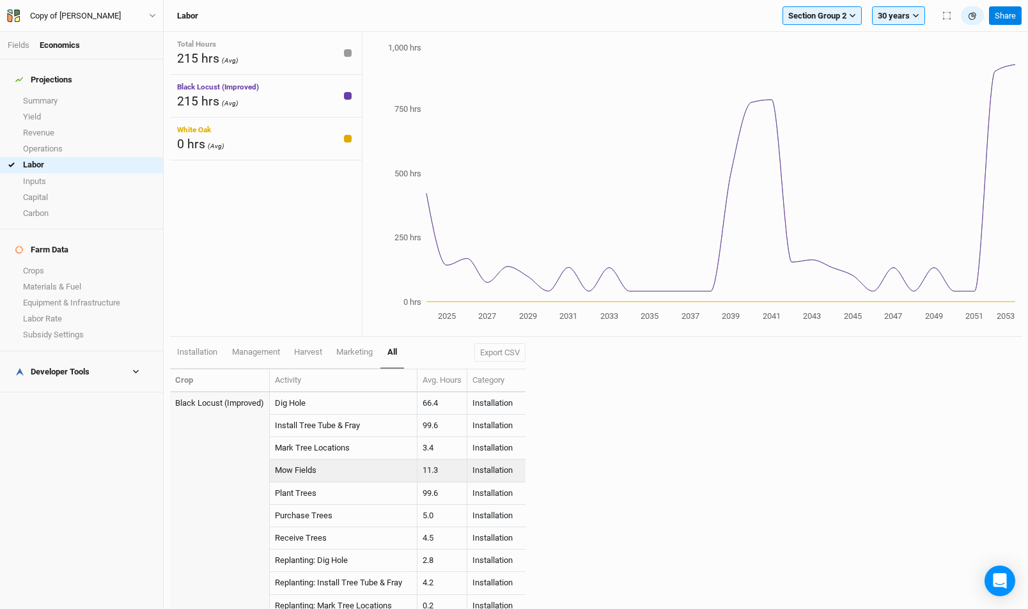
scroll to position [429, 0]
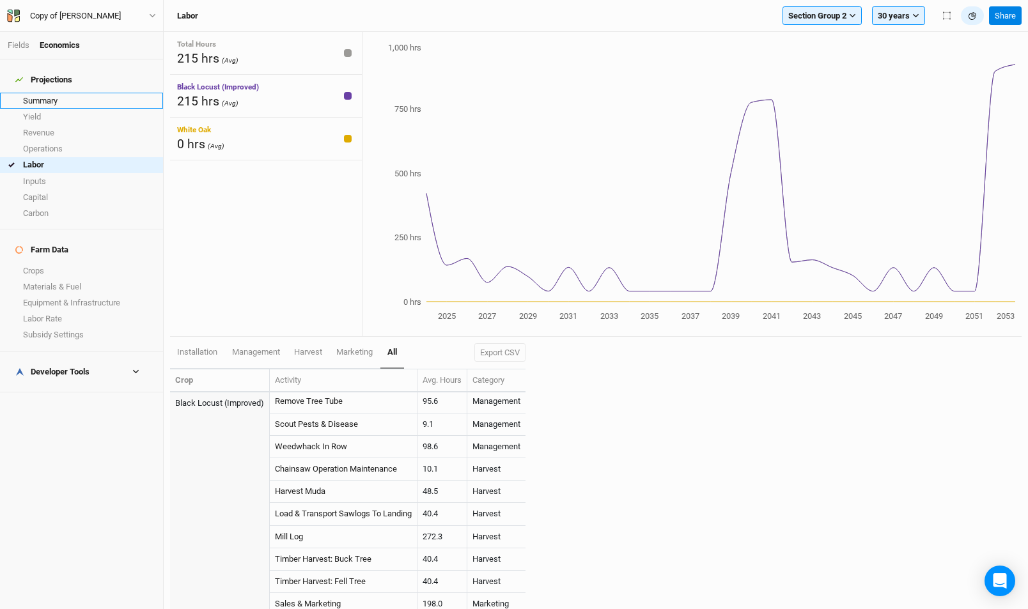
click at [66, 95] on link "Summary" at bounding box center [81, 101] width 163 height 16
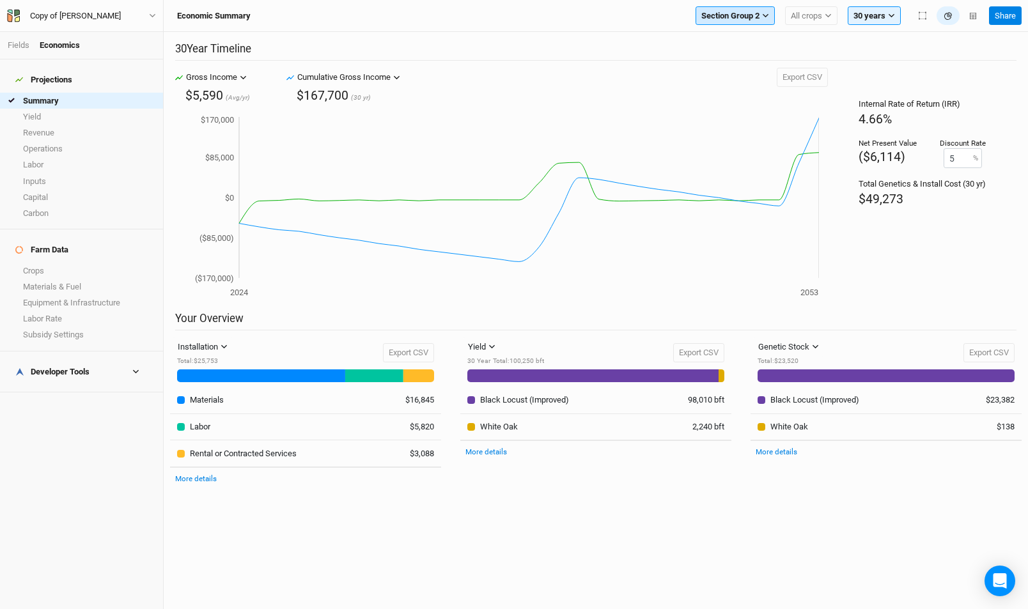
click at [742, 12] on span "Section Group 2" at bounding box center [730, 16] width 58 height 13
click at [728, 112] on div "Filter by section group Section Group 2 silvo Show all sections" at bounding box center [748, 72] width 105 height 92
click at [719, 104] on button "Show all sections" at bounding box center [748, 103] width 104 height 17
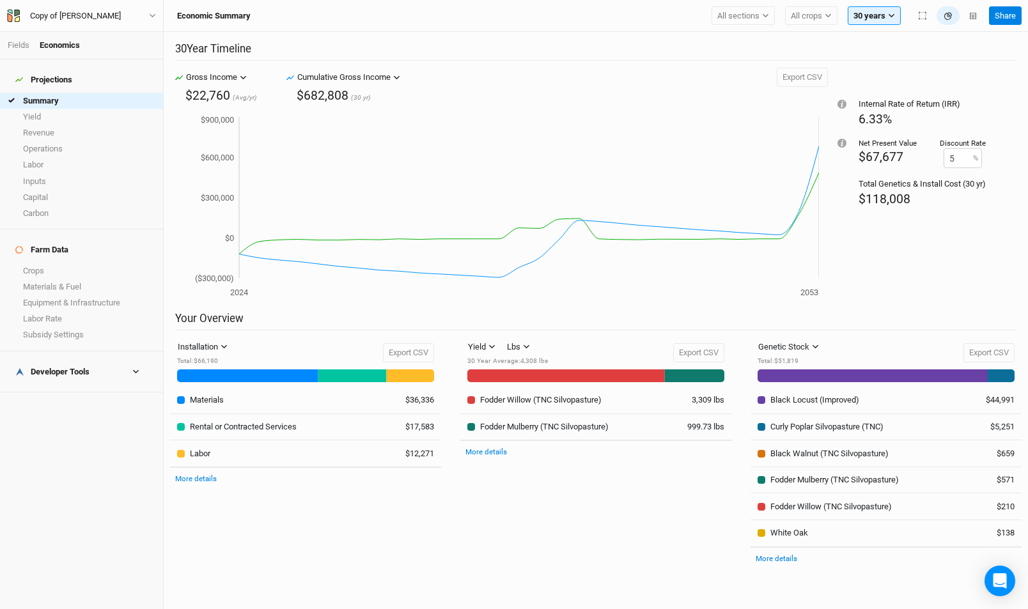
click at [893, 198] on span "$118,008" at bounding box center [885, 199] width 52 height 15
copy span "118,008"
drag, startPoint x: 854, startPoint y: 204, endPoint x: 921, endPoint y: 203, distance: 67.1
click at [920, 204] on div "Internal Rate of Return (IRR) 6.33% Net Present Value $67,677 Discount Rate 5 %…" at bounding box center [922, 190] width 189 height 244
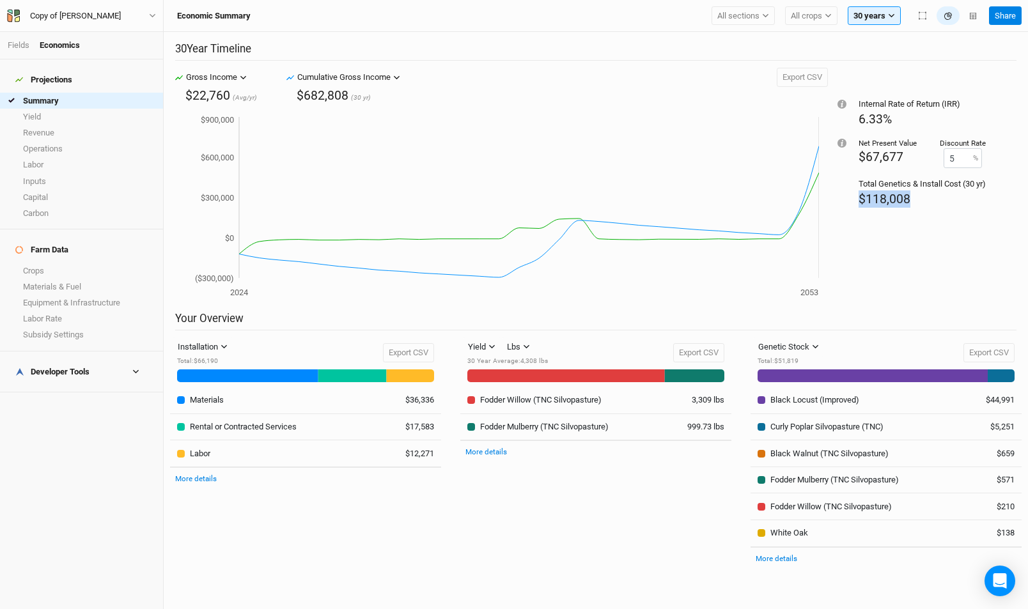
copy span "$118,008"
